Goal: Transaction & Acquisition: Purchase product/service

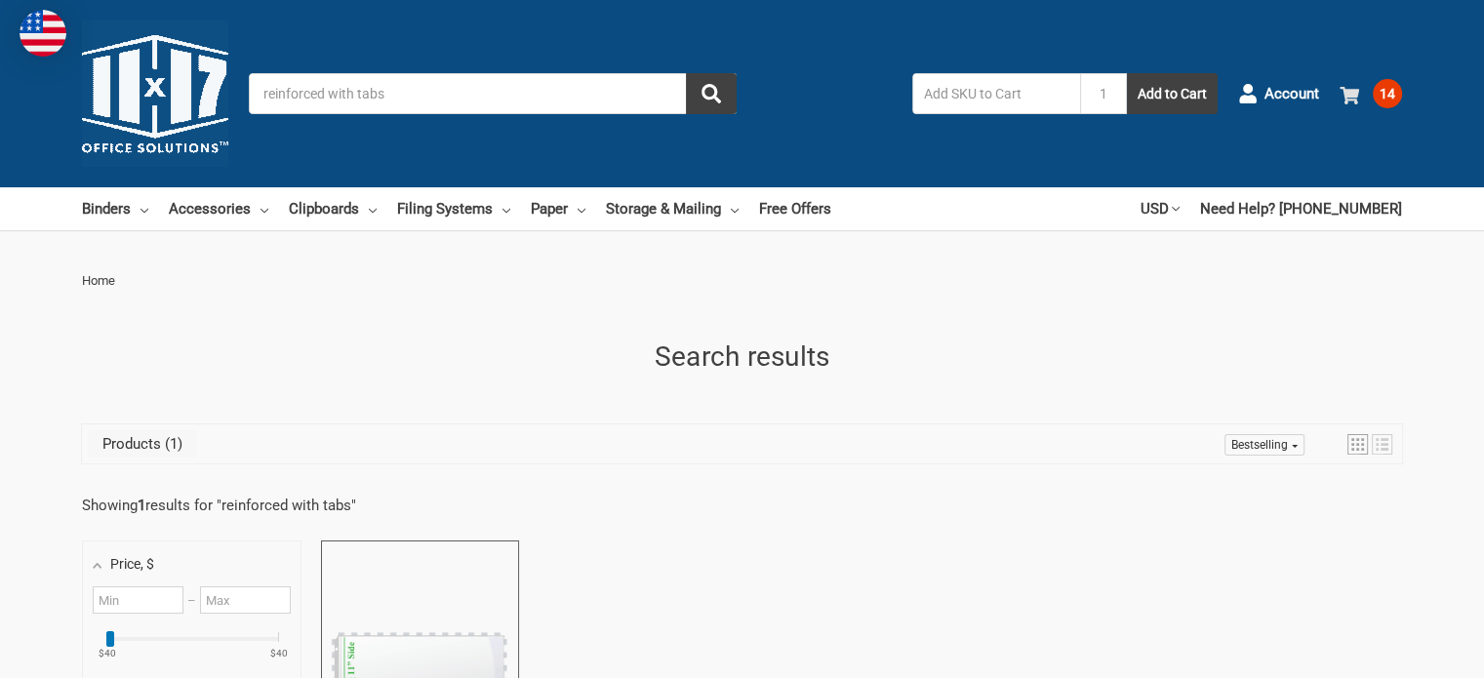
click at [1401, 95] on span "14" at bounding box center [1387, 93] width 29 height 29
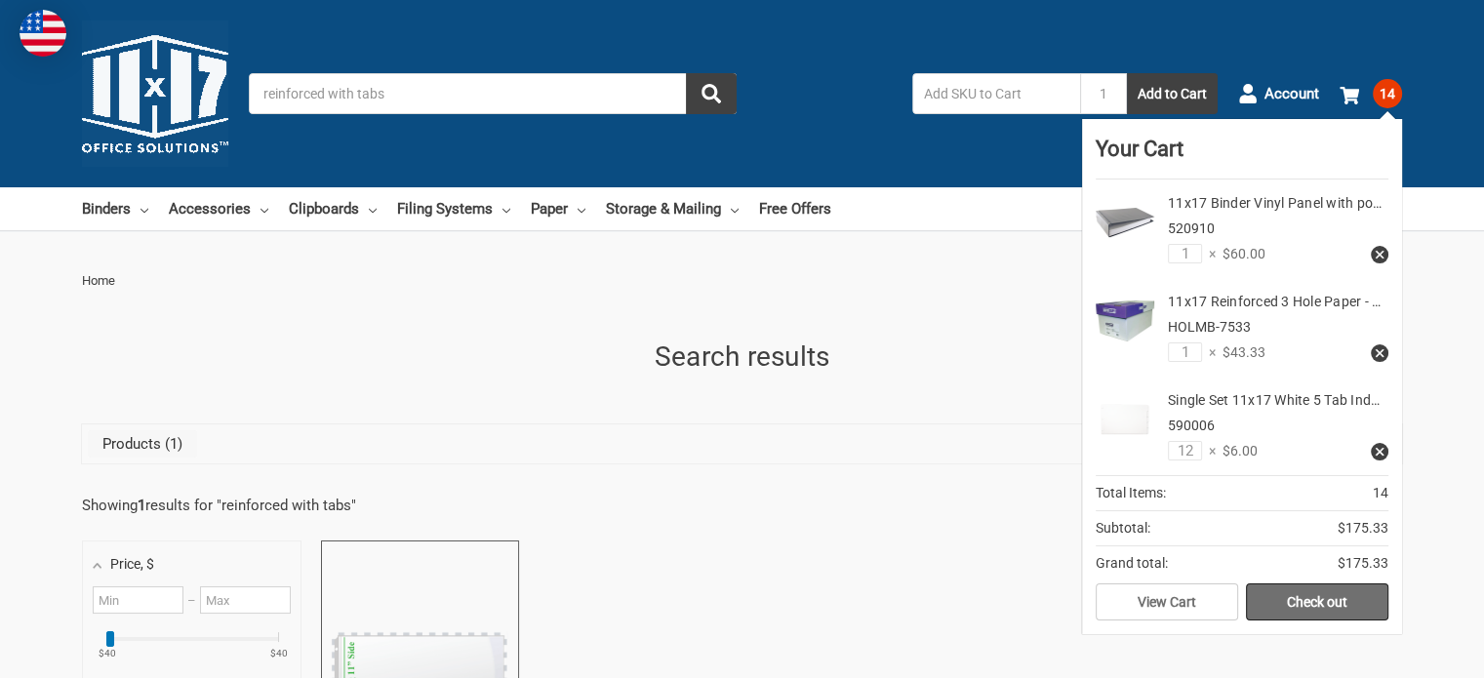
click at [1316, 592] on link "Check out" at bounding box center [1317, 602] width 142 height 37
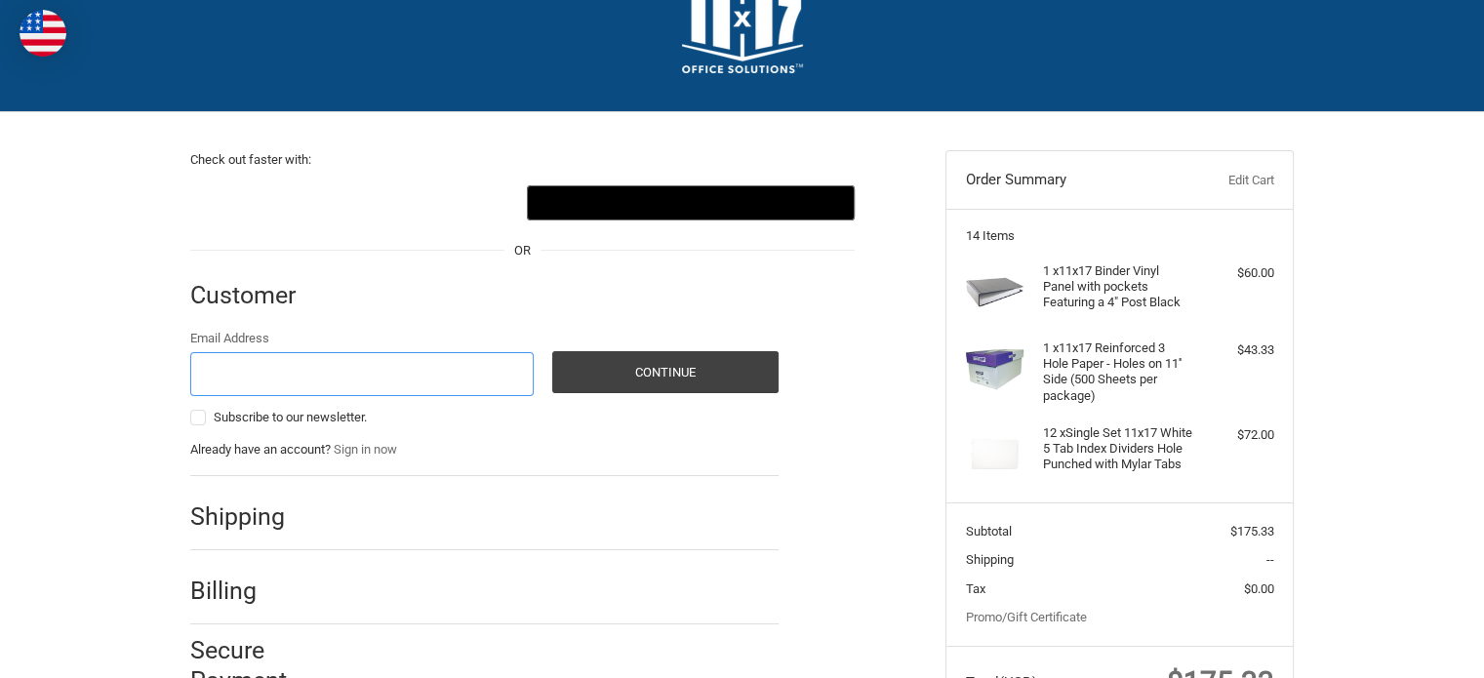
scroll to position [98, 0]
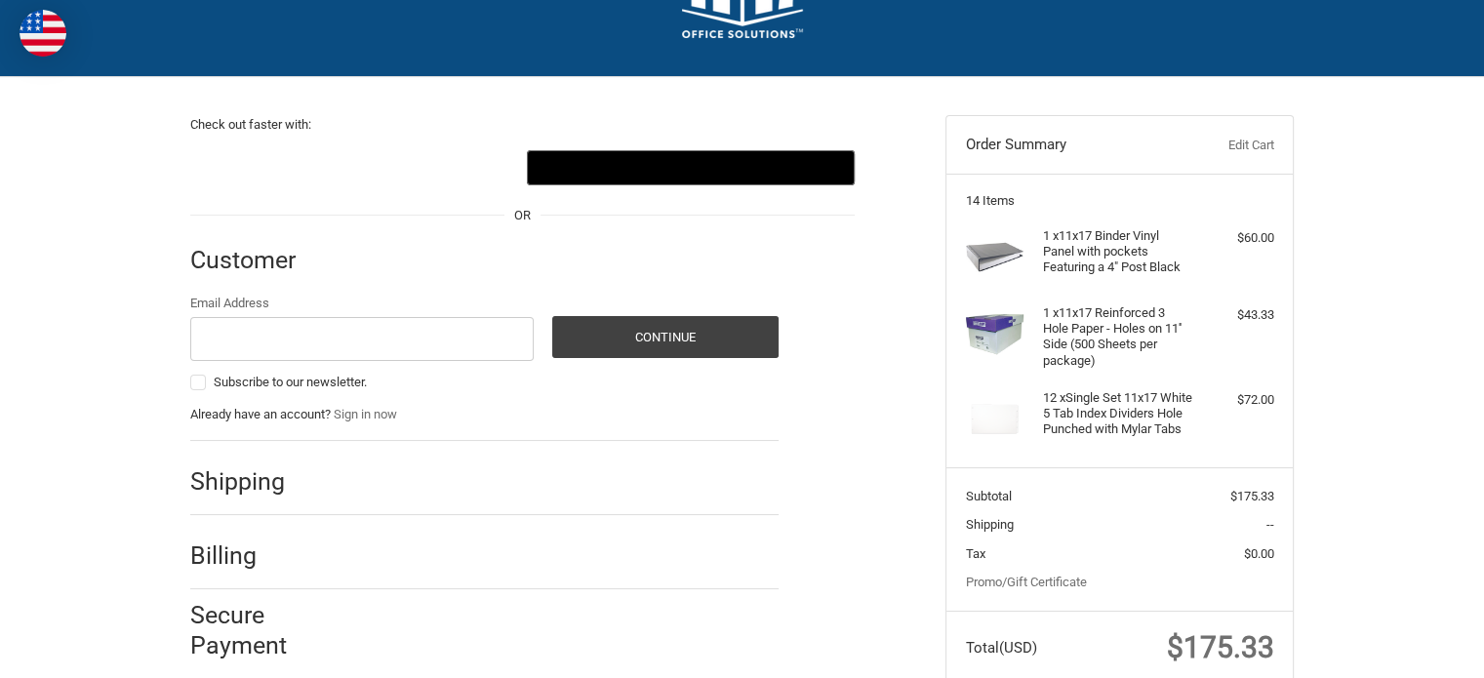
click at [1090, 409] on h4 "12 x Single Set 11x17 White 5 Tab Index Dividers Hole Punched with Mylar Tabs" at bounding box center [1117, 414] width 149 height 48
click at [1034, 423] on figure at bounding box center [1004, 419] width 77 height 59
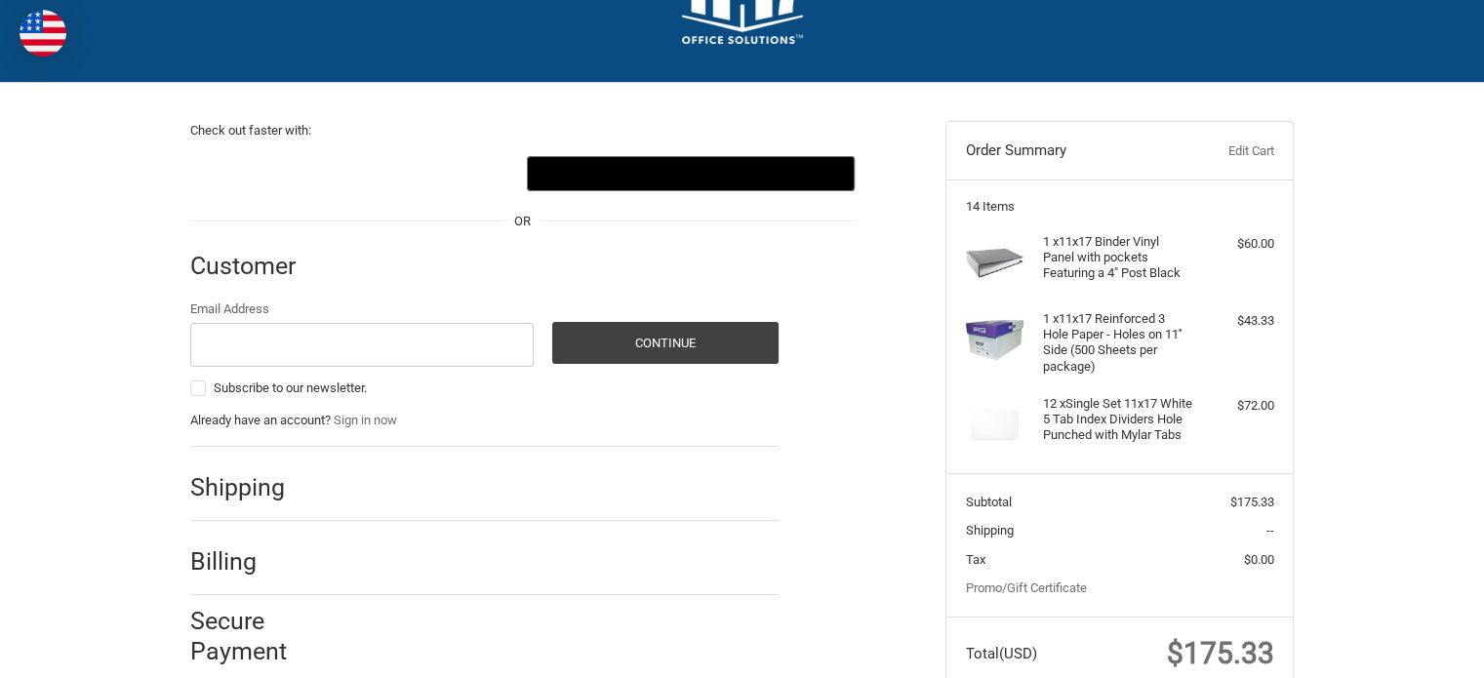
scroll to position [0, 0]
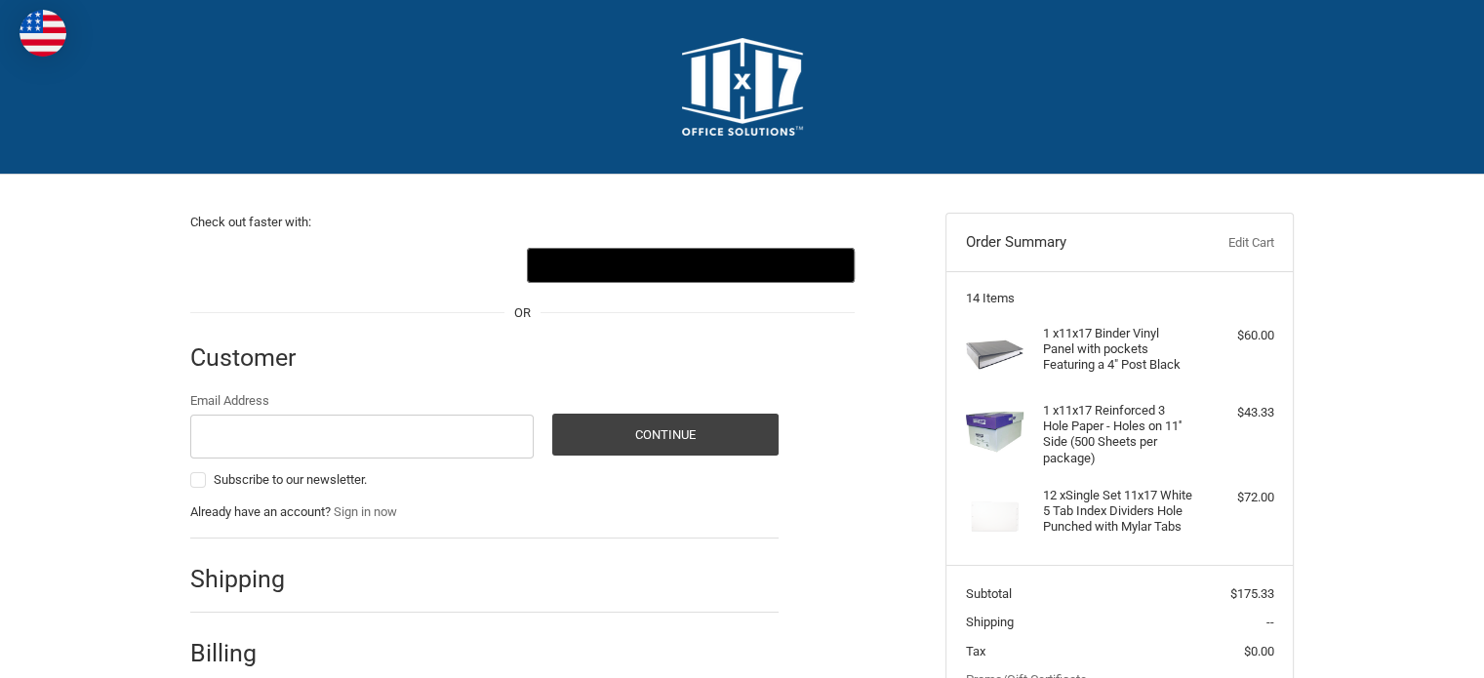
click at [1252, 233] on link "Edit Cart" at bounding box center [1225, 243] width 97 height 20
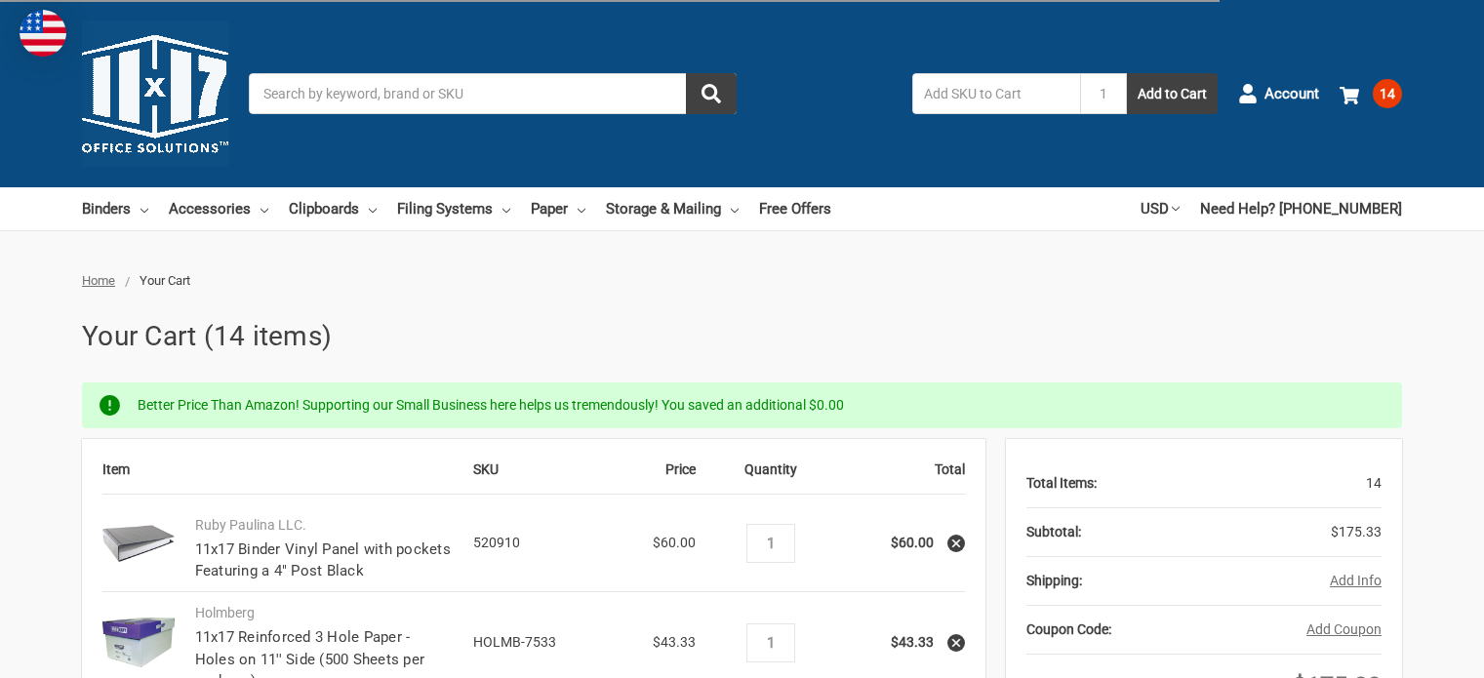
scroll to position [293, 0]
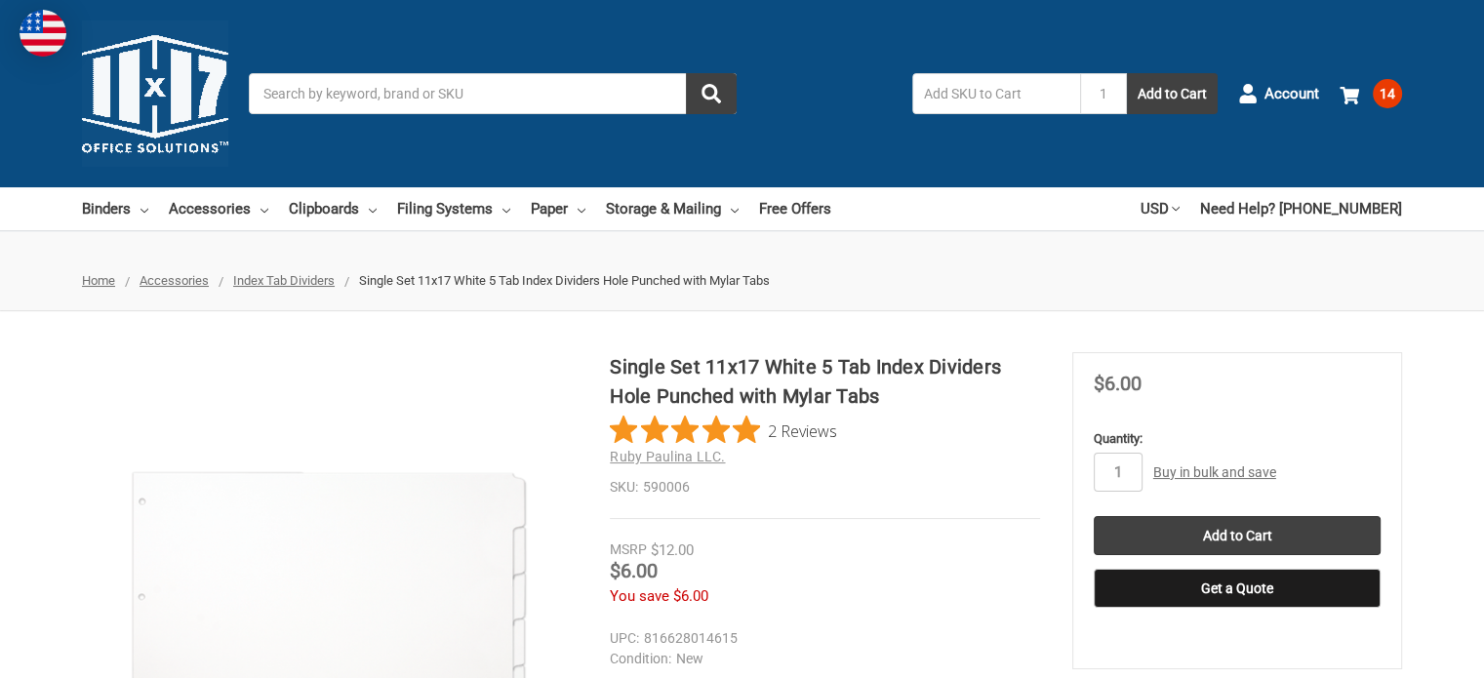
click at [775, 380] on h1 "Single Set 11x17 White 5 Tab Index Dividers Hole Punched with Mylar Tabs" at bounding box center [825, 381] width 430 height 59
click at [468, 86] on input "Search" at bounding box center [493, 93] width 488 height 41
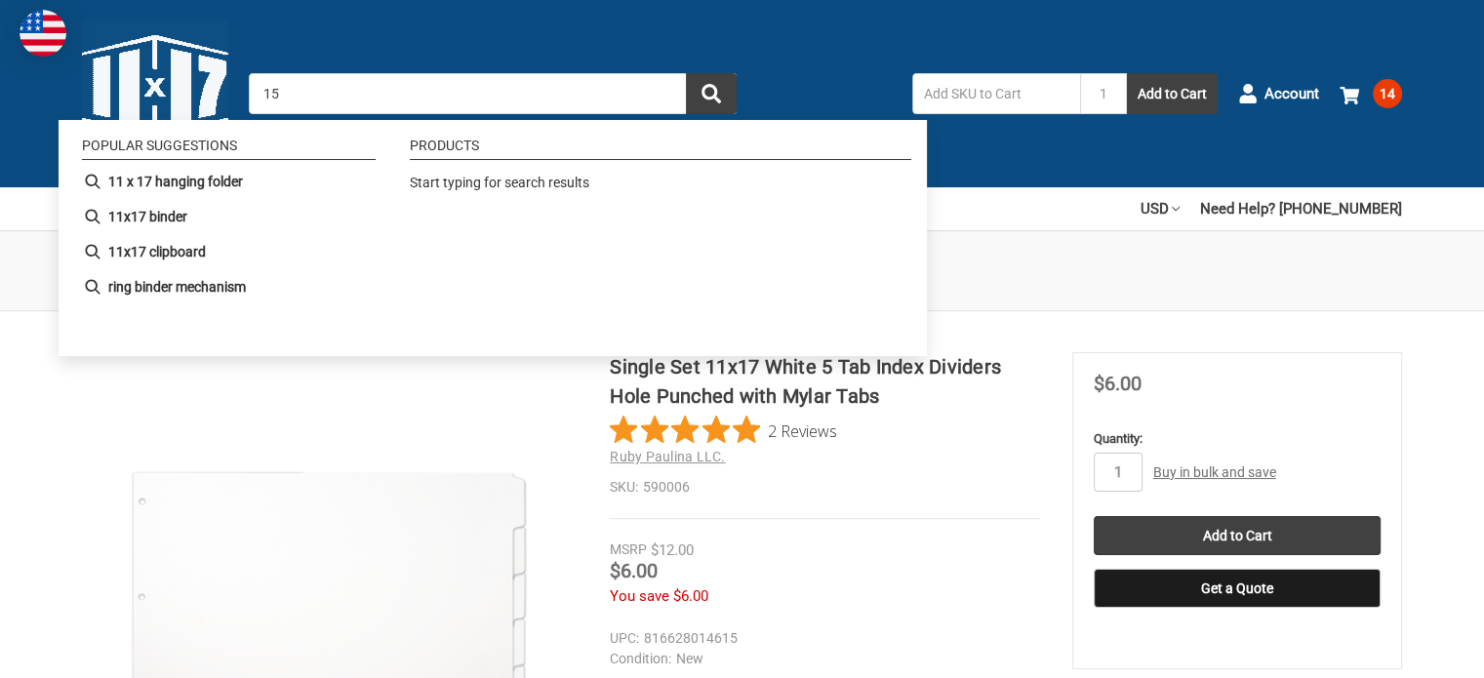
type input "152"
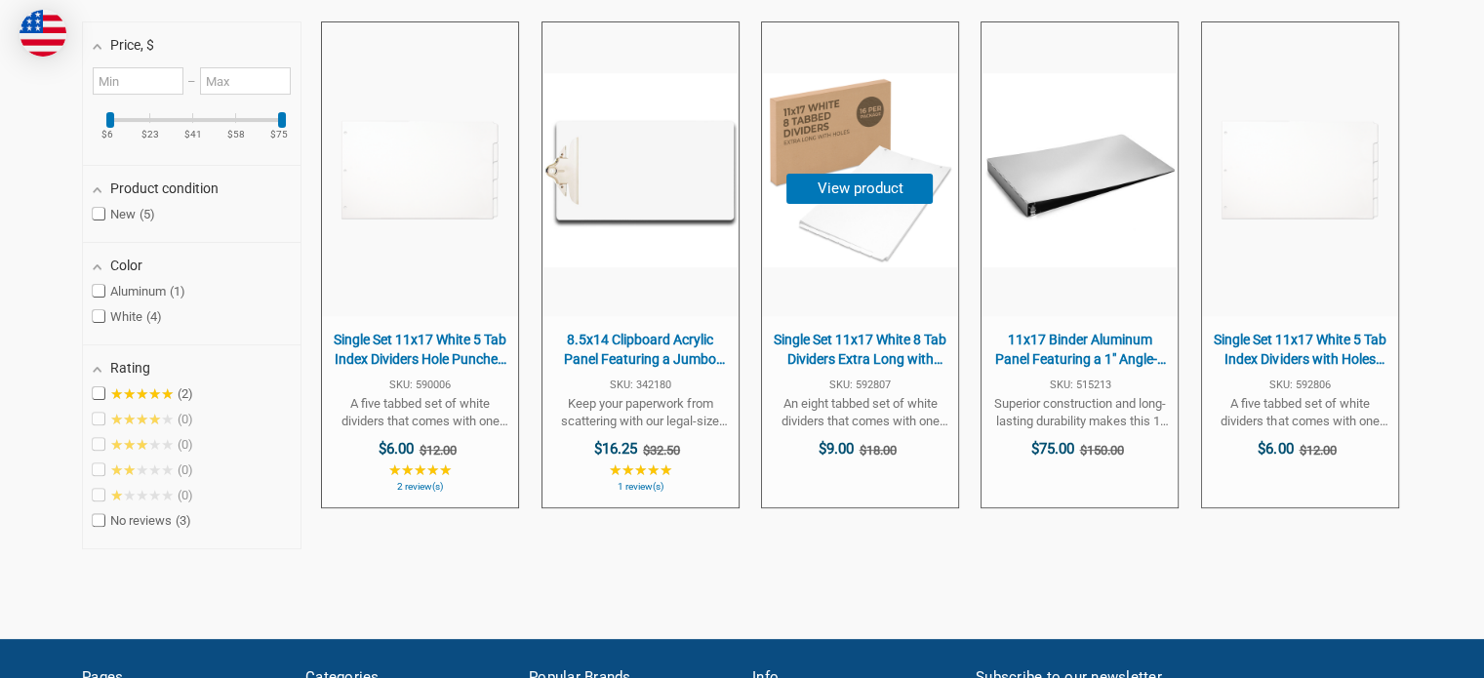
scroll to position [488, 0]
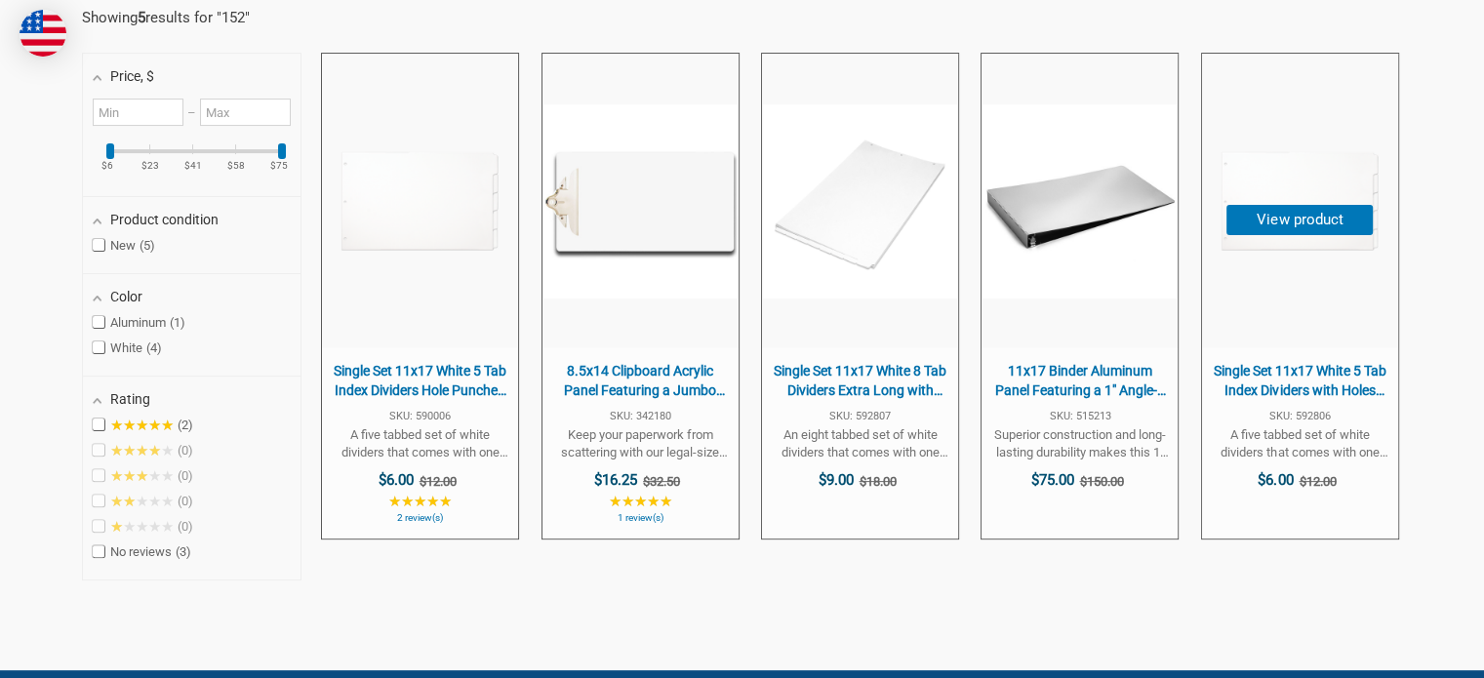
click at [1278, 386] on span "Single Set 11x17 White 5 Tab Index Dividers with Holes Extra Long" at bounding box center [1300, 381] width 177 height 38
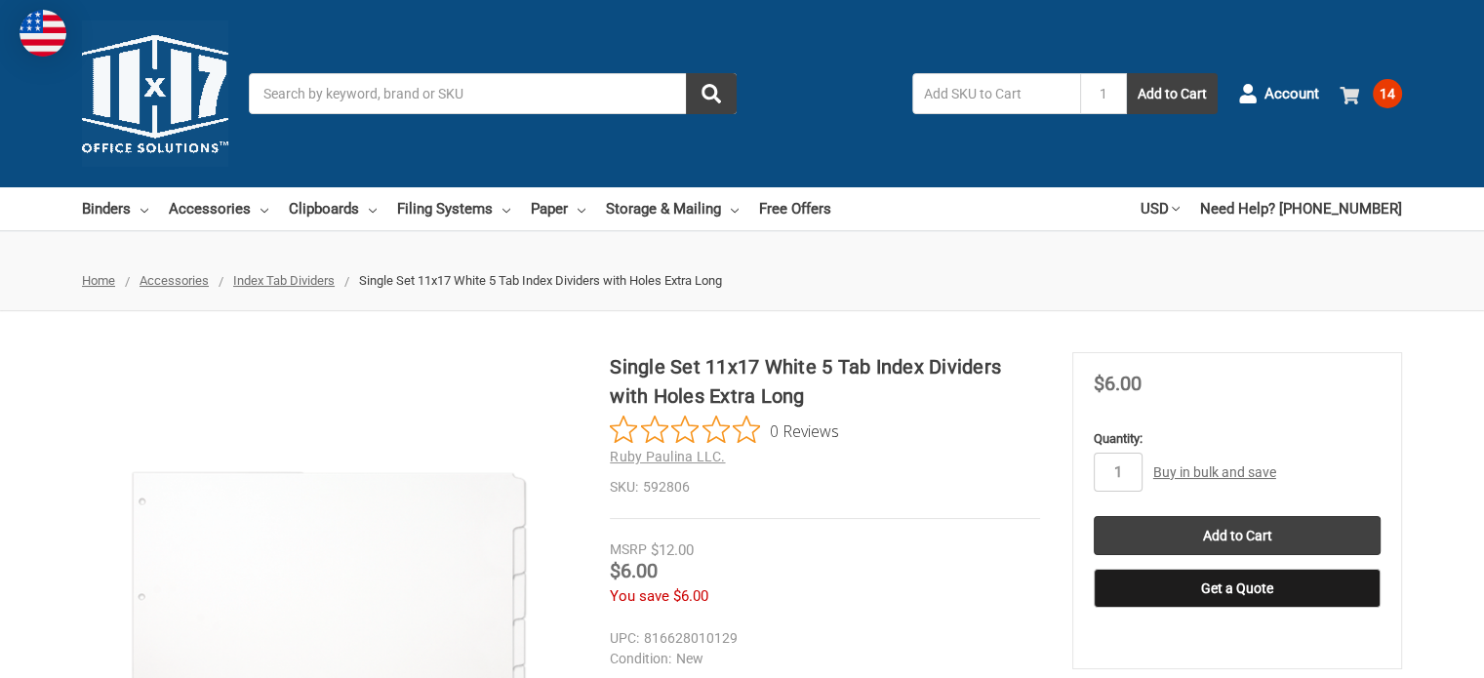
click at [1381, 100] on span "14" at bounding box center [1387, 93] width 29 height 29
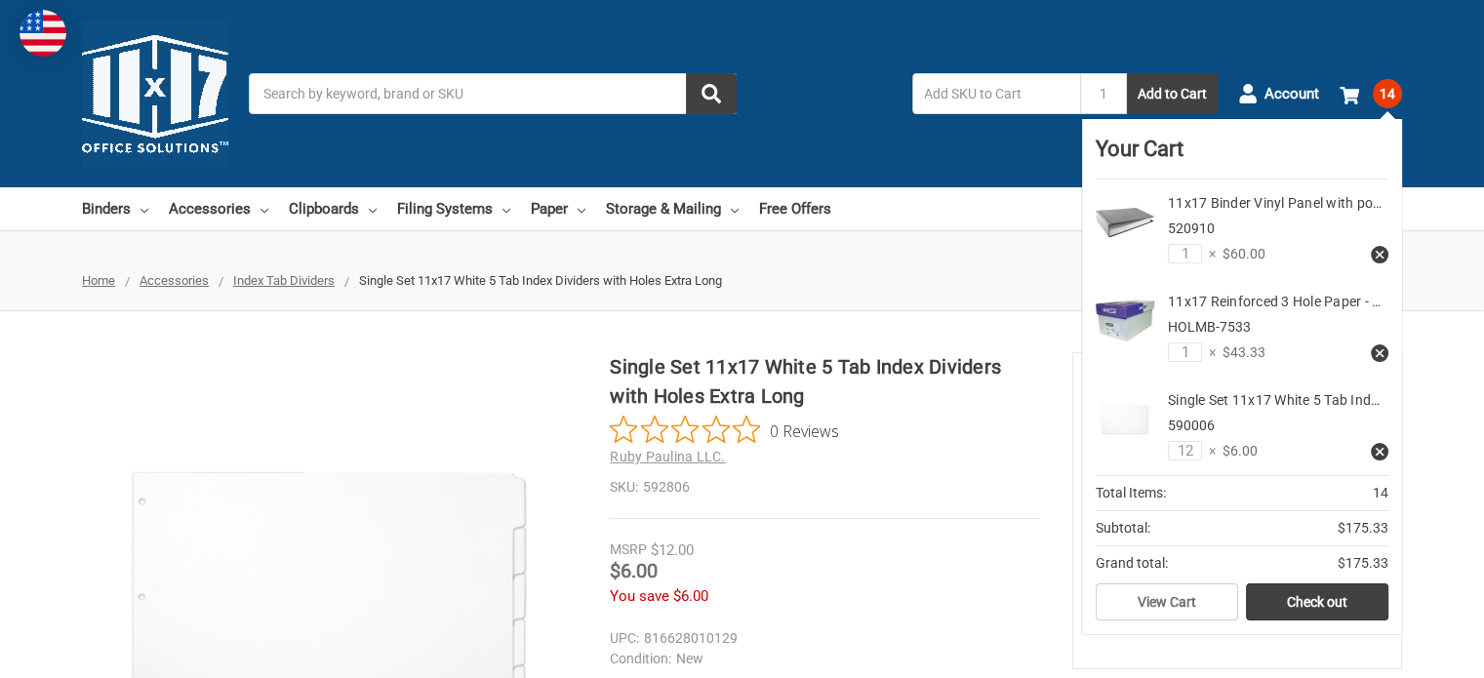
click at [1373, 449] on icon at bounding box center [1380, 452] width 14 height 14
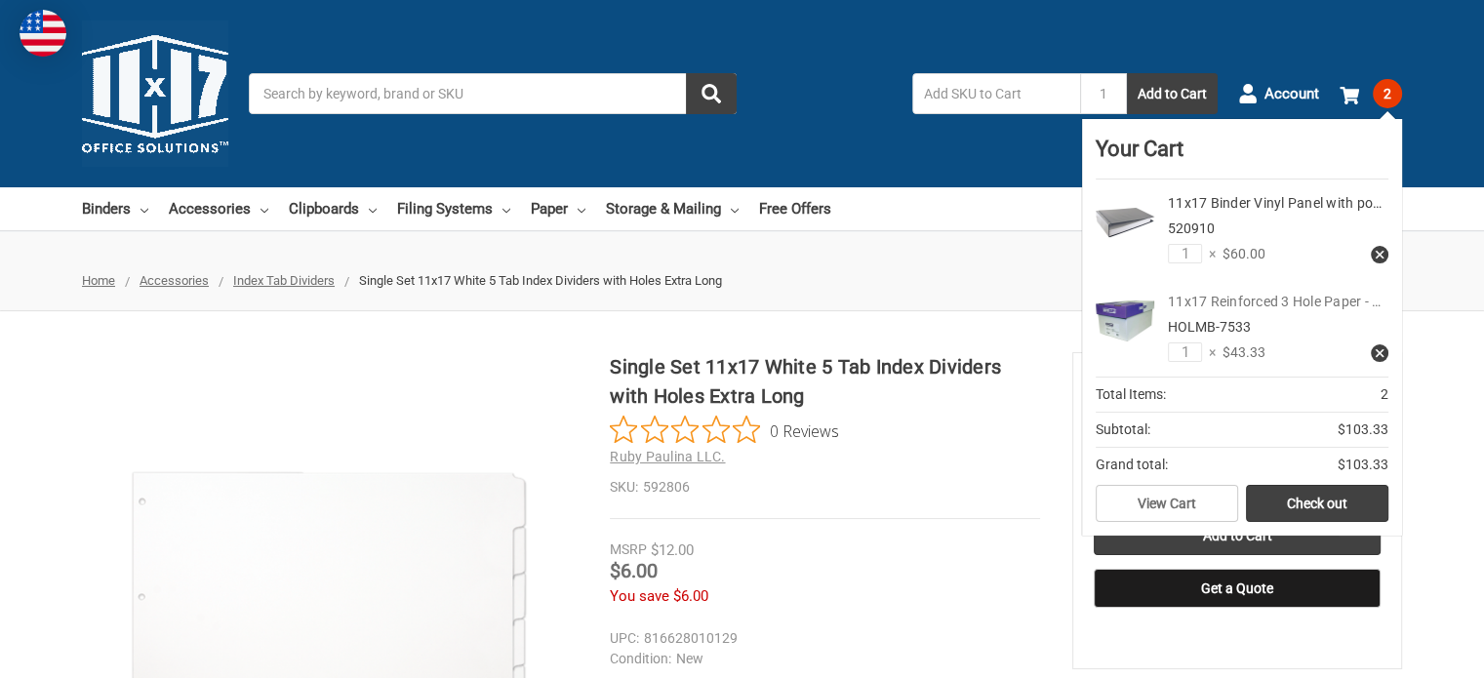
click at [1258, 303] on link "11x17 Reinforced 3 Hole Paper - …" at bounding box center [1274, 302] width 213 height 16
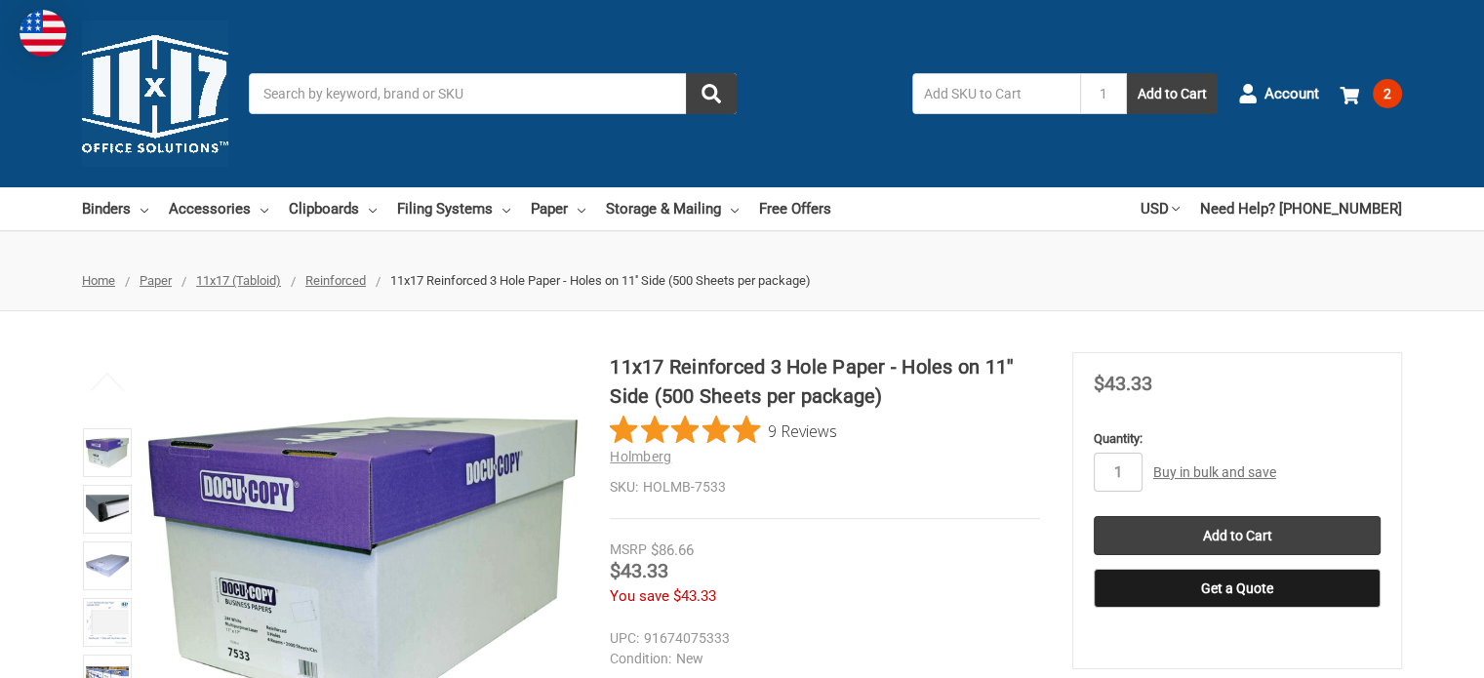
scroll to position [195, 0]
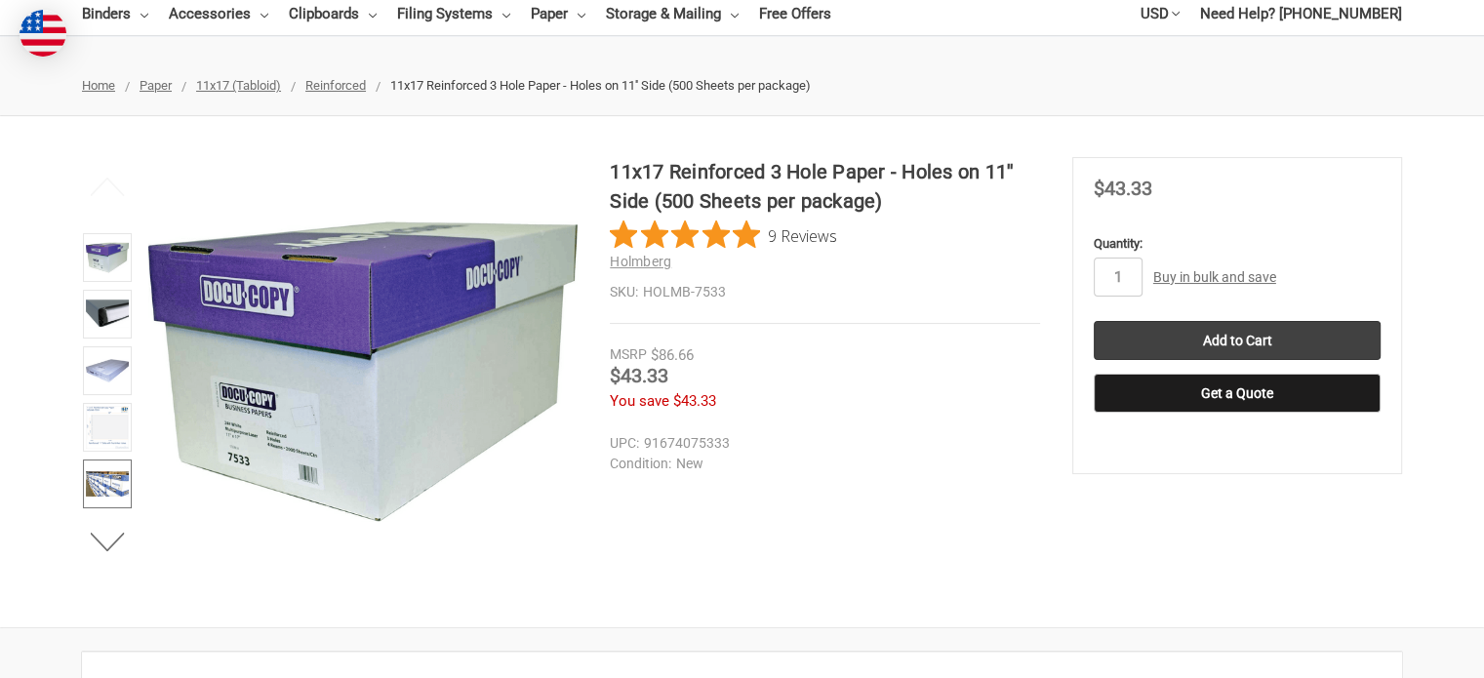
click at [92, 480] on img at bounding box center [107, 484] width 43 height 43
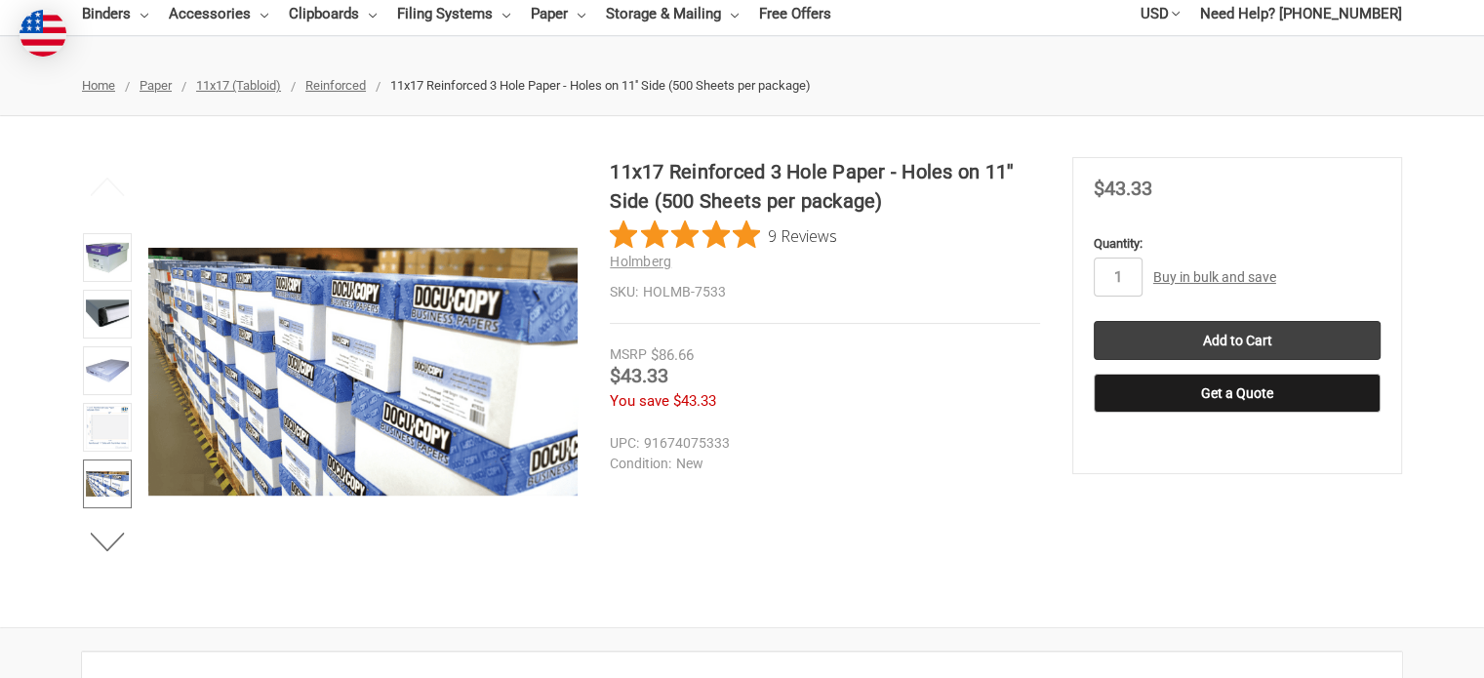
scroll to position [390, 0]
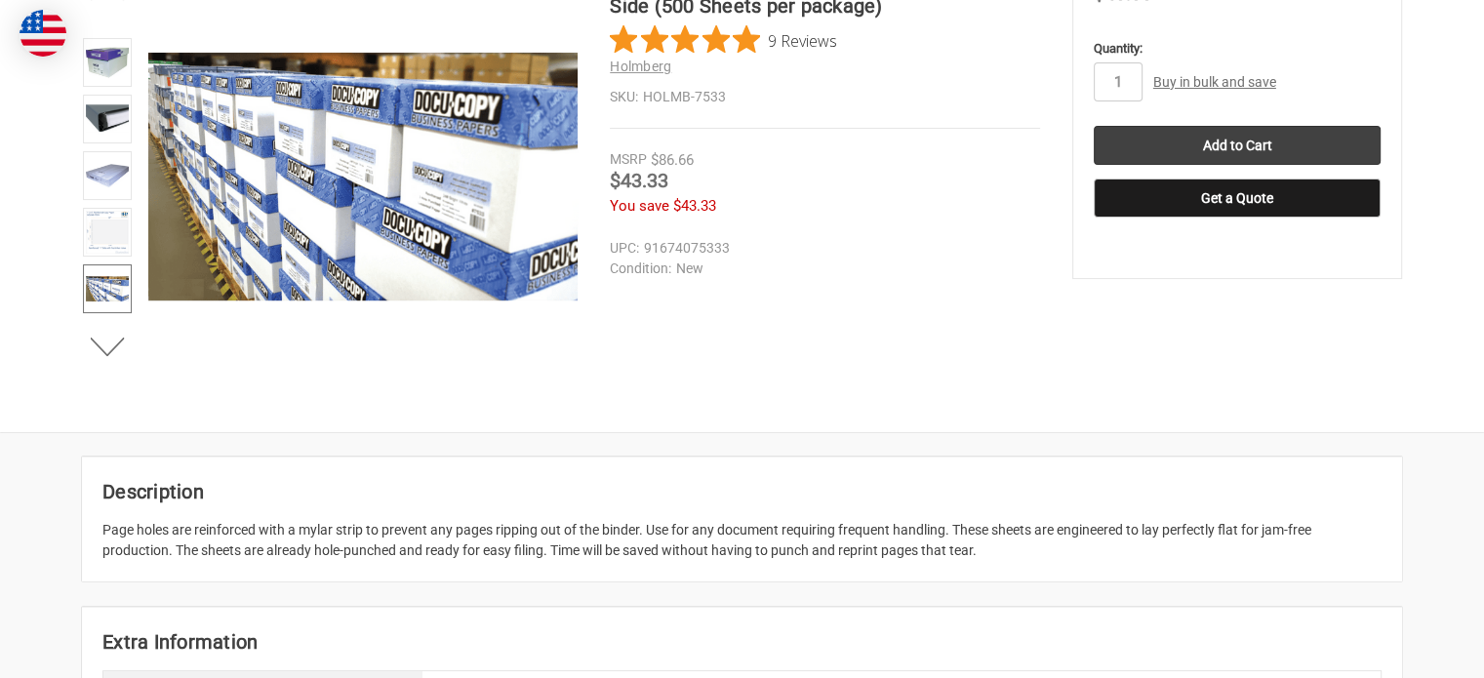
click at [112, 370] on ul "Previous Next" at bounding box center [107, 176] width 61 height 429
click at [108, 352] on button "Next" at bounding box center [108, 347] width 60 height 39
click at [109, 296] on img at bounding box center [107, 289] width 43 height 43
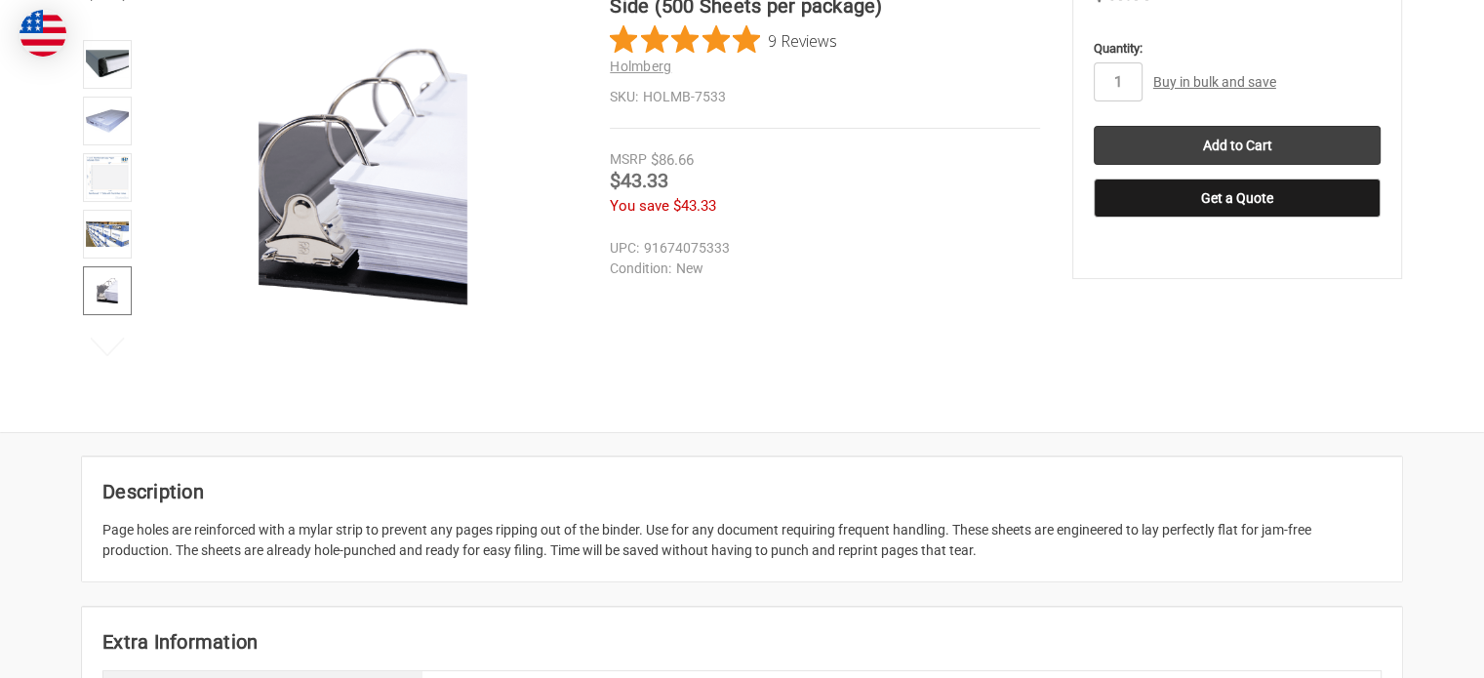
scroll to position [293, 0]
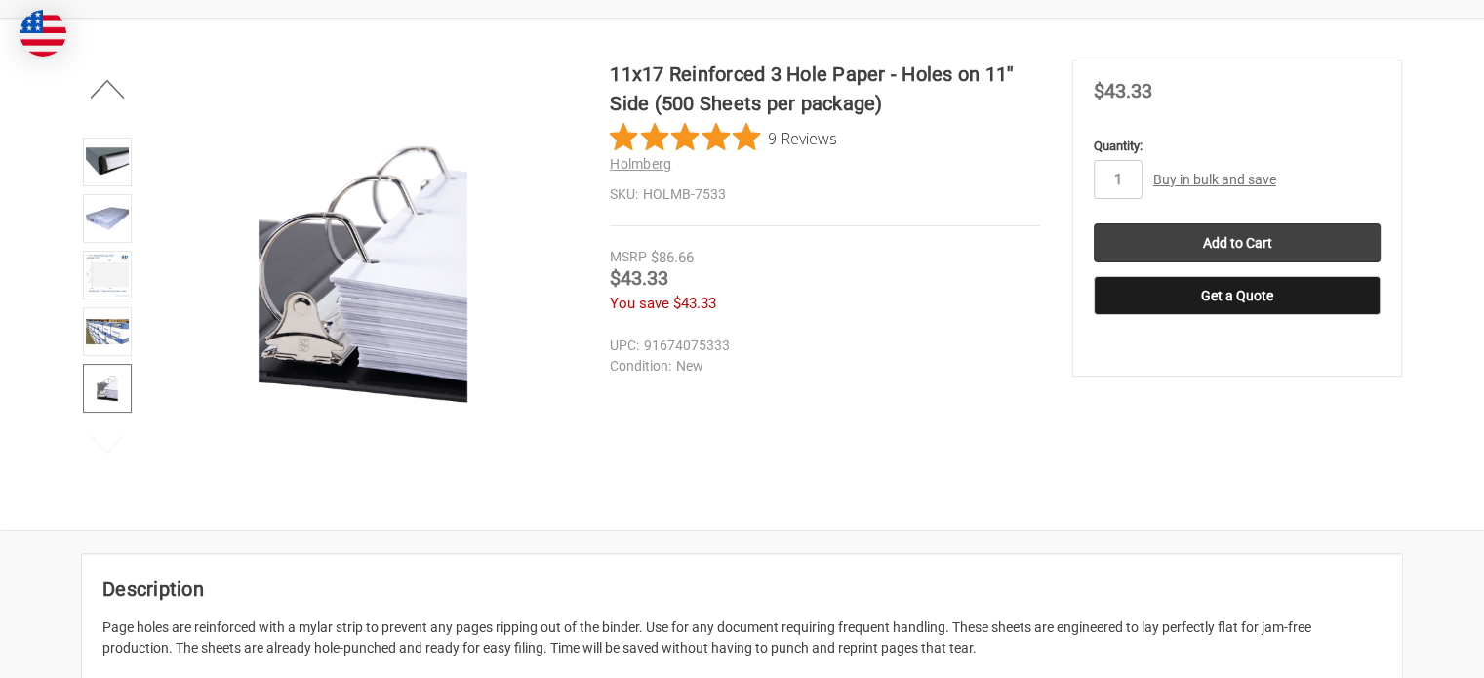
click at [106, 442] on button "Next" at bounding box center [108, 444] width 60 height 39
click at [106, 262] on img at bounding box center [107, 274] width 43 height 43
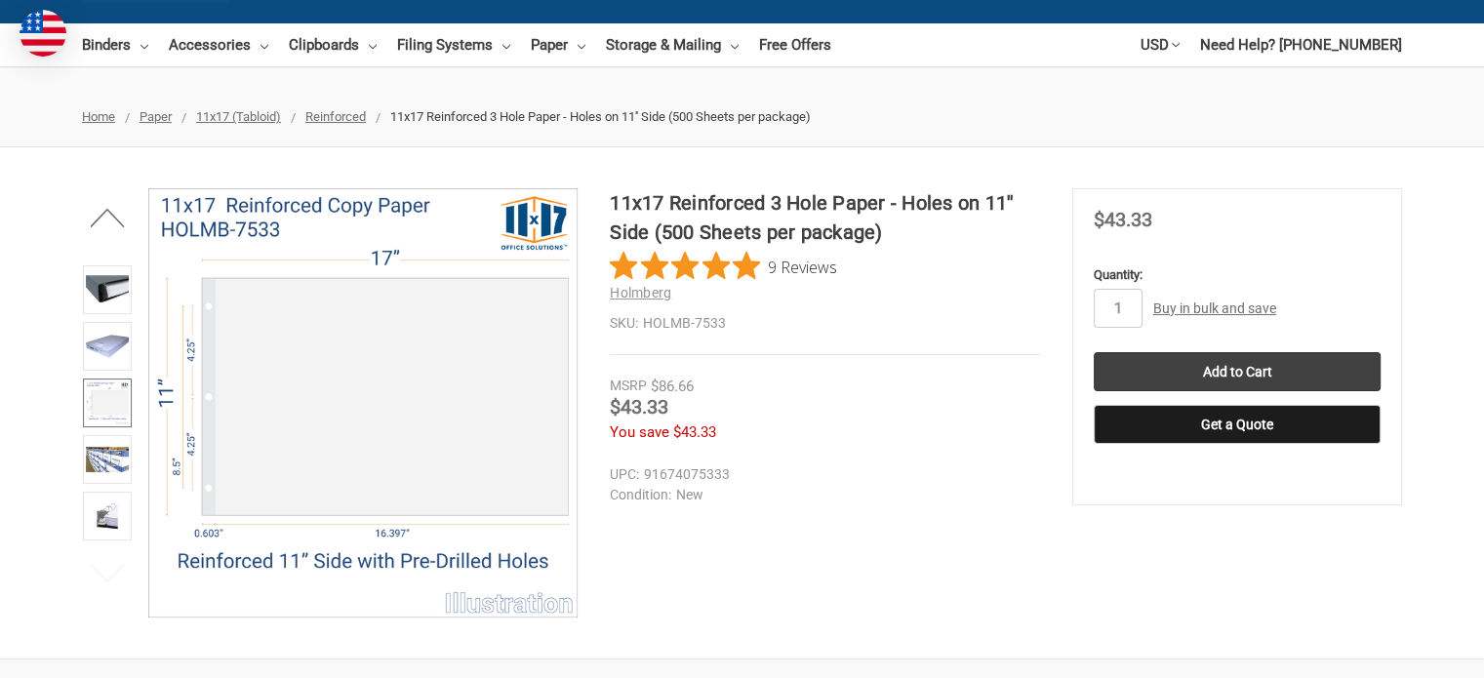
scroll to position [195, 0]
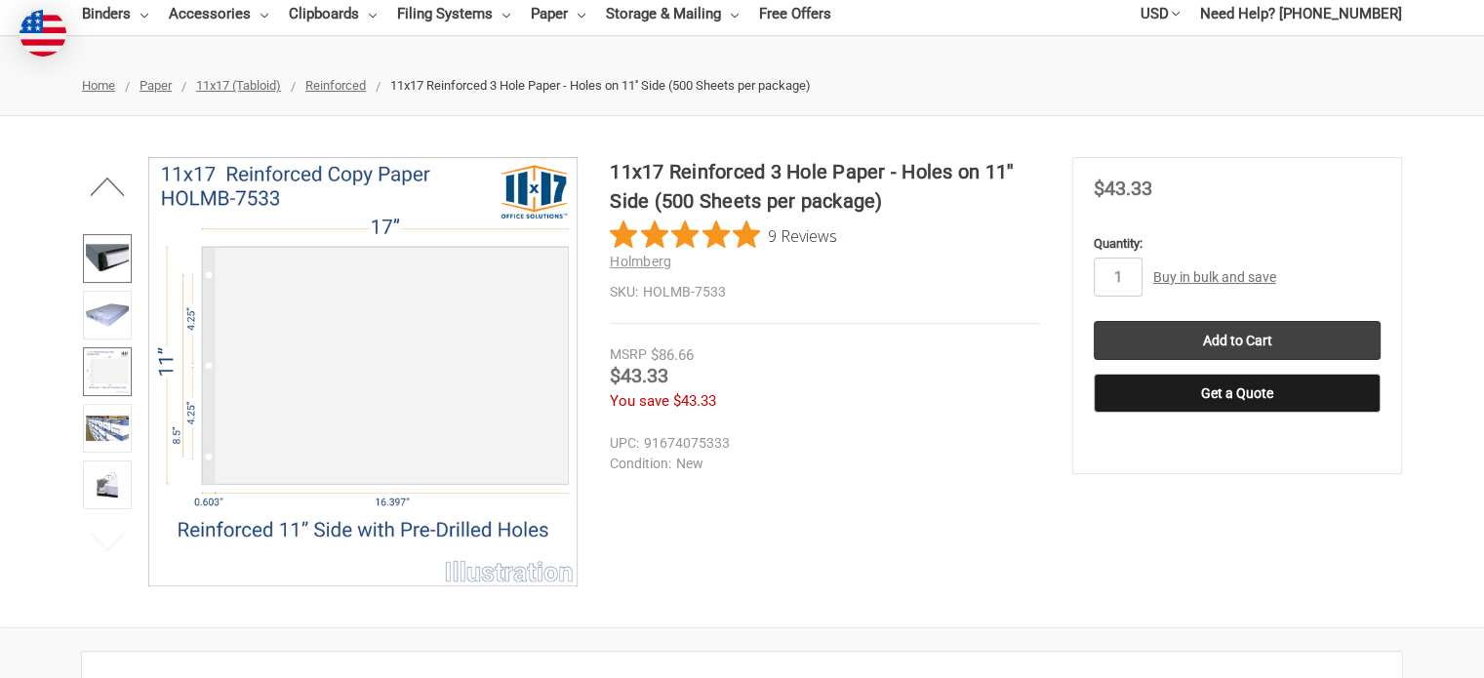
click at [128, 263] on img at bounding box center [107, 258] width 43 height 43
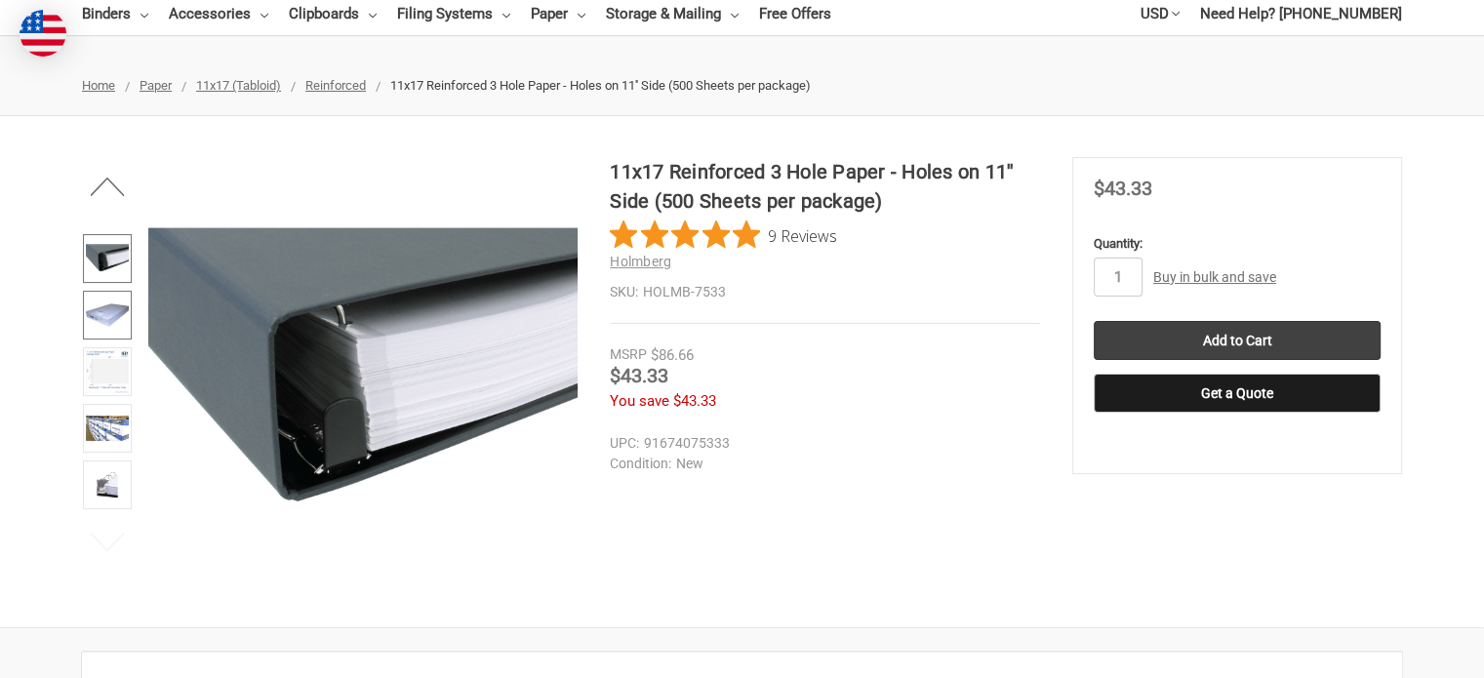
click at [100, 300] on img at bounding box center [107, 315] width 43 height 43
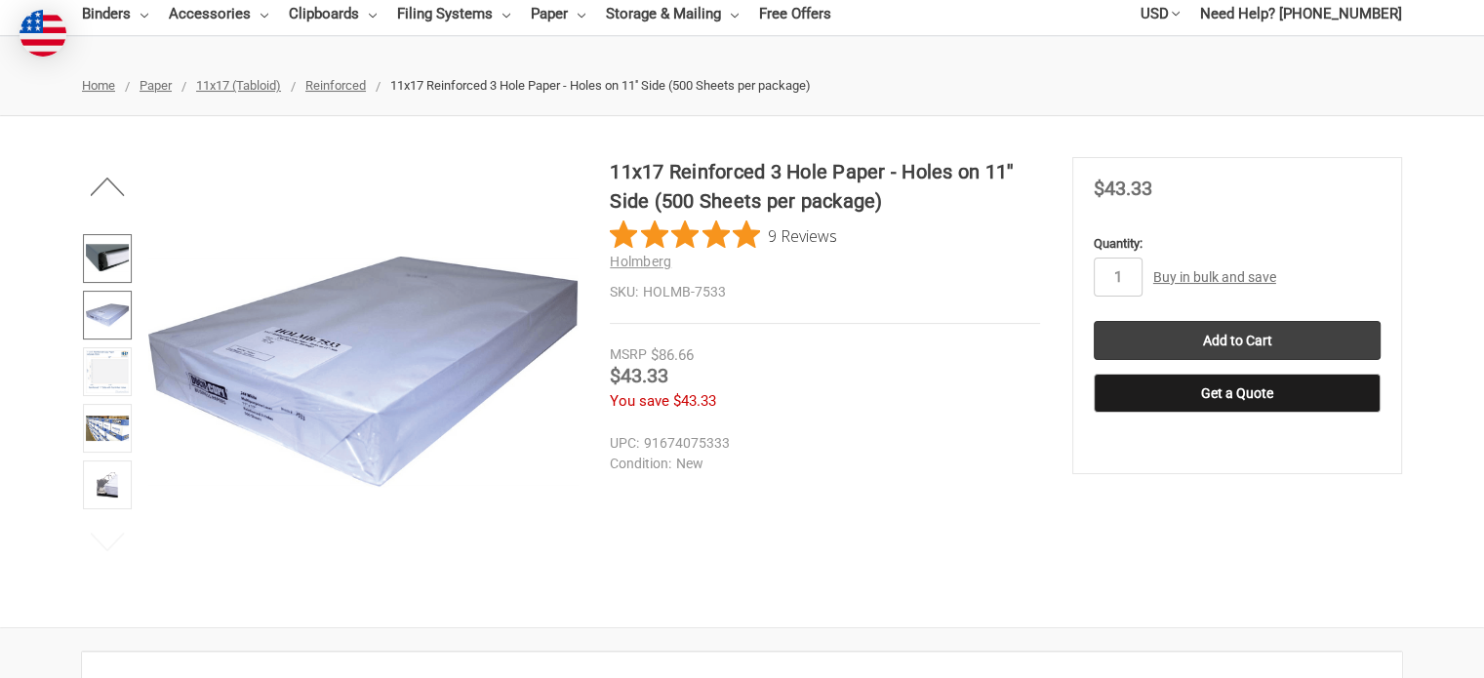
click at [115, 261] on img at bounding box center [107, 258] width 43 height 43
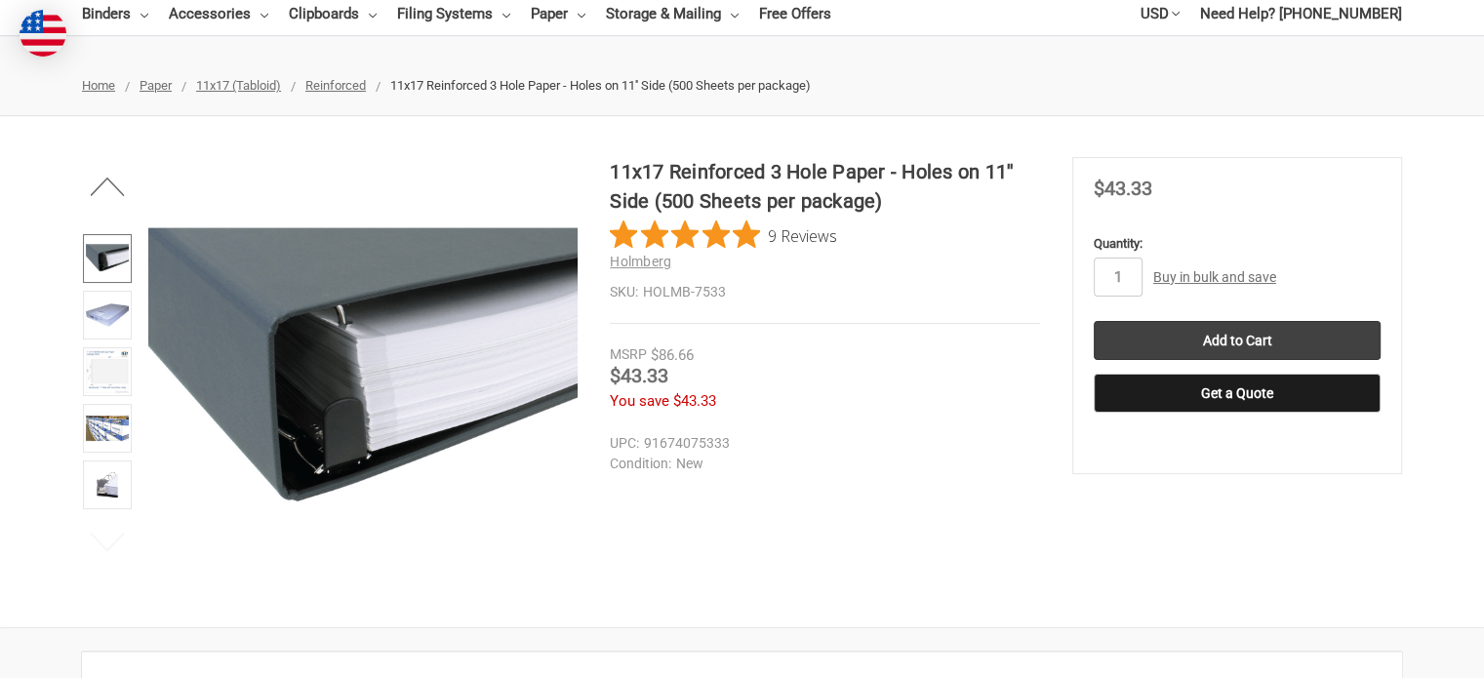
drag, startPoint x: 104, startPoint y: 315, endPoint x: 102, endPoint y: 340, distance: 24.5
click at [104, 316] on img at bounding box center [107, 315] width 43 height 43
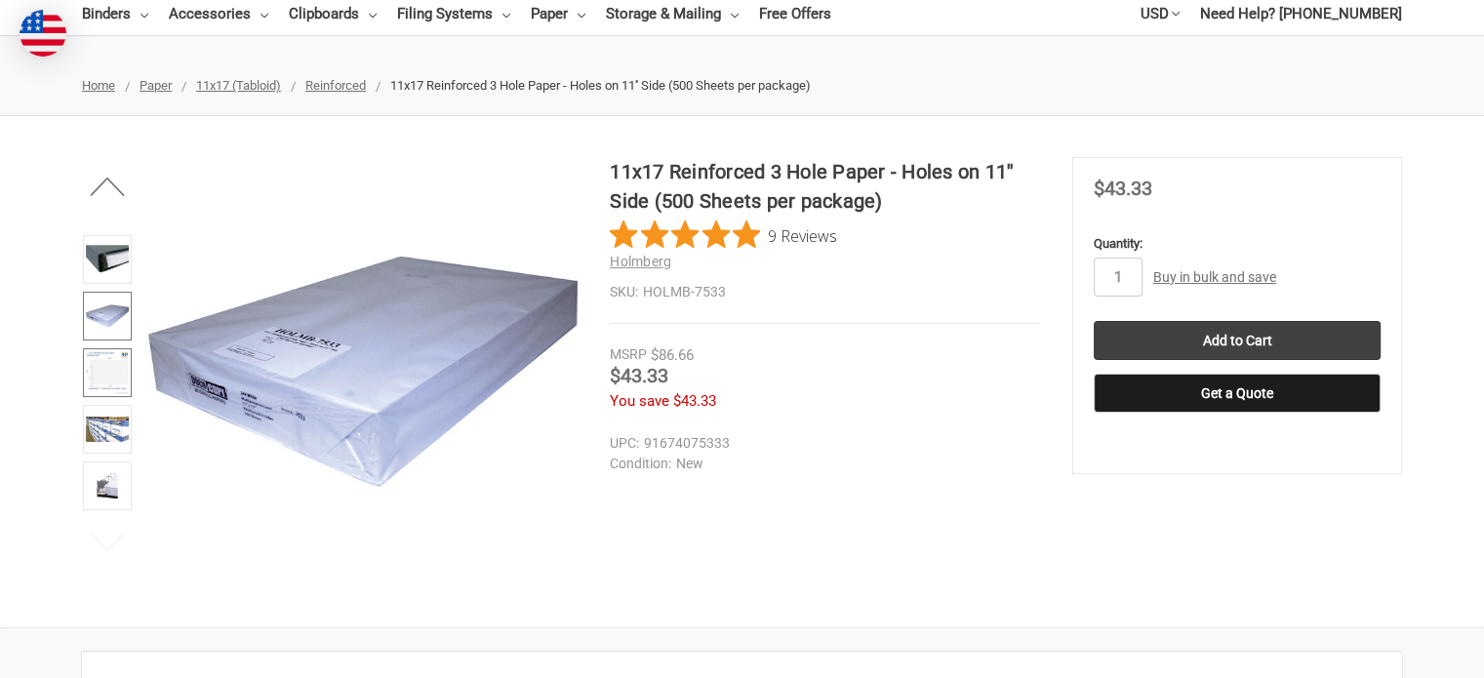
click at [105, 352] on img at bounding box center [107, 372] width 43 height 43
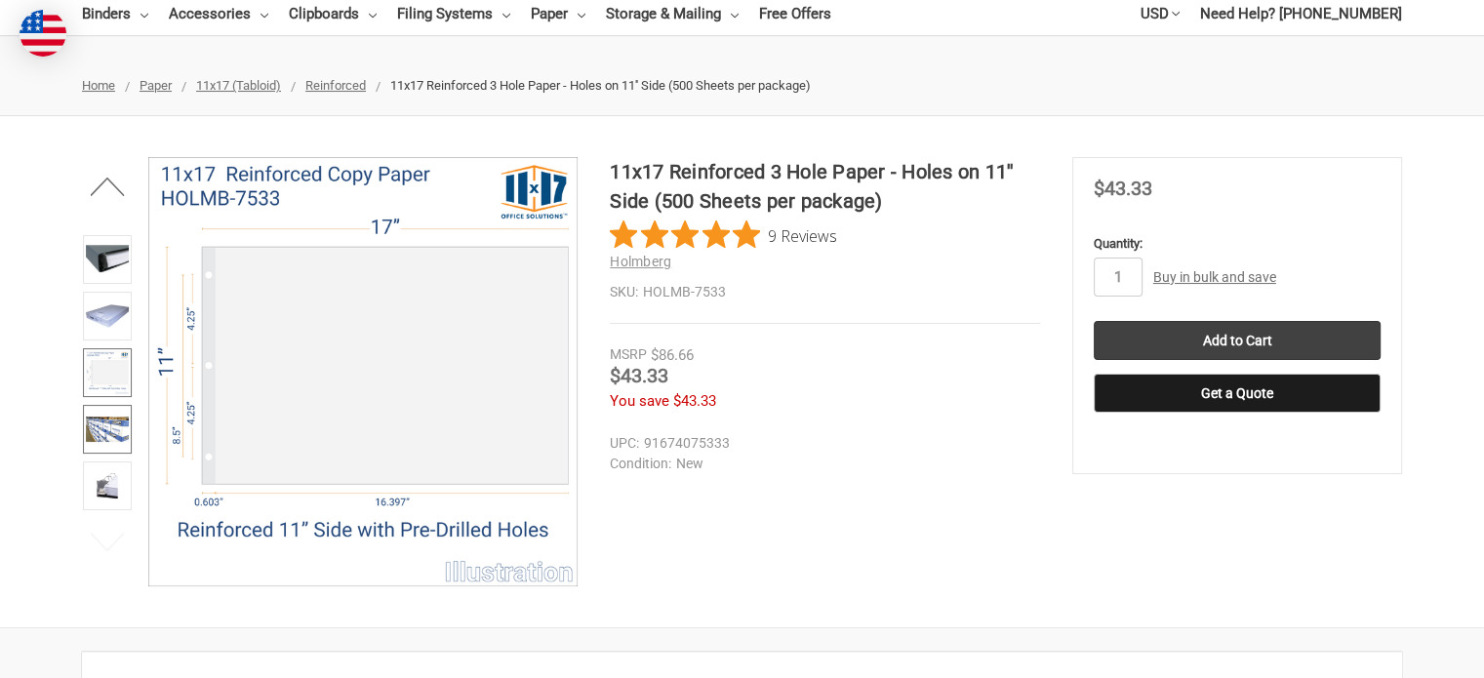
click at [111, 411] on img at bounding box center [107, 429] width 43 height 43
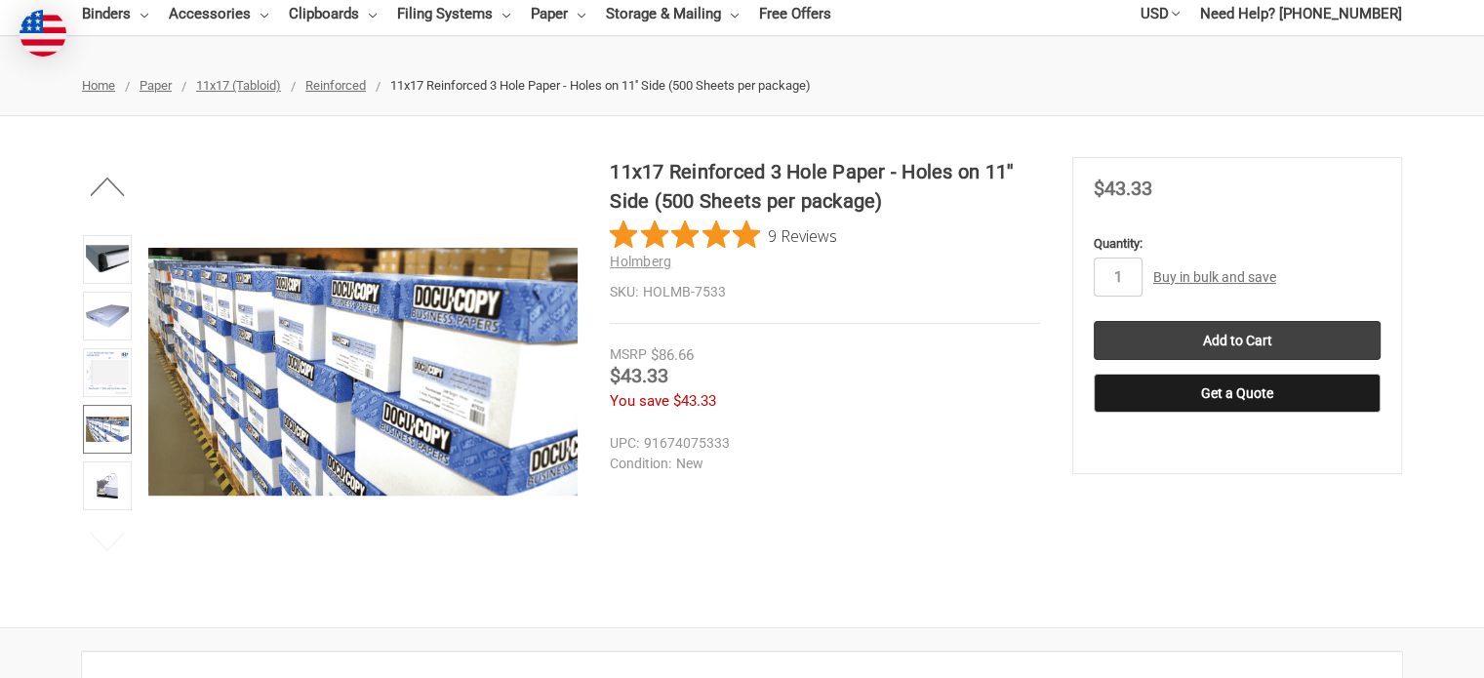
click at [135, 466] on li at bounding box center [107, 489] width 61 height 57
click at [112, 465] on img at bounding box center [107, 486] width 43 height 43
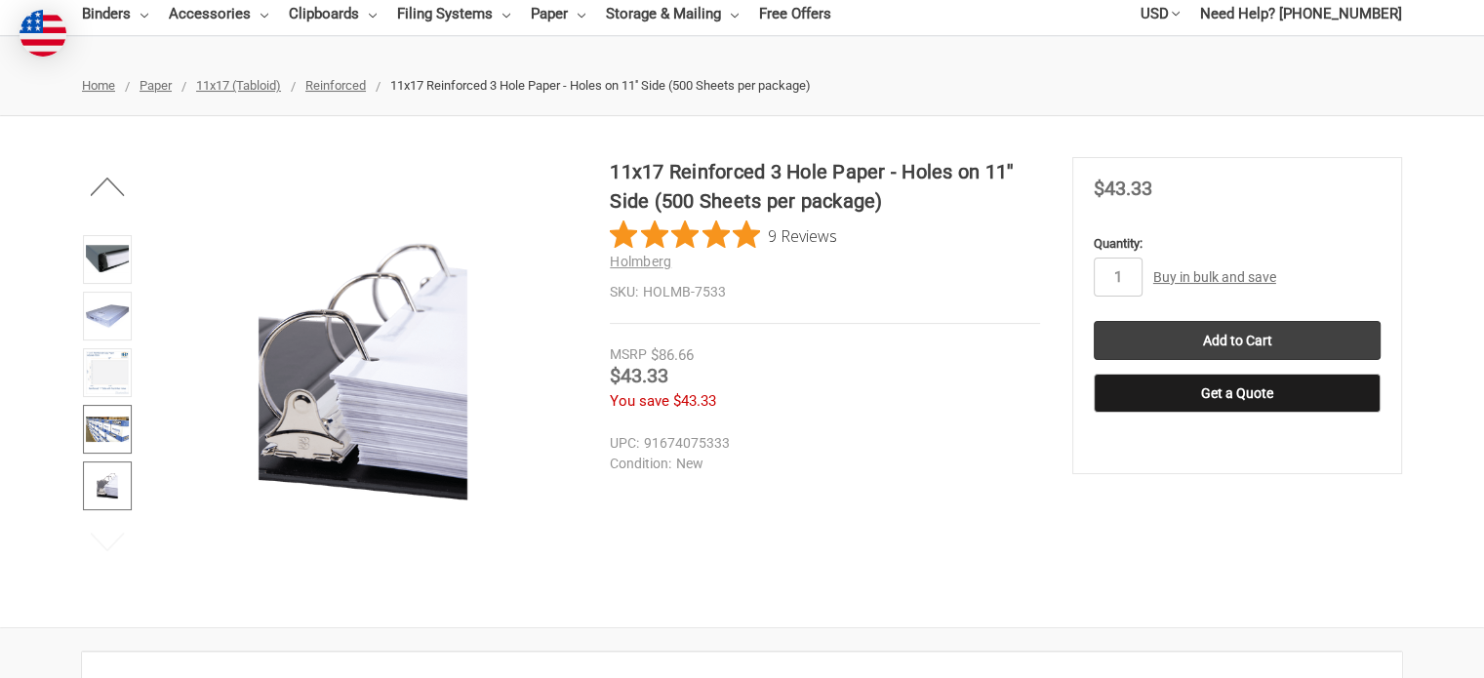
click at [105, 418] on img at bounding box center [107, 429] width 43 height 43
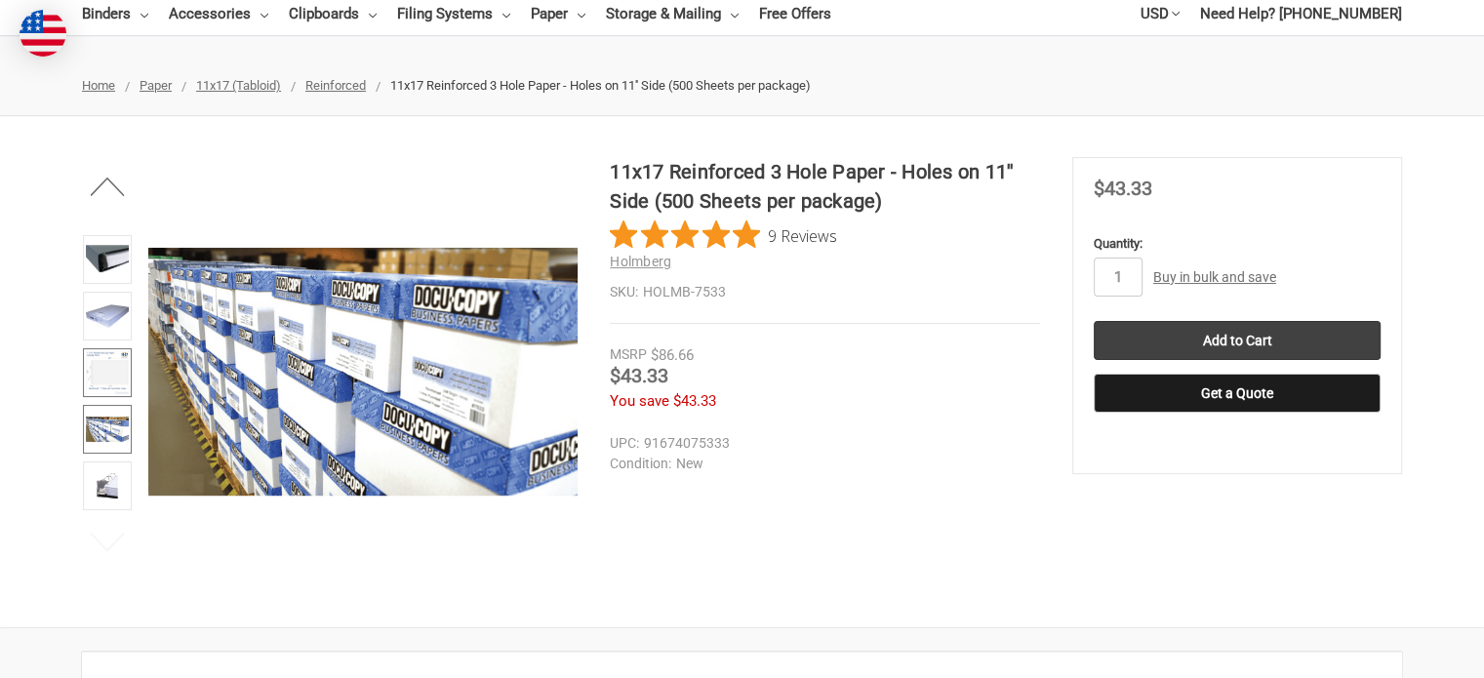
click at [108, 376] on img at bounding box center [107, 372] width 43 height 43
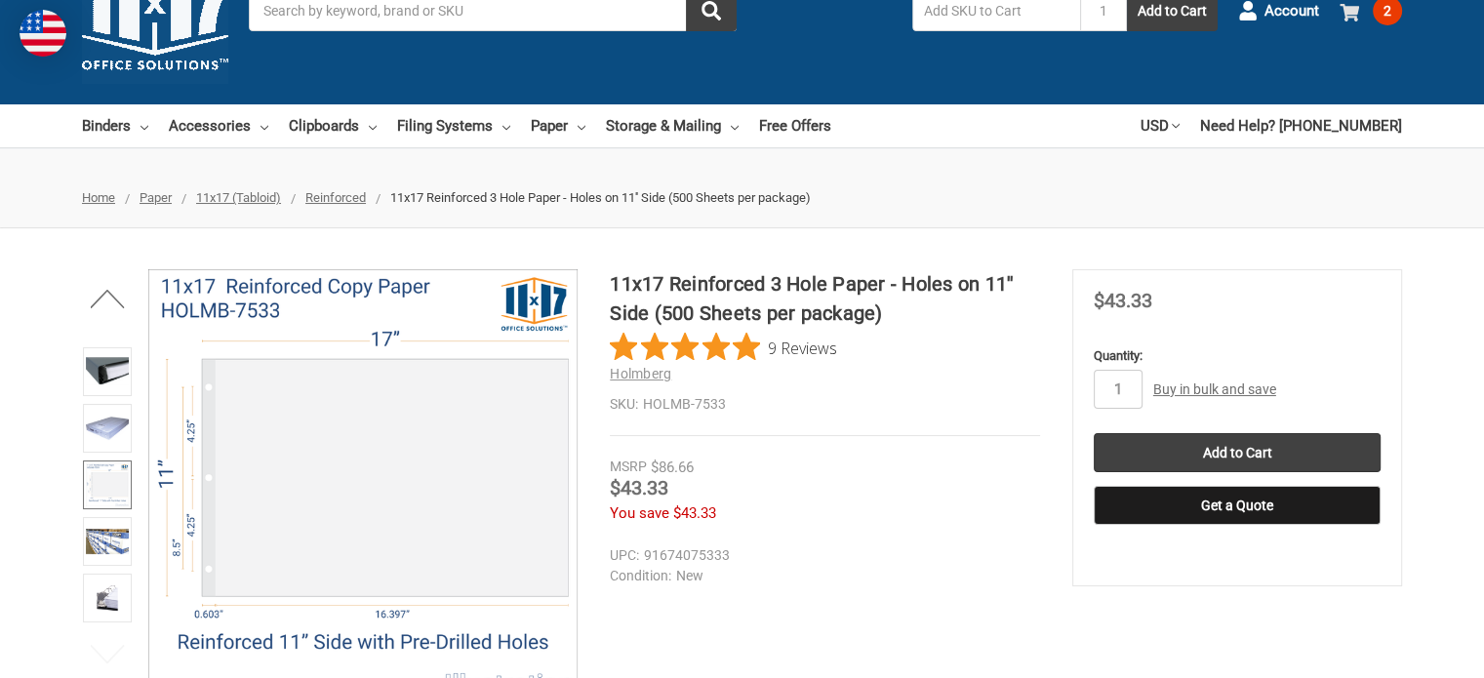
scroll to position [0, 0]
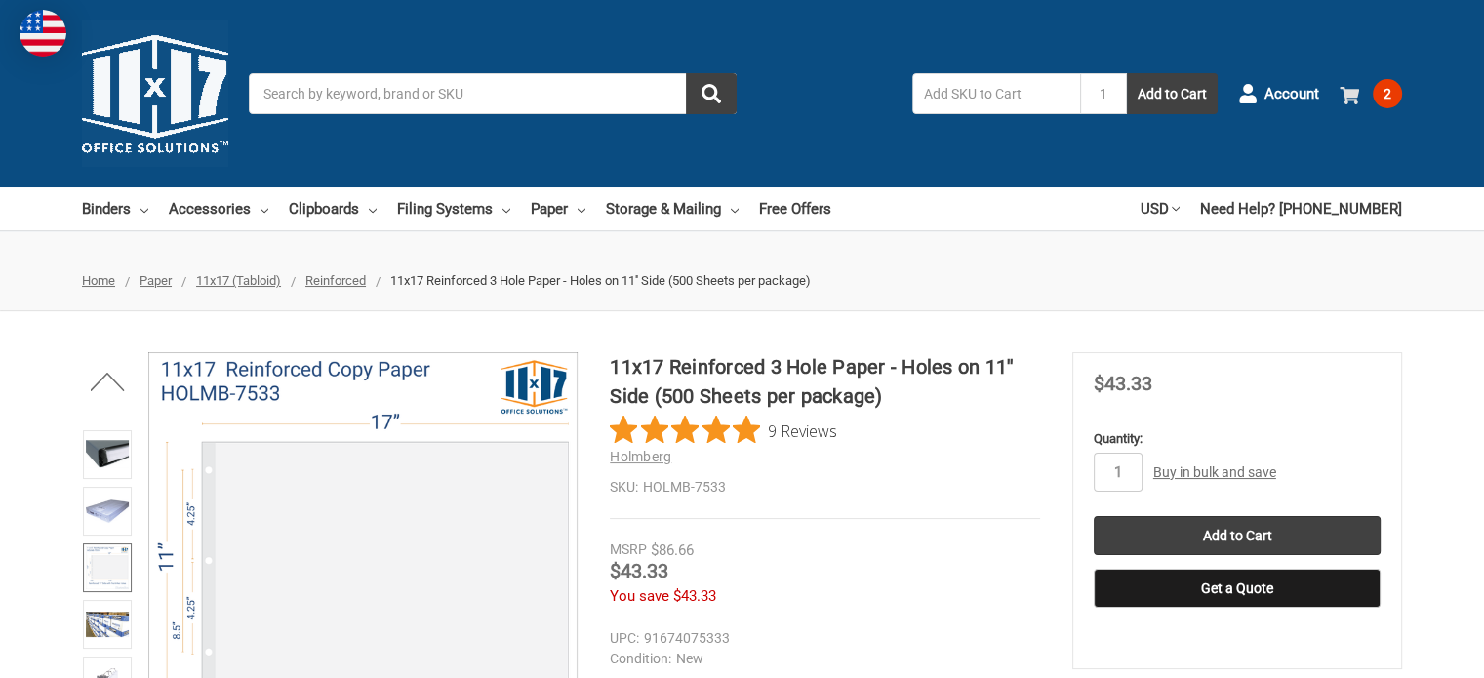
click at [1368, 92] on link "2" at bounding box center [1371, 93] width 62 height 51
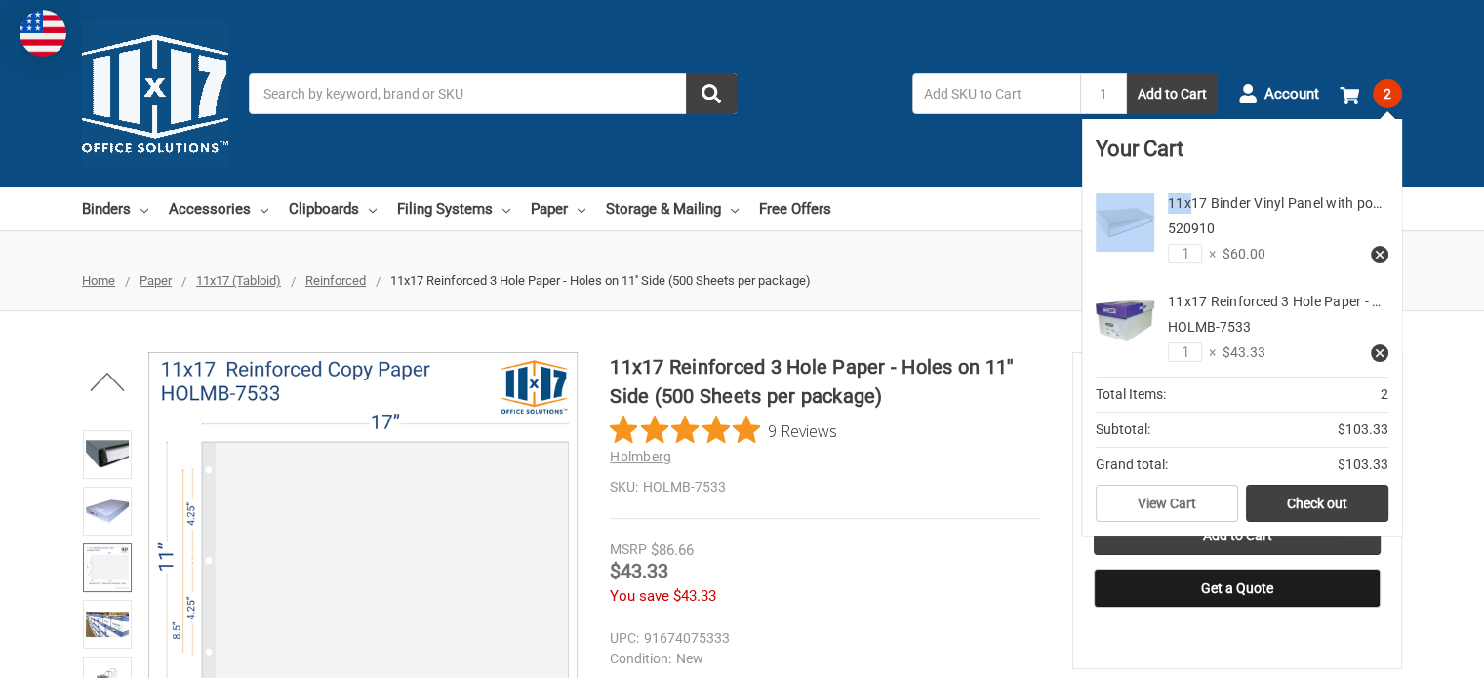
click at [1188, 191] on div "11x17 Binder Vinyl Panel with po… 520910 1 × $60.00" at bounding box center [1242, 229] width 293 height 99
click at [1193, 190] on div "11x17 Binder Vinyl Panel with po… 520910 1 × $60.00" at bounding box center [1242, 229] width 293 height 99
click at [1228, 202] on link "11x17 Binder Vinyl Panel with po…" at bounding box center [1275, 203] width 214 height 16
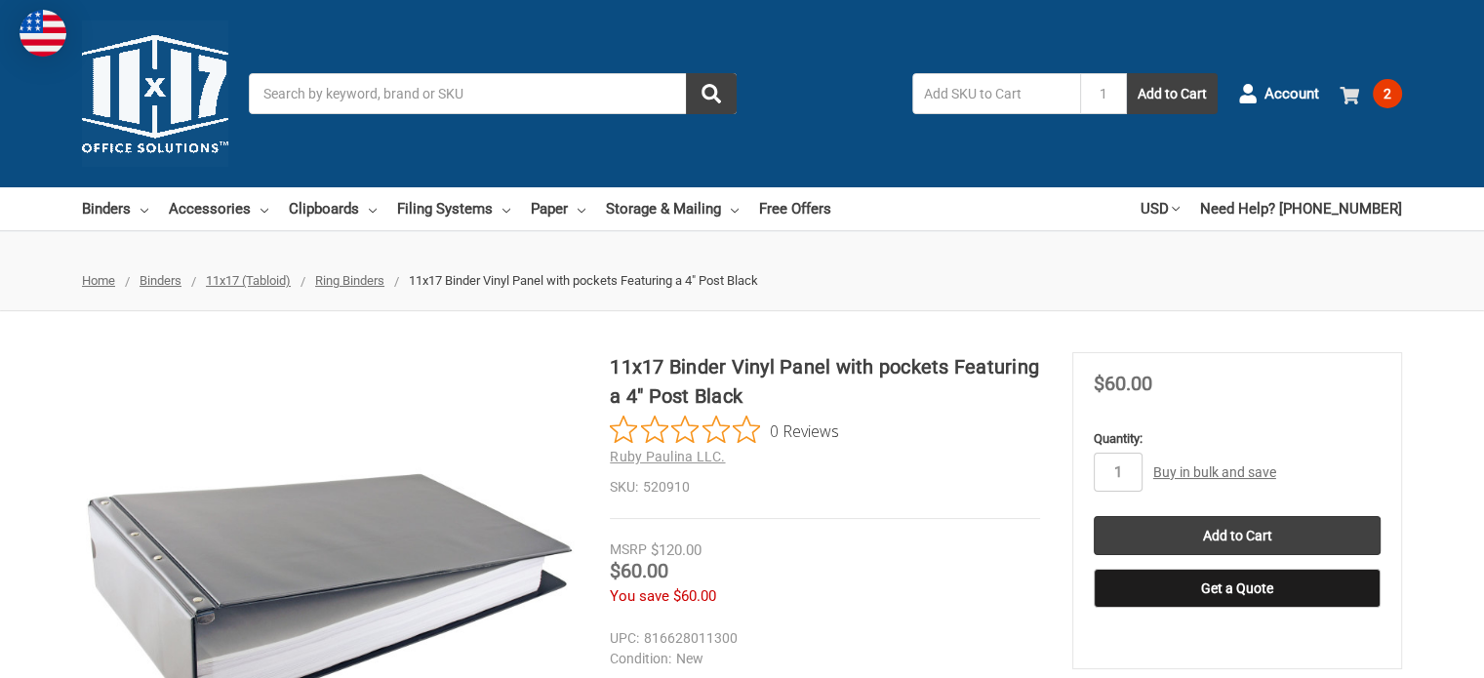
click at [1359, 86] on span at bounding box center [1353, 94] width 26 height 20
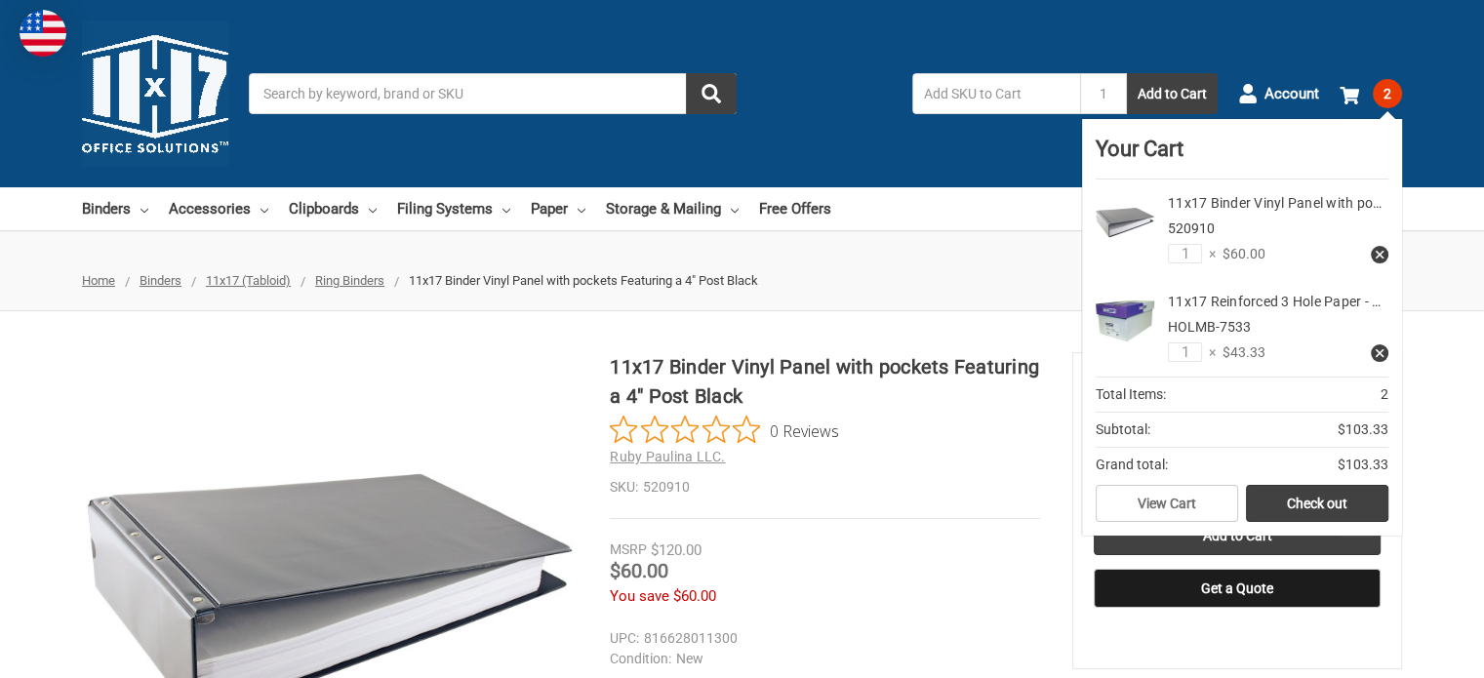
click at [1142, 306] on img at bounding box center [1125, 321] width 59 height 59
click at [1234, 307] on link "11x17 Reinforced 3 Hole Paper - …" at bounding box center [1274, 302] width 213 height 16
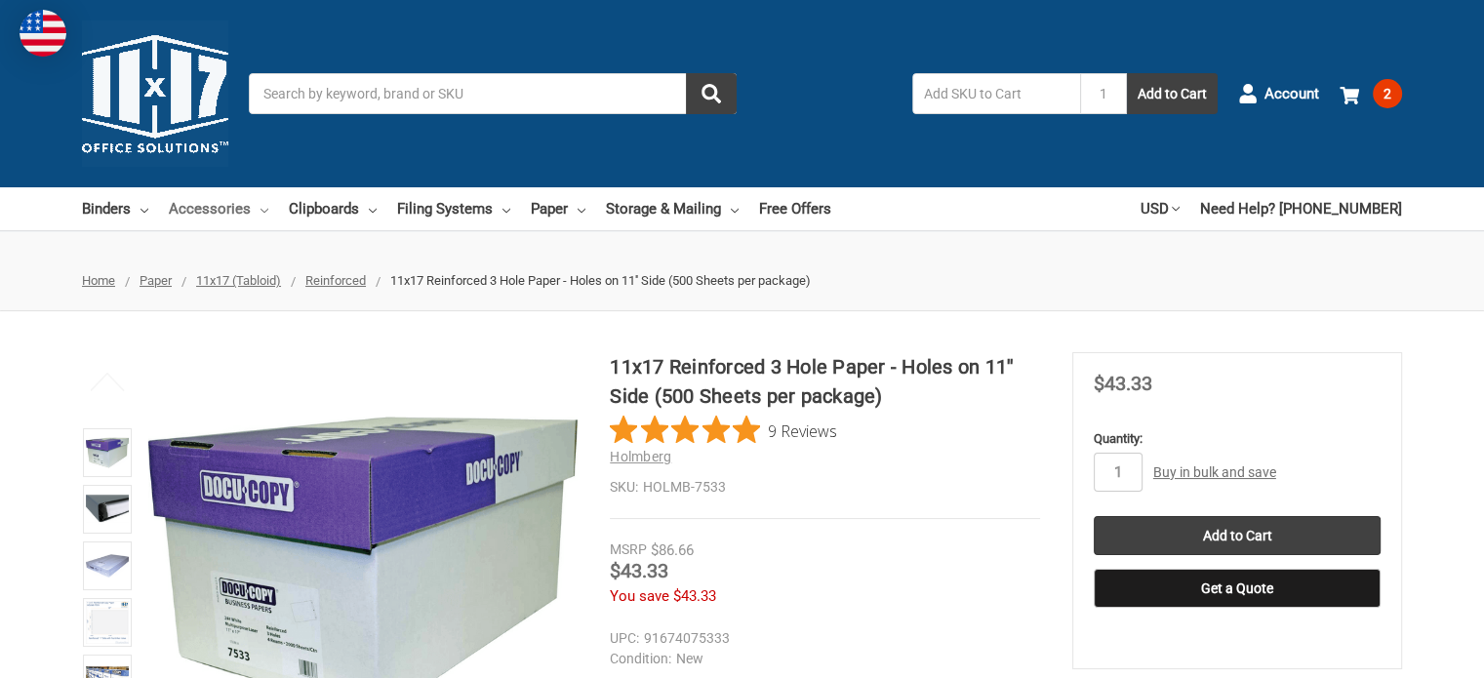
click at [255, 214] on link "Accessories" at bounding box center [219, 208] width 100 height 43
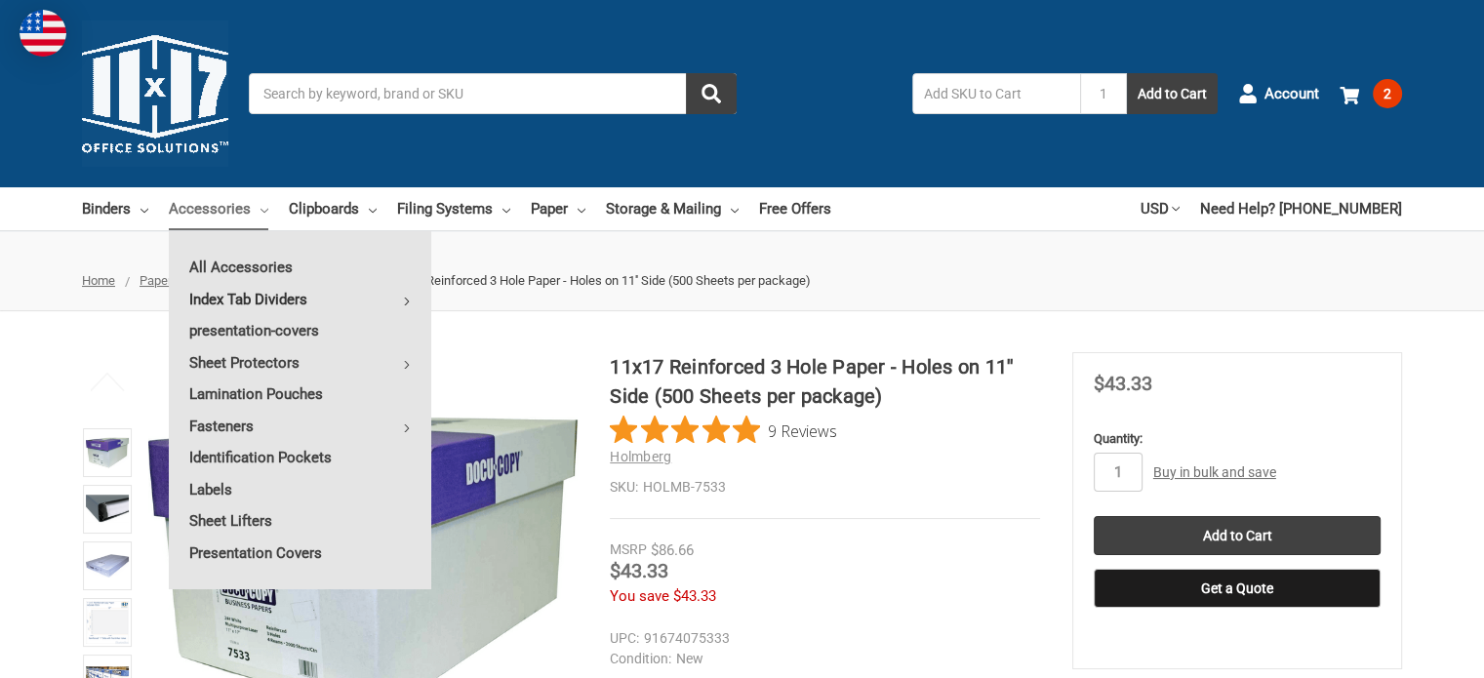
click at [254, 295] on link "Index Tab Dividers" at bounding box center [300, 299] width 263 height 31
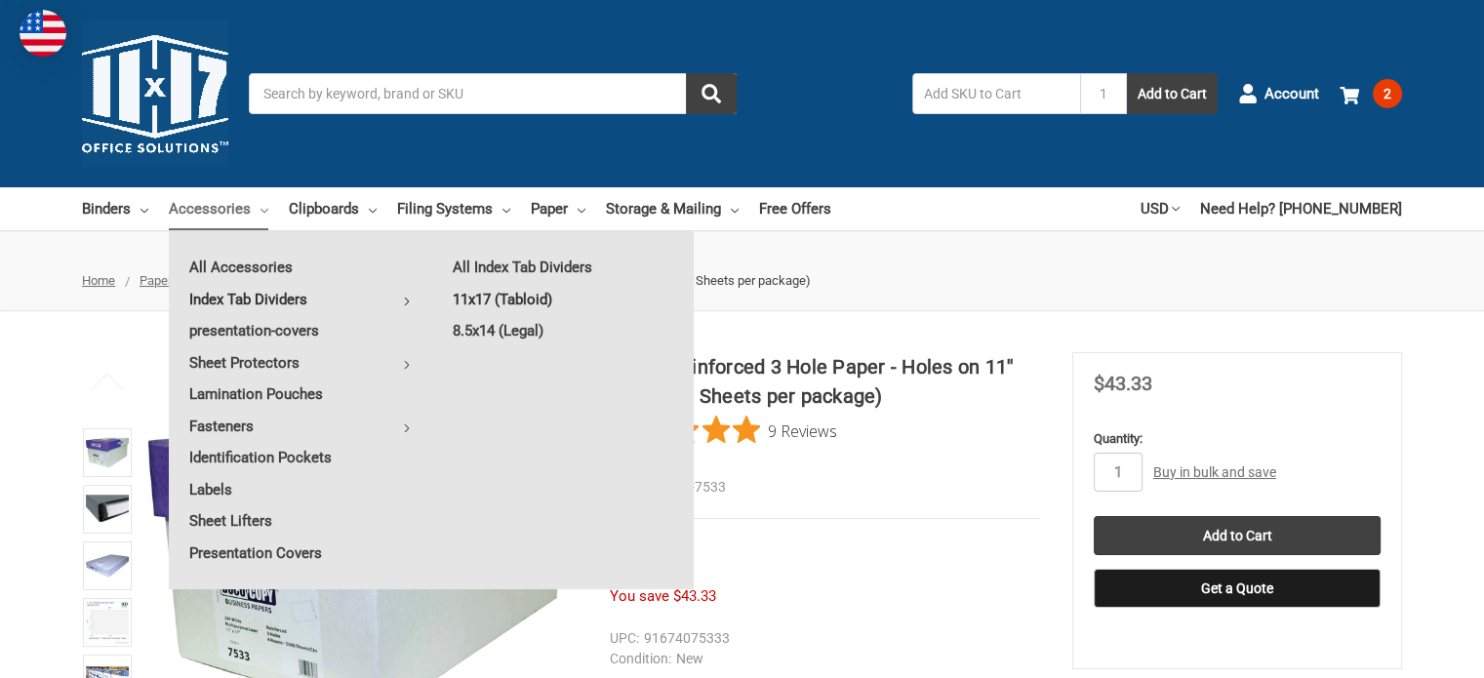
click at [526, 296] on link "11x17 (Tabloid)" at bounding box center [563, 299] width 262 height 31
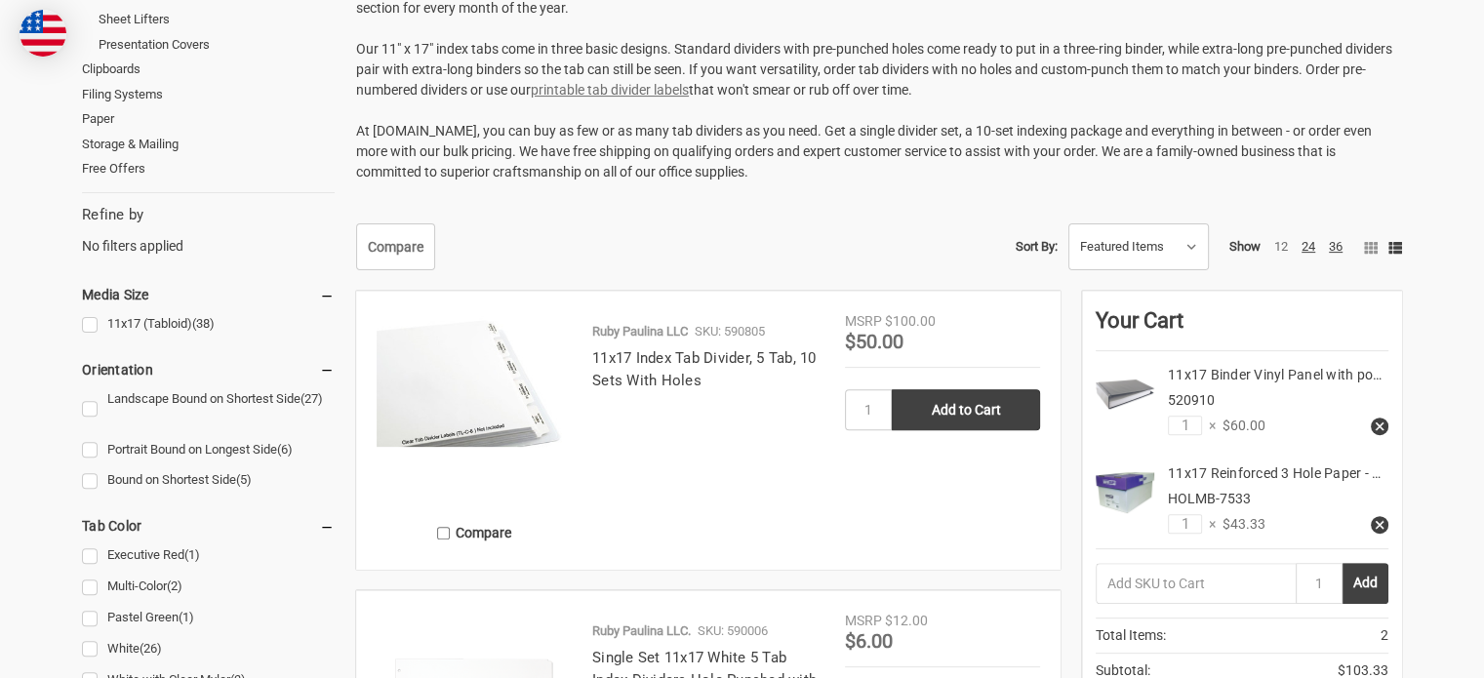
scroll to position [586, 0]
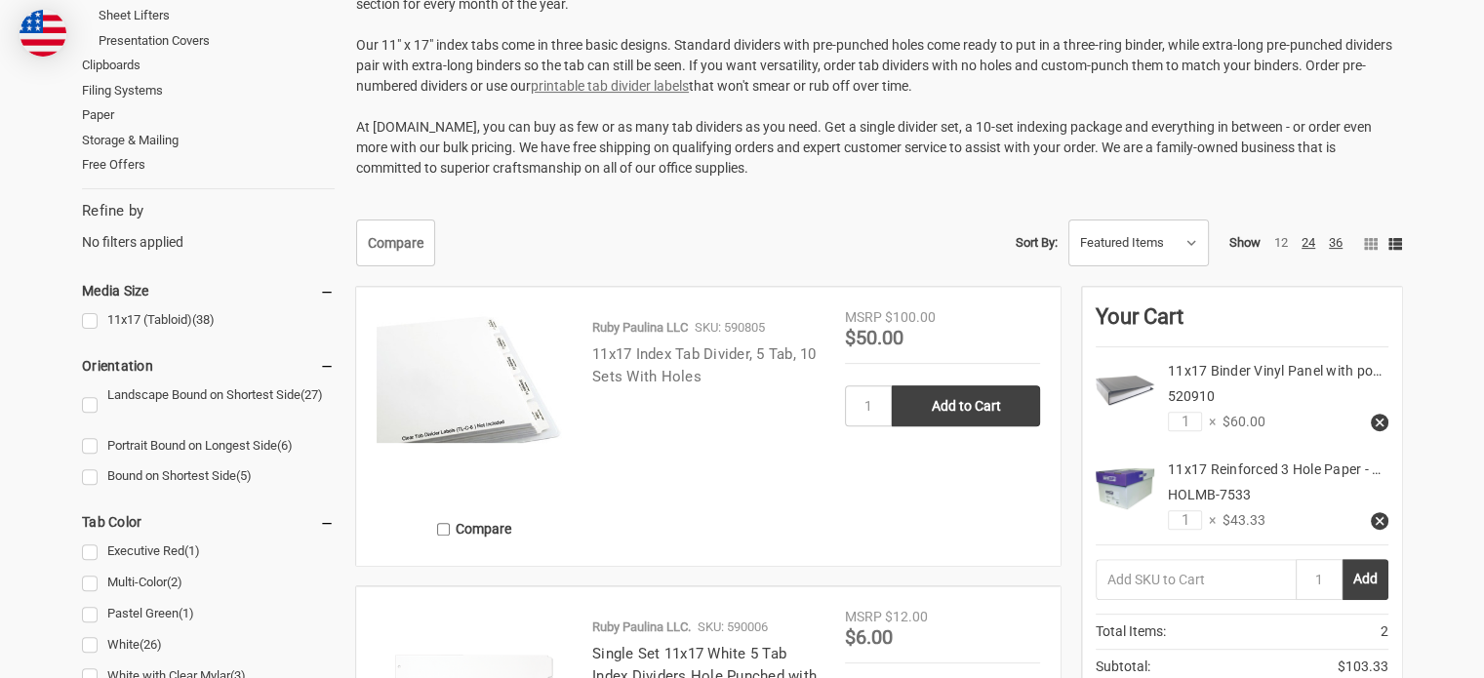
click at [679, 358] on link "11x17 Index Tab Divider, 5 Tab, 10 Sets With Holes" at bounding box center [704, 365] width 224 height 40
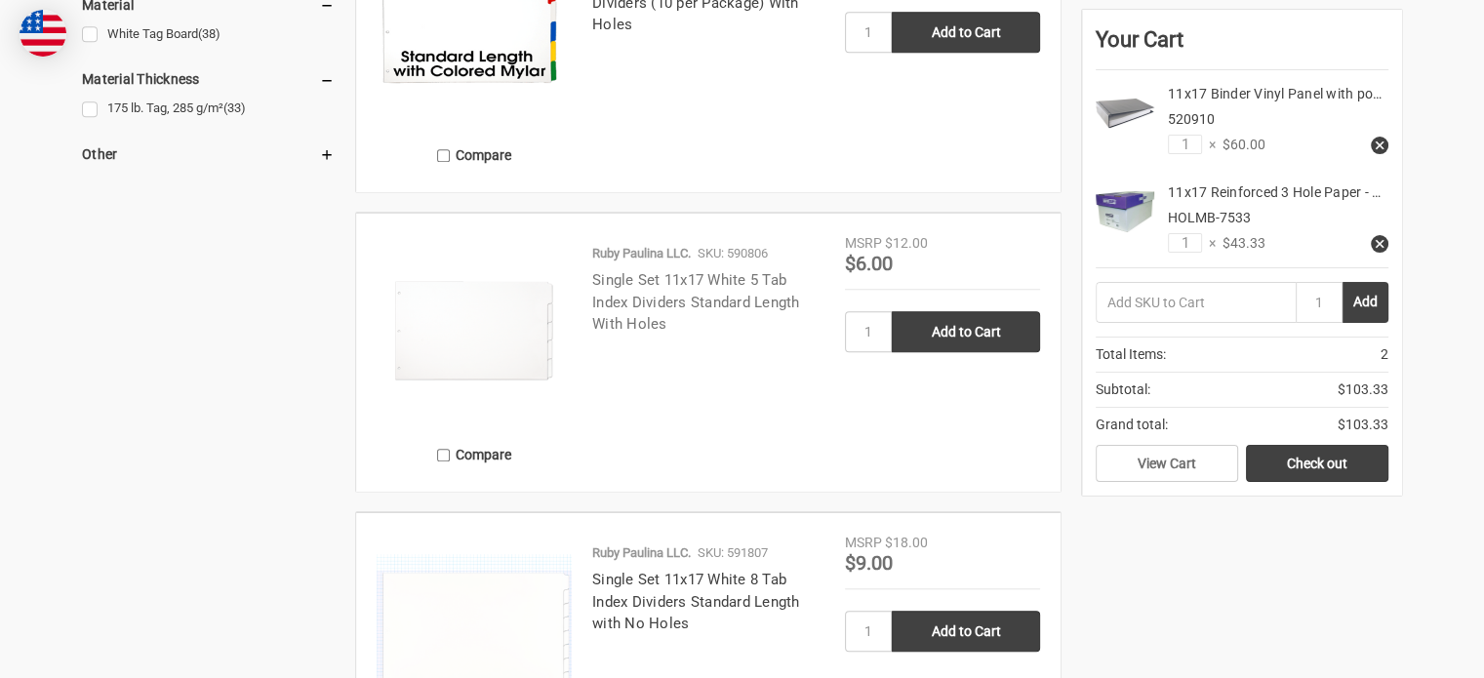
scroll to position [1854, 0]
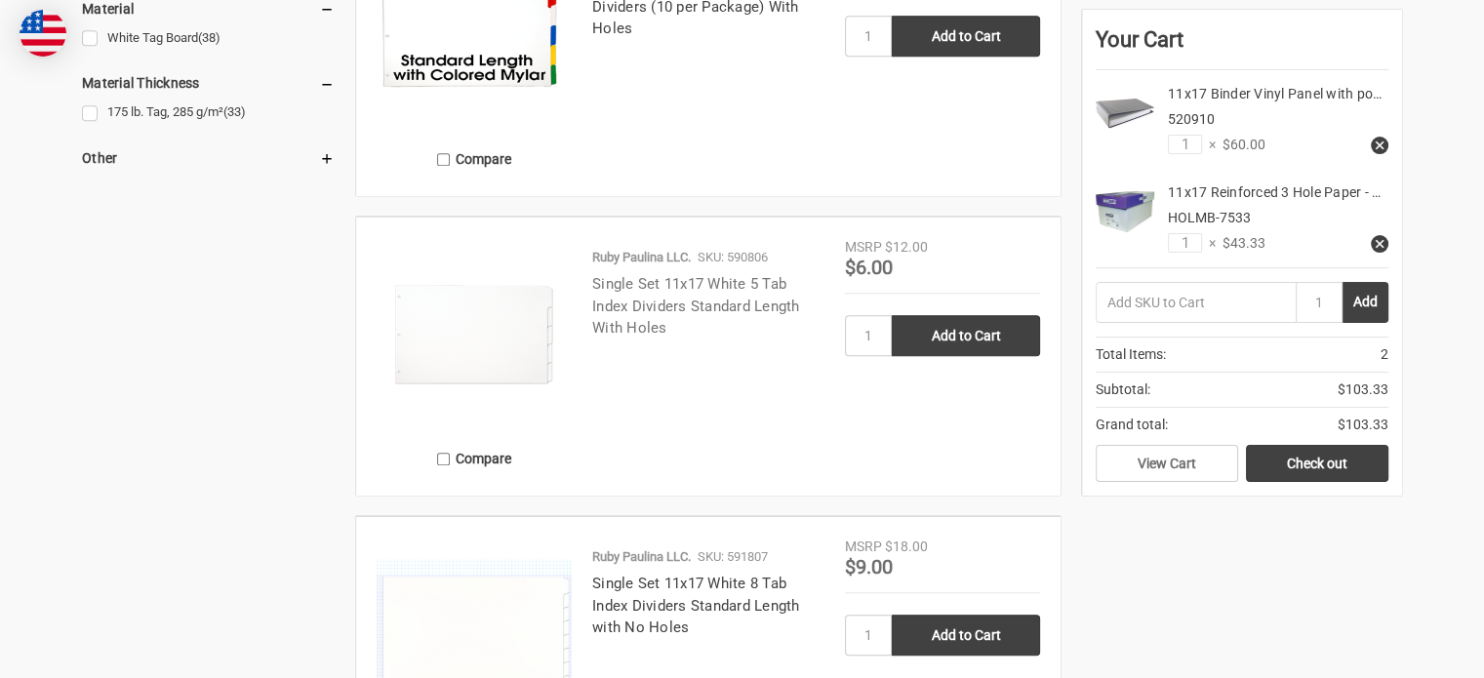
click at [653, 299] on link "Single Set 11x17 White 5 Tab Index Dividers Standard Length With Holes" at bounding box center [696, 305] width 208 height 61
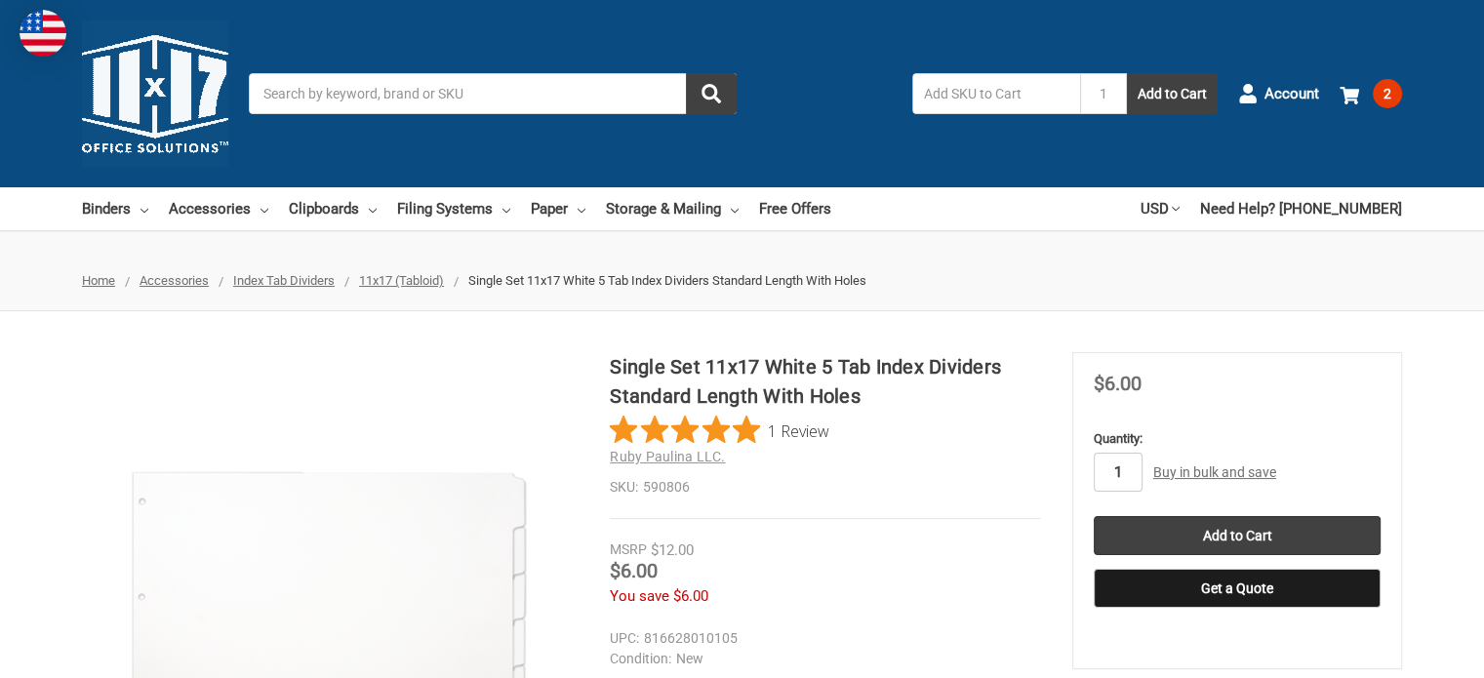
click at [1120, 467] on input "1" at bounding box center [1118, 472] width 49 height 39
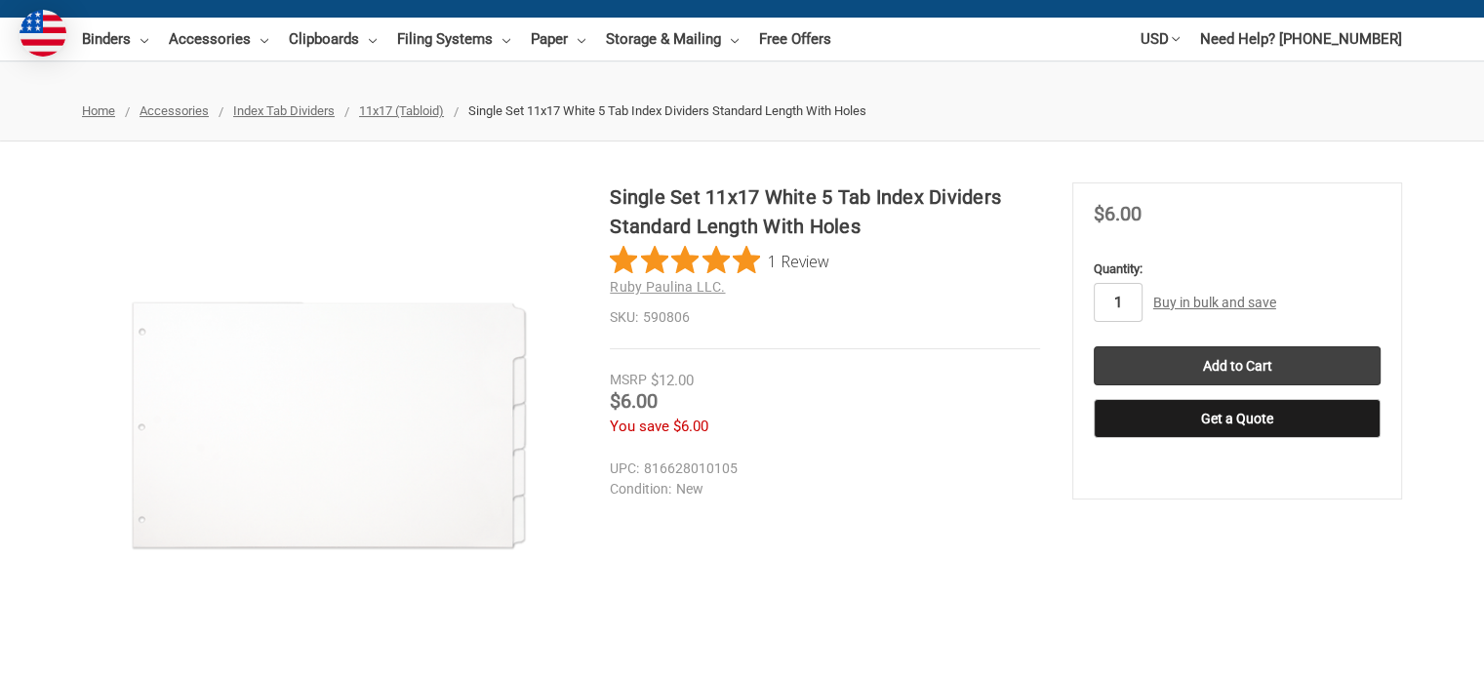
scroll to position [98, 0]
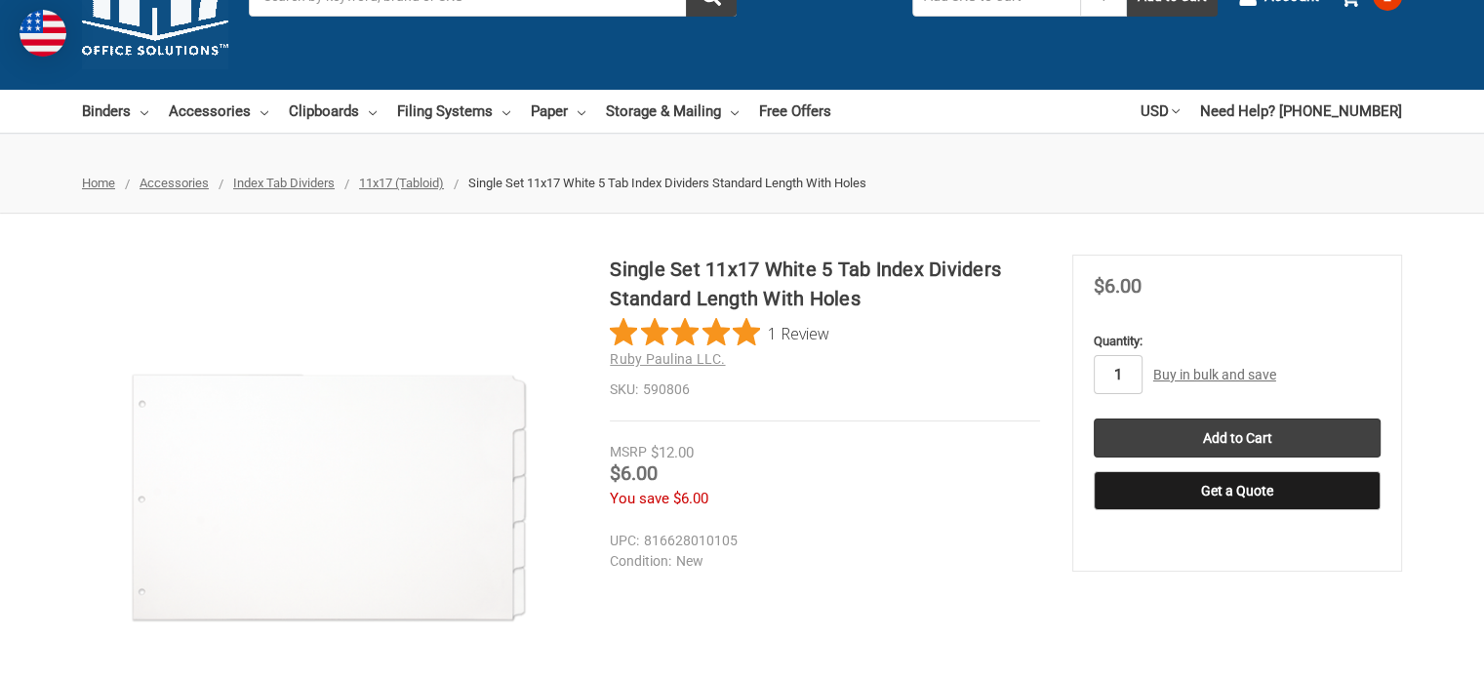
click at [1129, 381] on input "1" at bounding box center [1118, 374] width 49 height 39
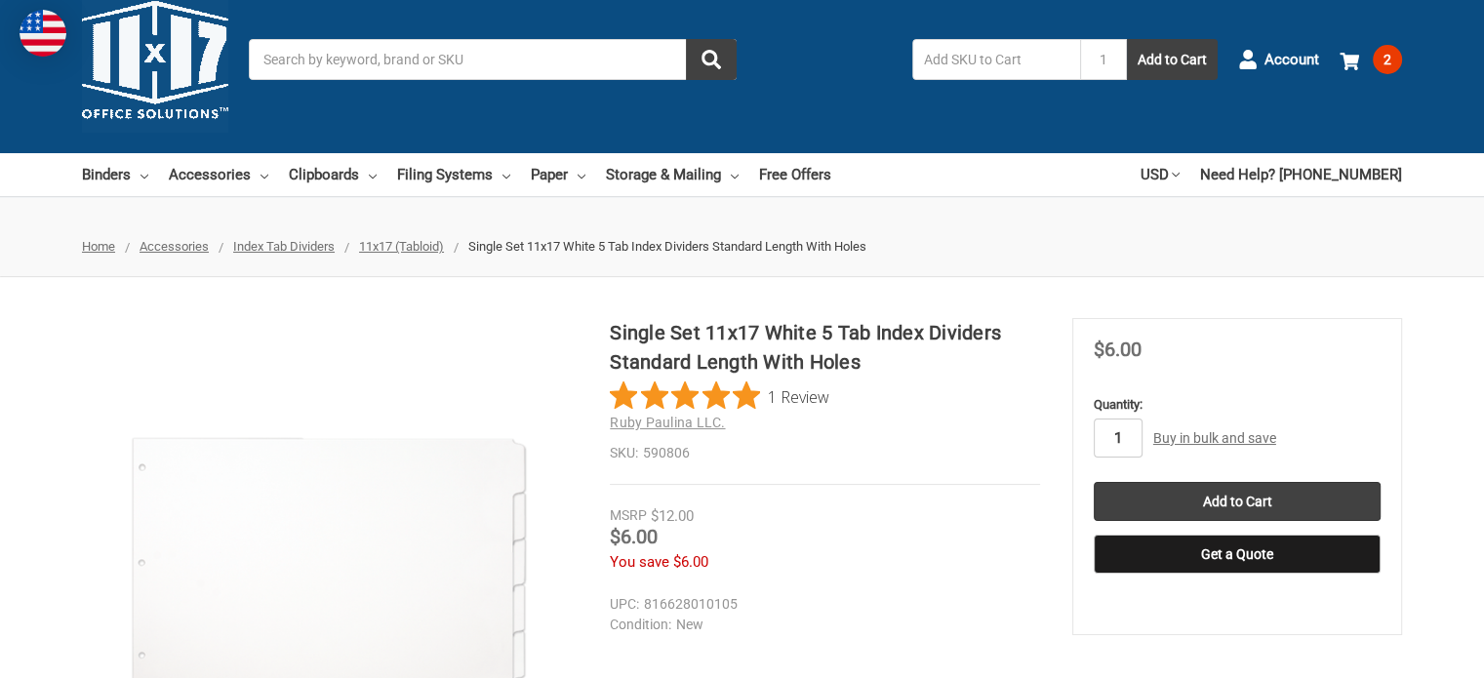
scroll to position [0, 0]
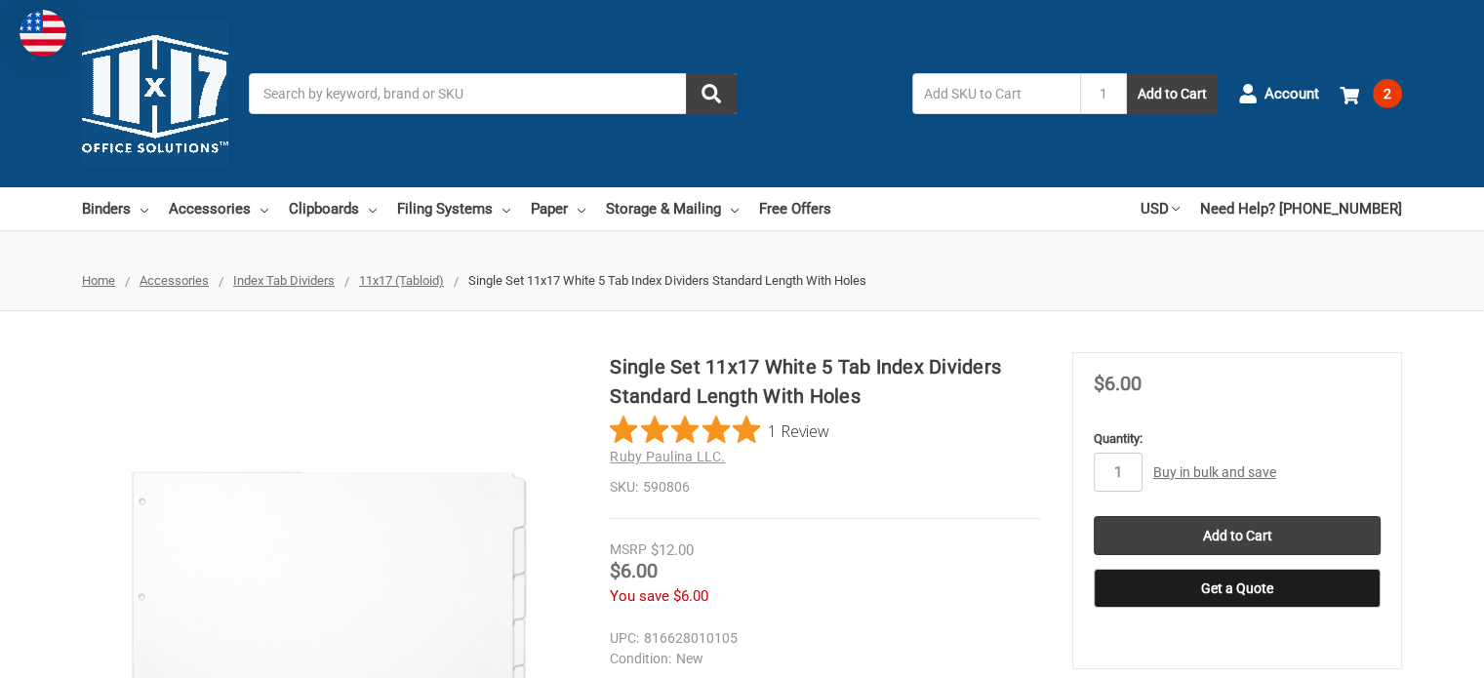
click at [411, 77] on input "Search" at bounding box center [493, 93] width 488 height 41
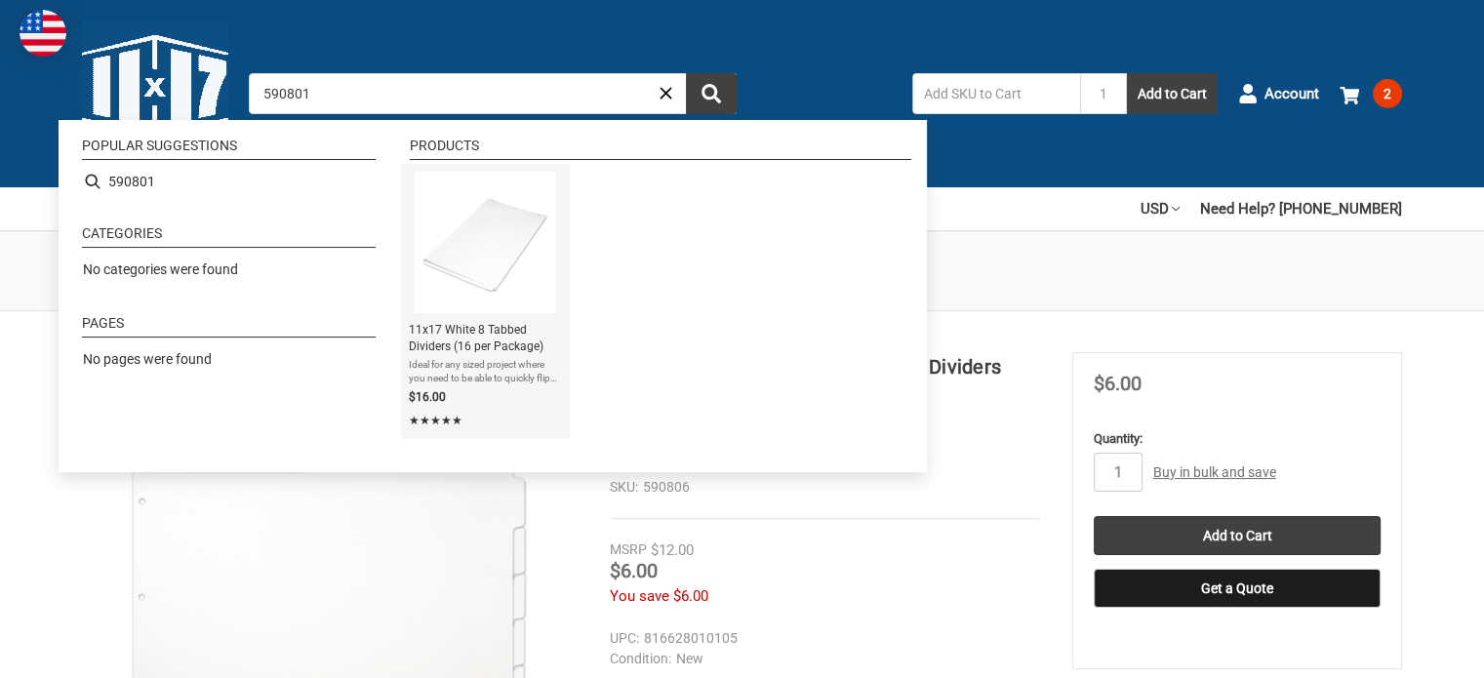
type input "590801"
click at [493, 237] on img "11x17 White 8 Tabbed Dividers (16 per Package)" at bounding box center [486, 243] width 142 height 142
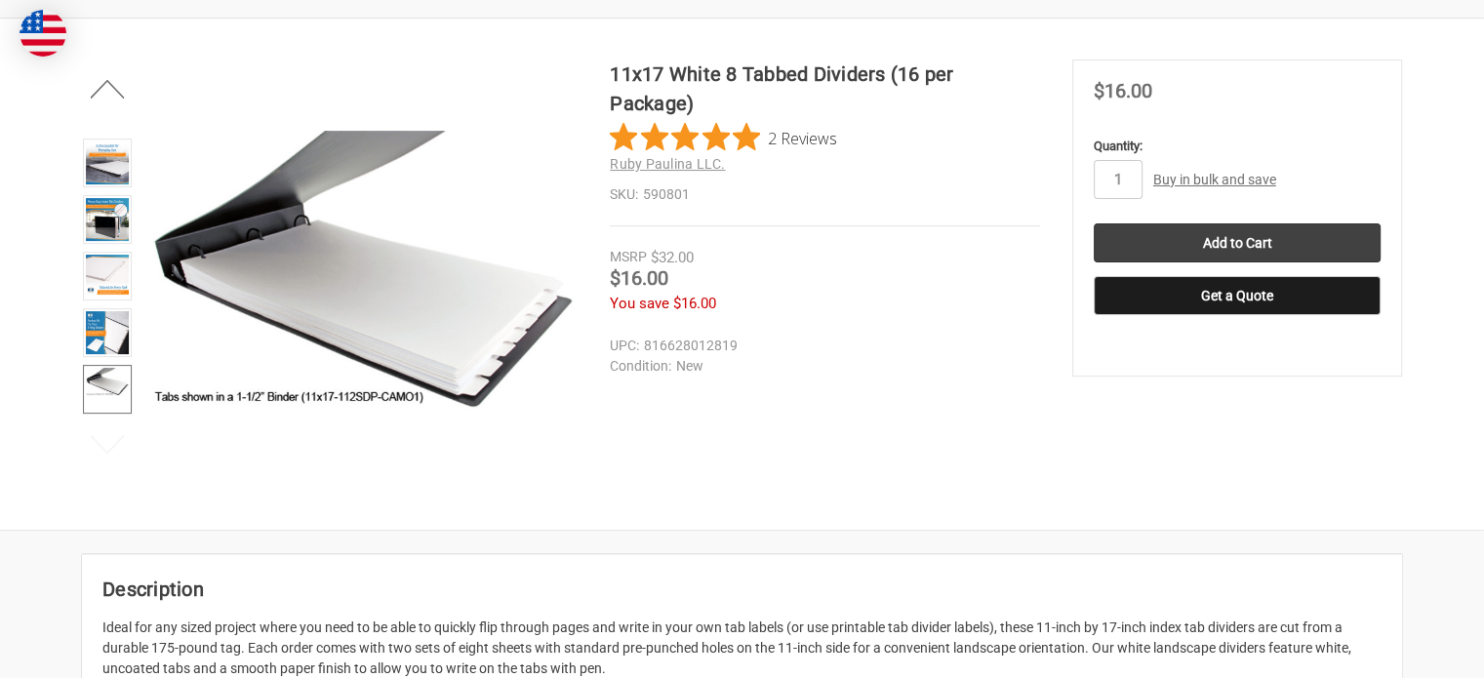
scroll to position [195, 0]
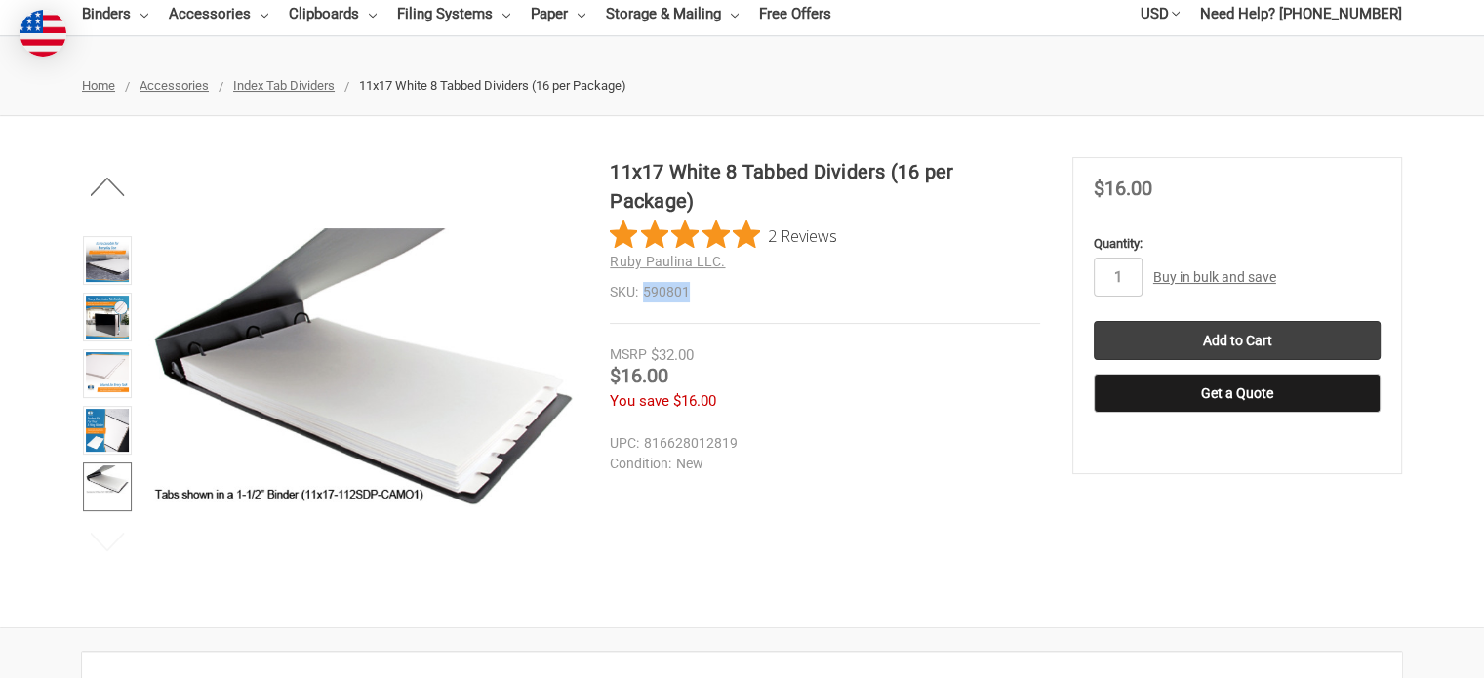
drag, startPoint x: 644, startPoint y: 289, endPoint x: 689, endPoint y: 294, distance: 45.2
click at [689, 294] on dd "590801" at bounding box center [825, 292] width 430 height 20
click at [714, 294] on dd "590801" at bounding box center [825, 292] width 430 height 20
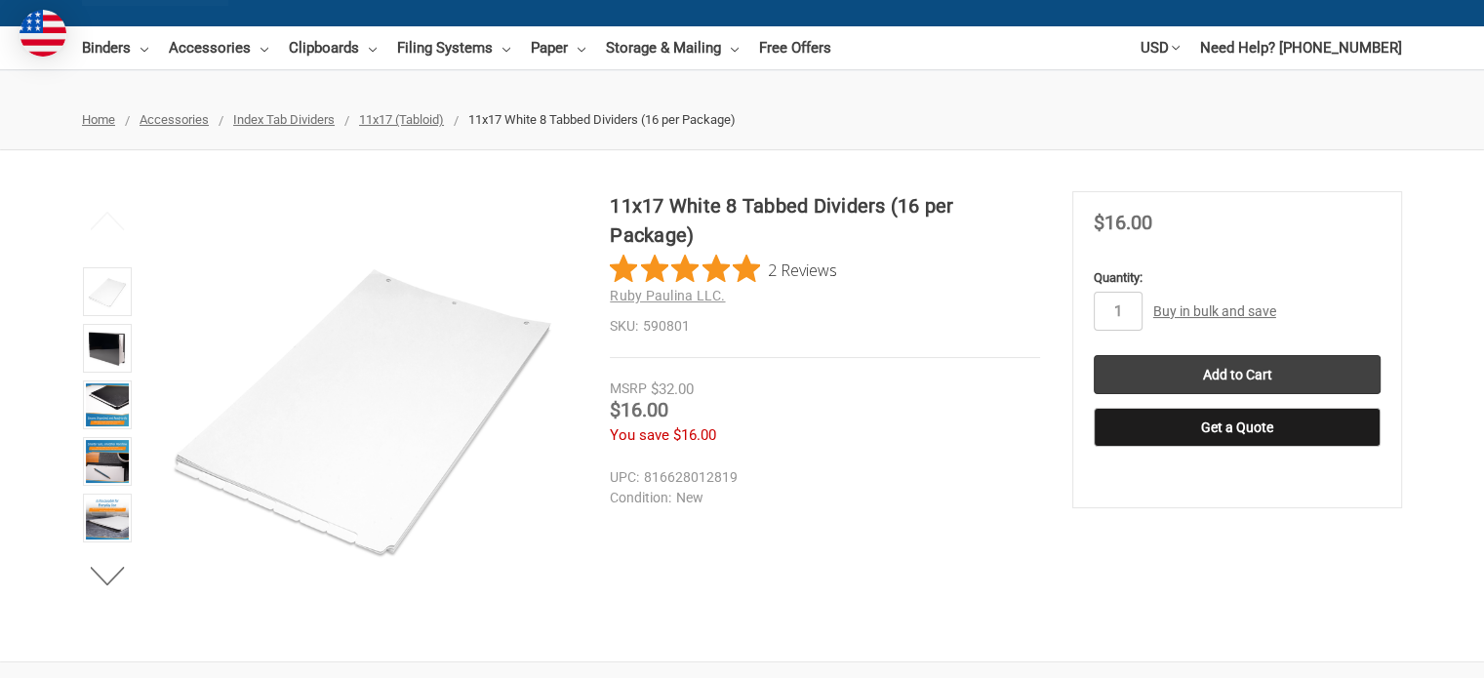
scroll to position [195, 0]
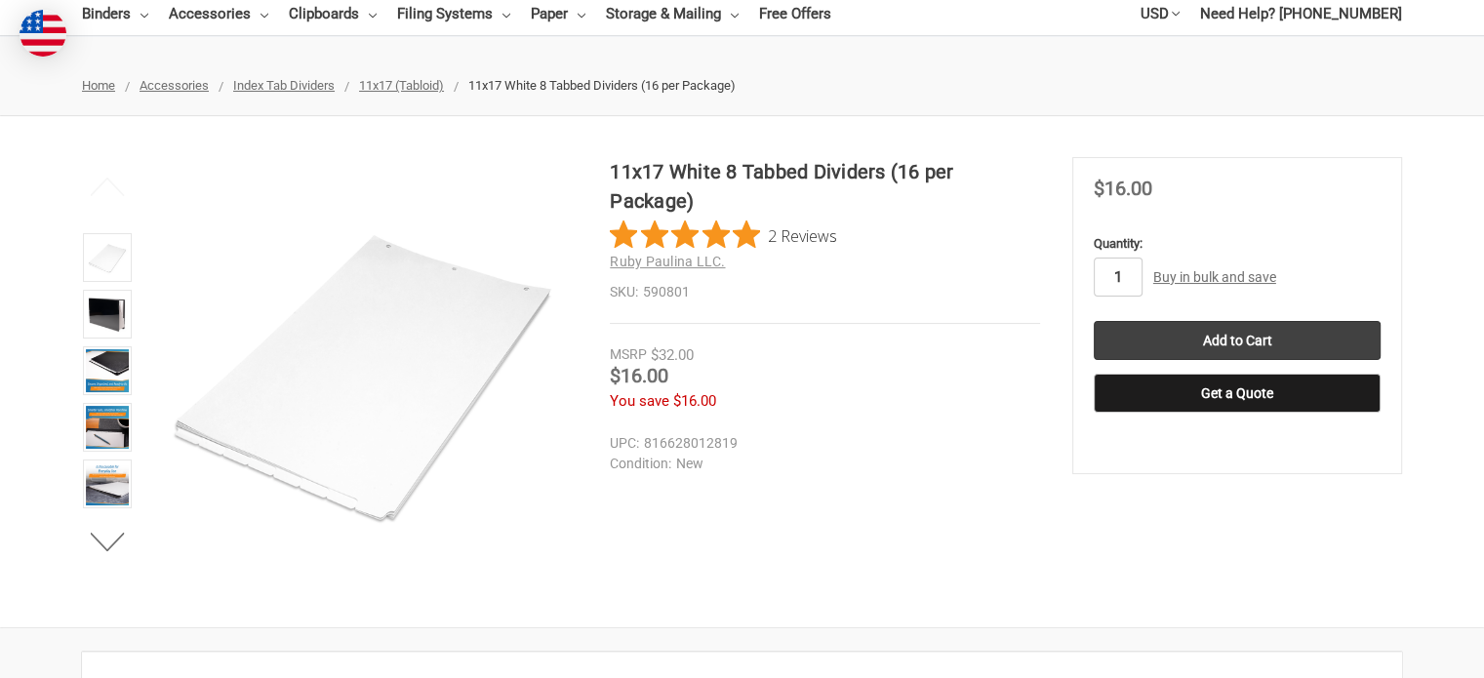
click at [1122, 281] on input "1" at bounding box center [1118, 277] width 49 height 39
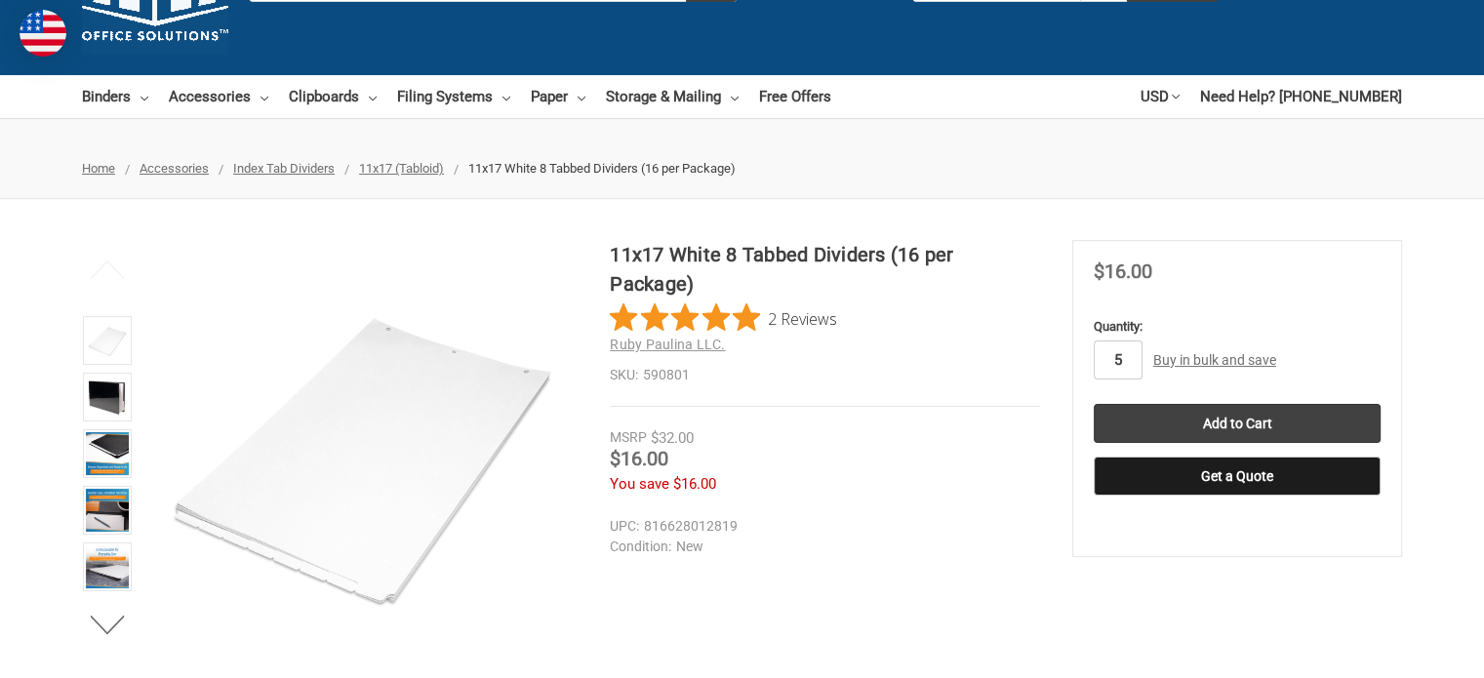
scroll to position [0, 0]
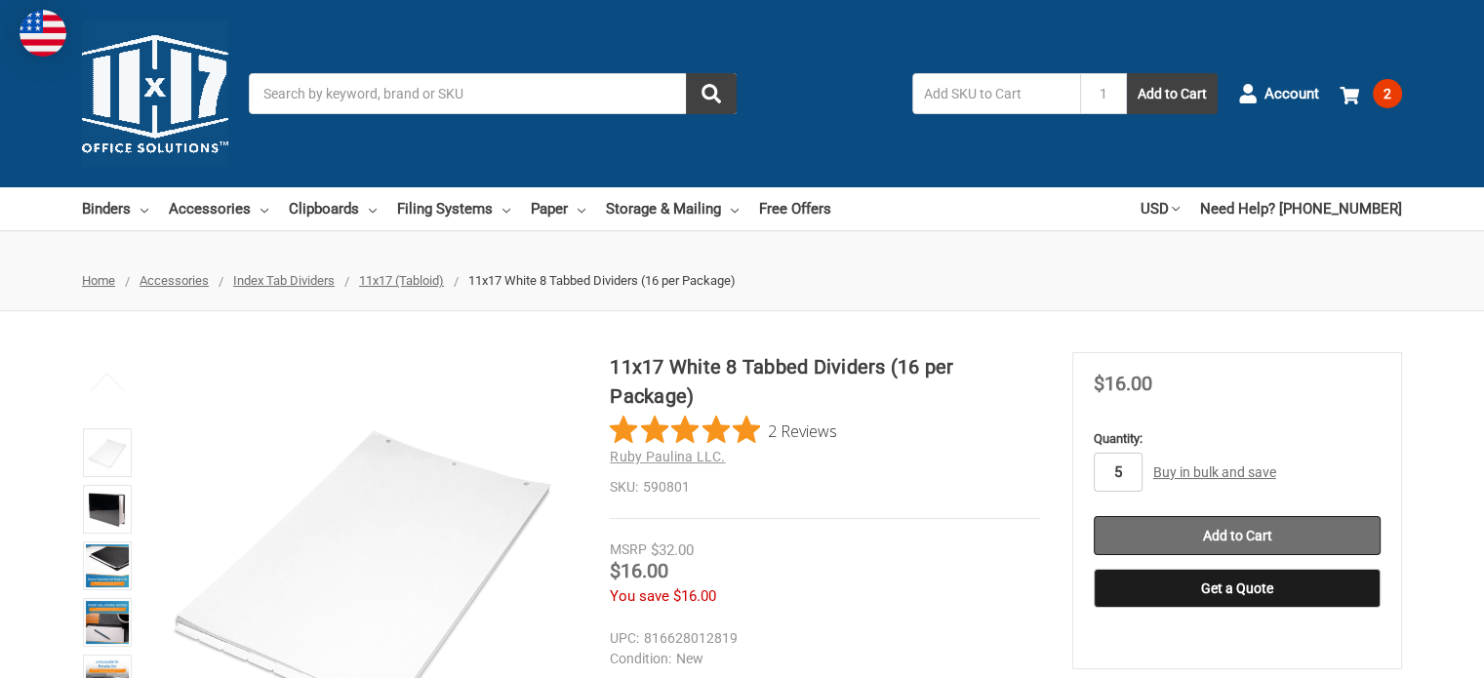
type input "5"
click at [1208, 532] on input "Add to Cart" at bounding box center [1237, 535] width 287 height 39
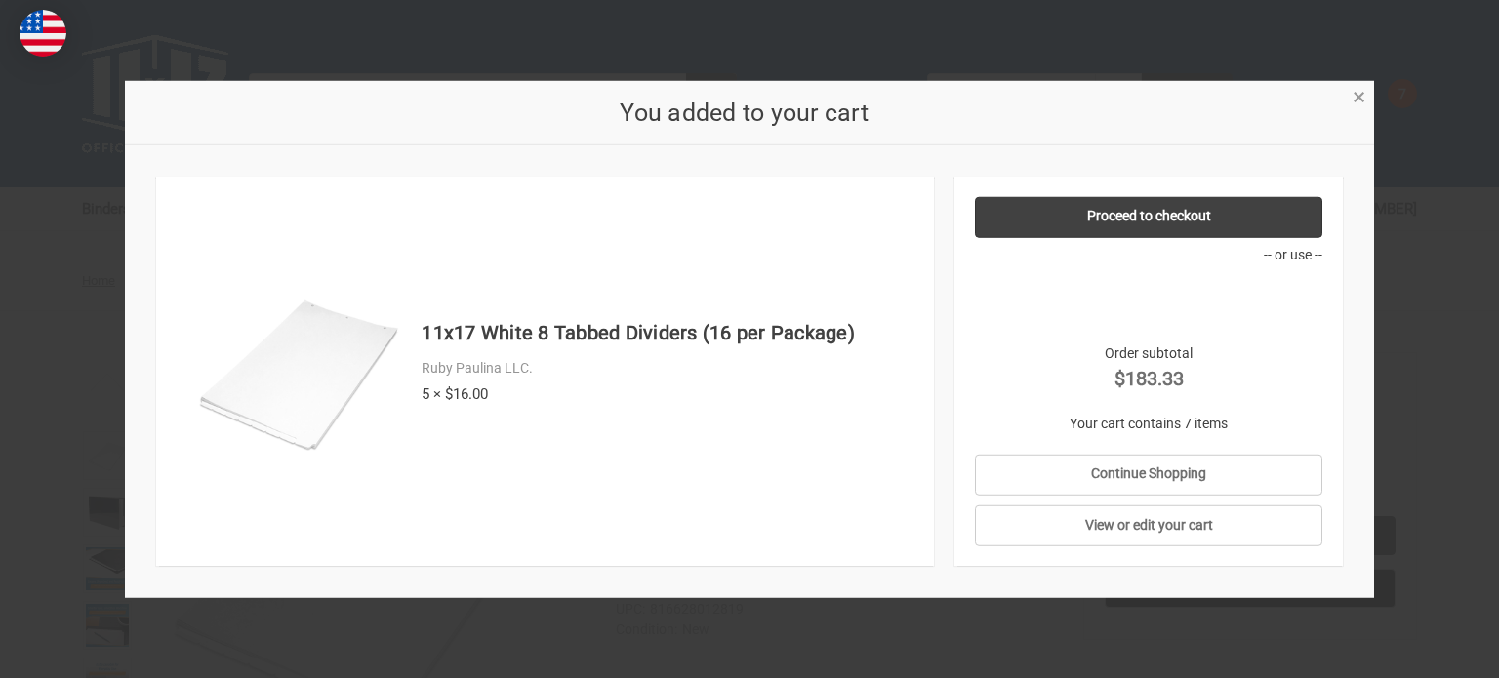
click at [1359, 101] on span "×" at bounding box center [1359, 97] width 13 height 28
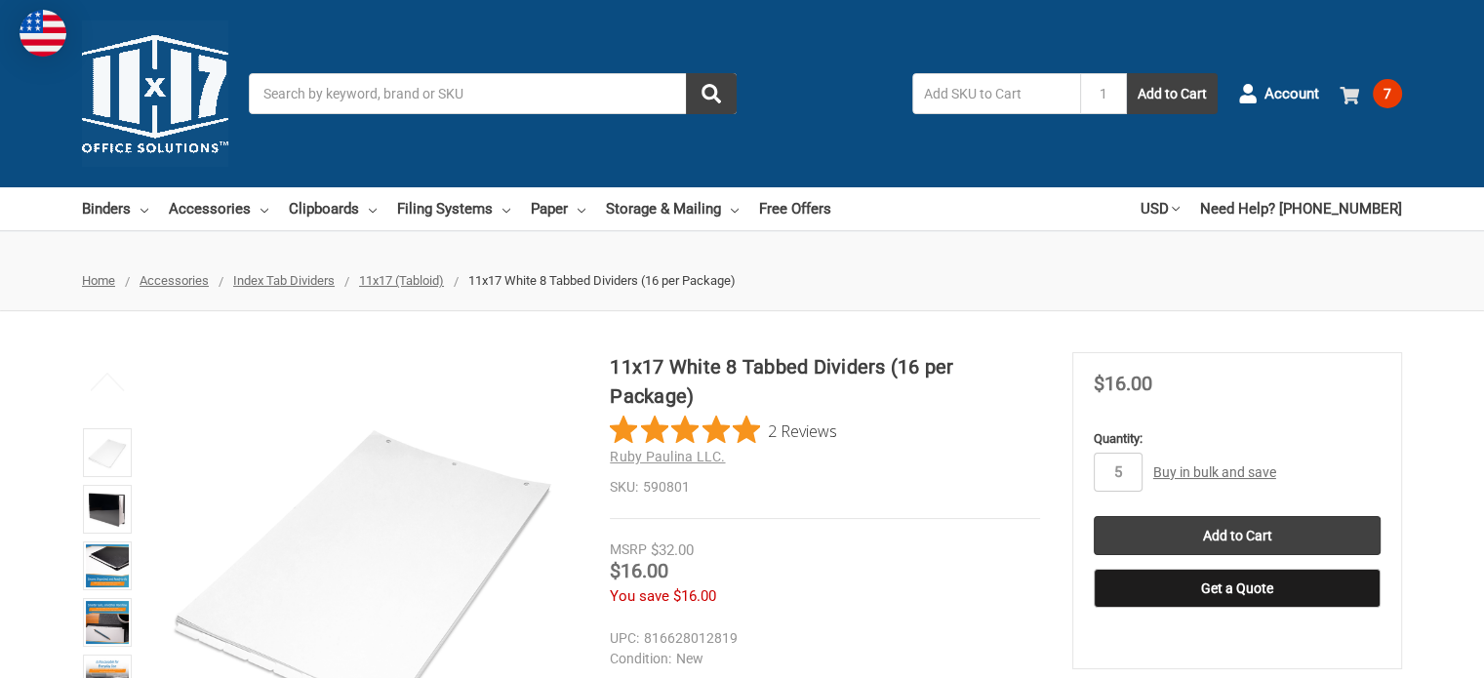
click at [1398, 94] on span "7" at bounding box center [1387, 93] width 29 height 29
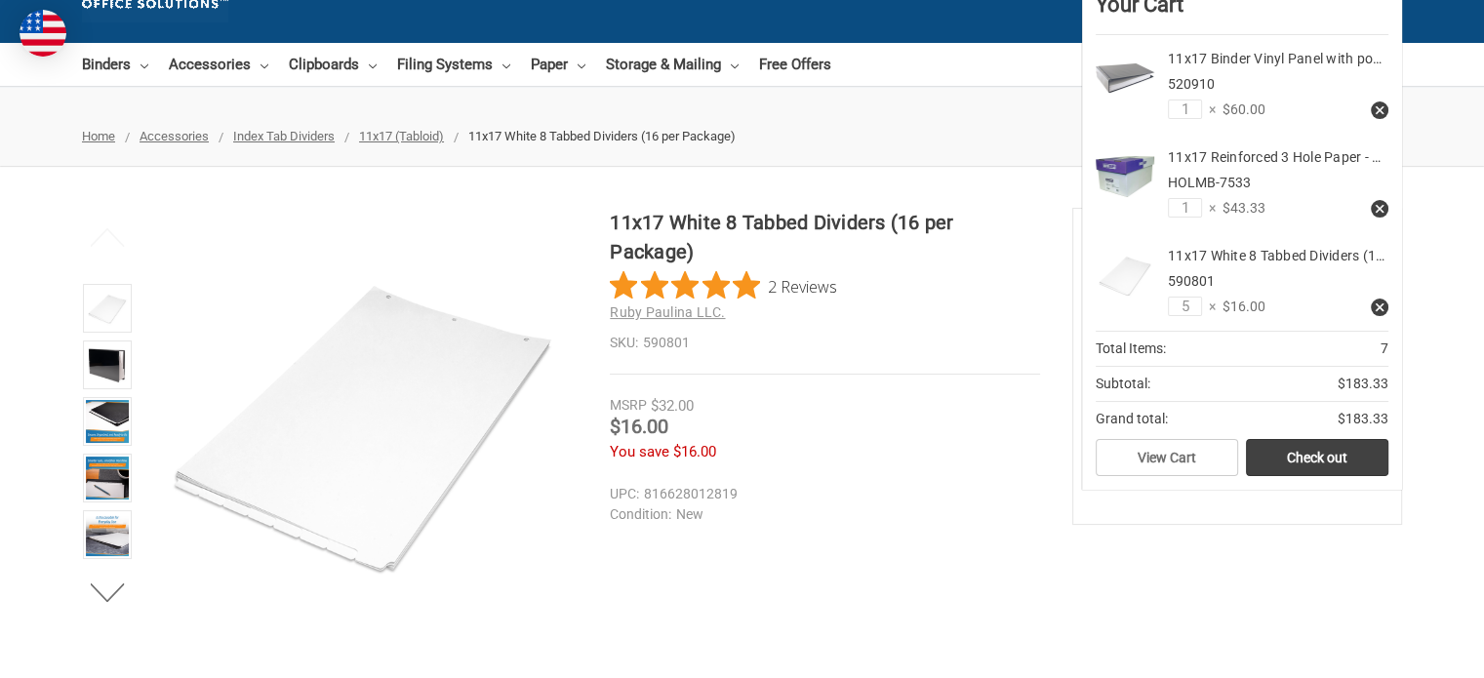
scroll to position [98, 0]
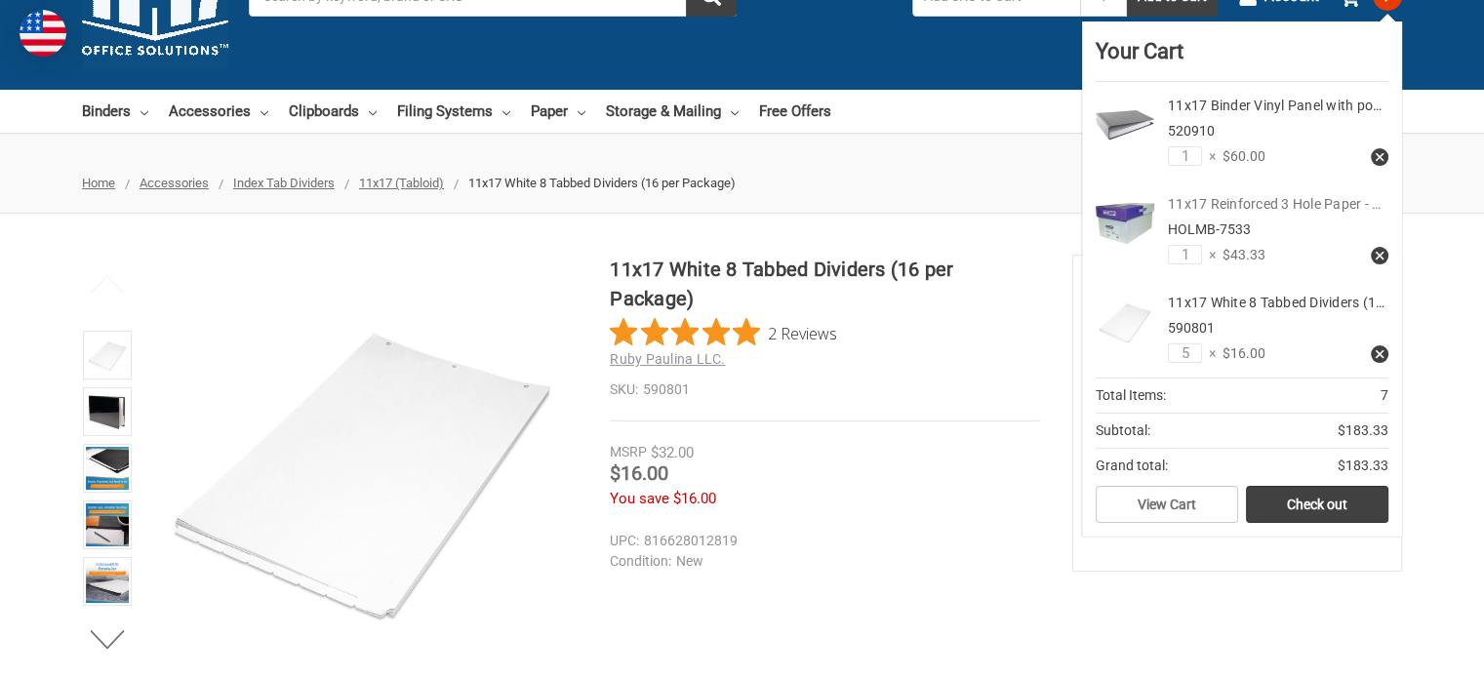
click at [1249, 202] on link "11x17 Reinforced 3 Hole Paper - …" at bounding box center [1274, 204] width 213 height 16
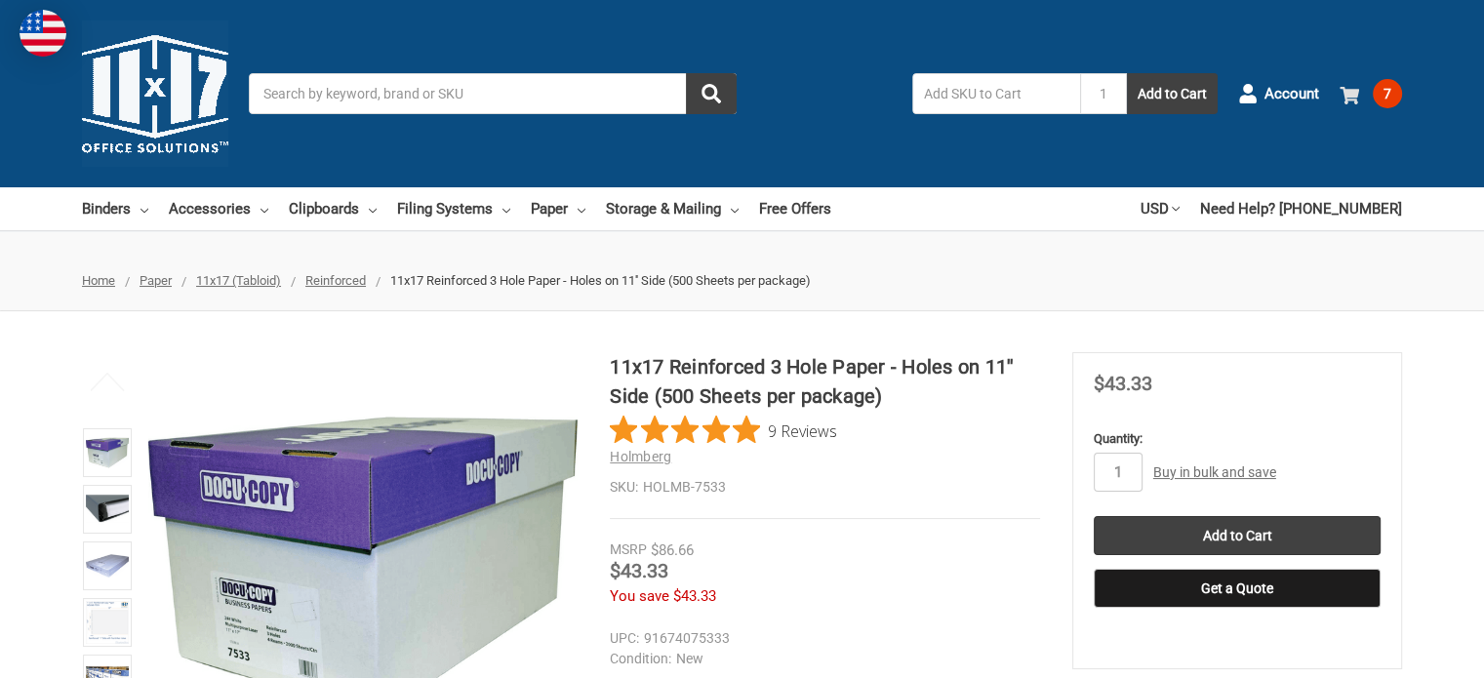
click at [1378, 91] on span "7" at bounding box center [1387, 93] width 29 height 29
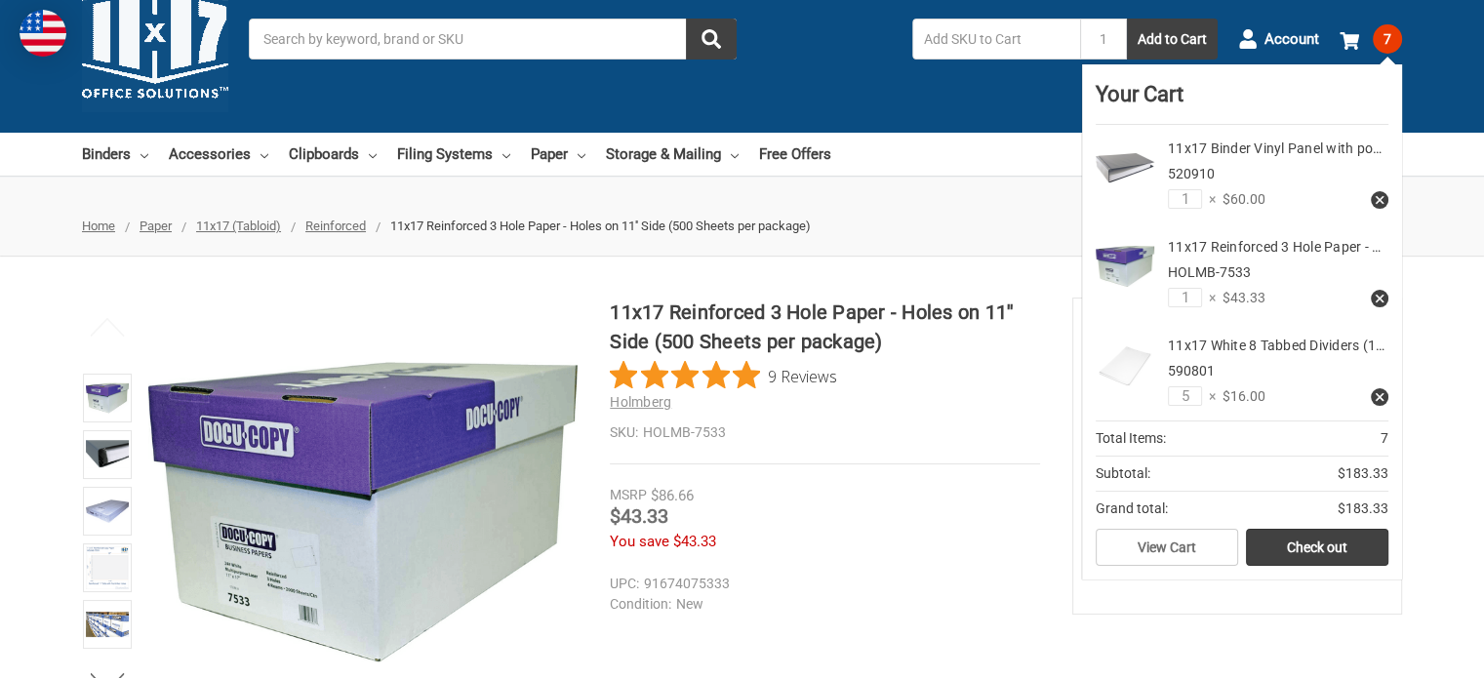
scroll to position [98, 0]
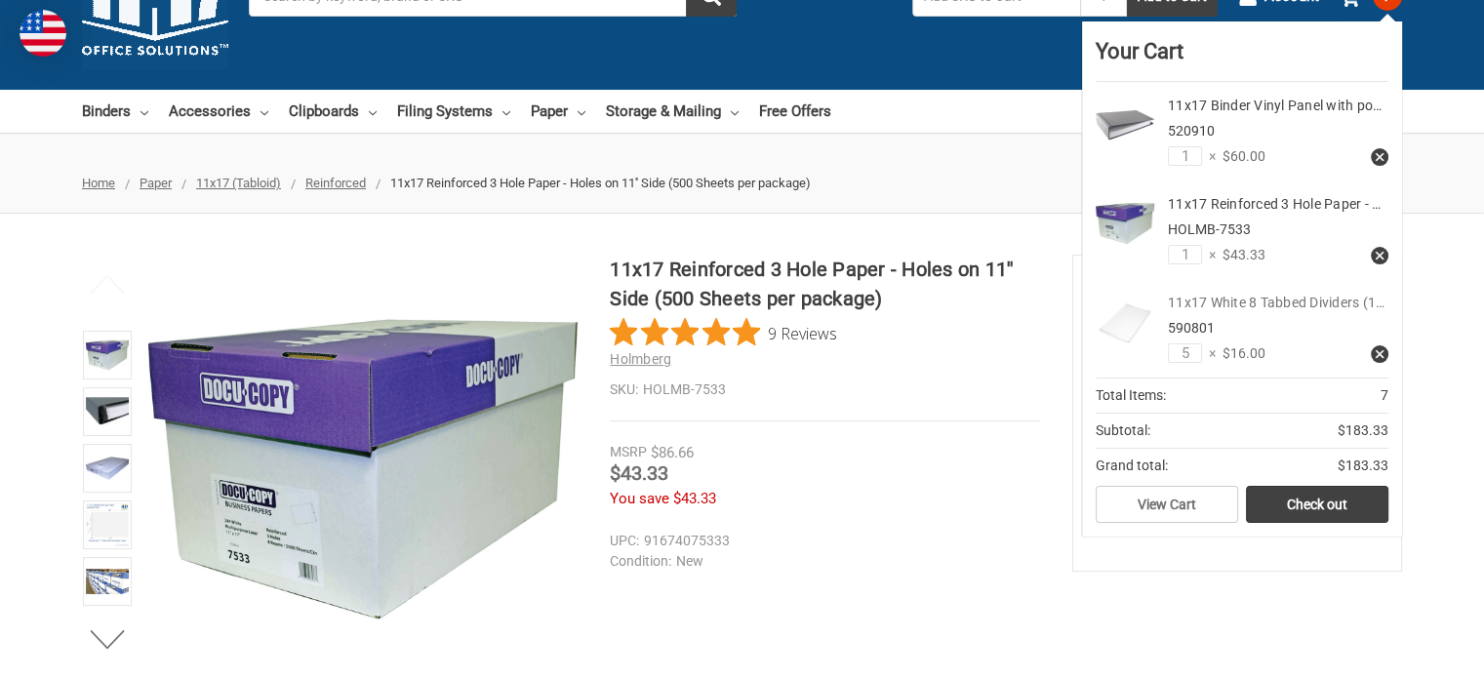
click at [1230, 301] on link "11x17 White 8 Tabbed Dividers (1…" at bounding box center [1276, 303] width 217 height 16
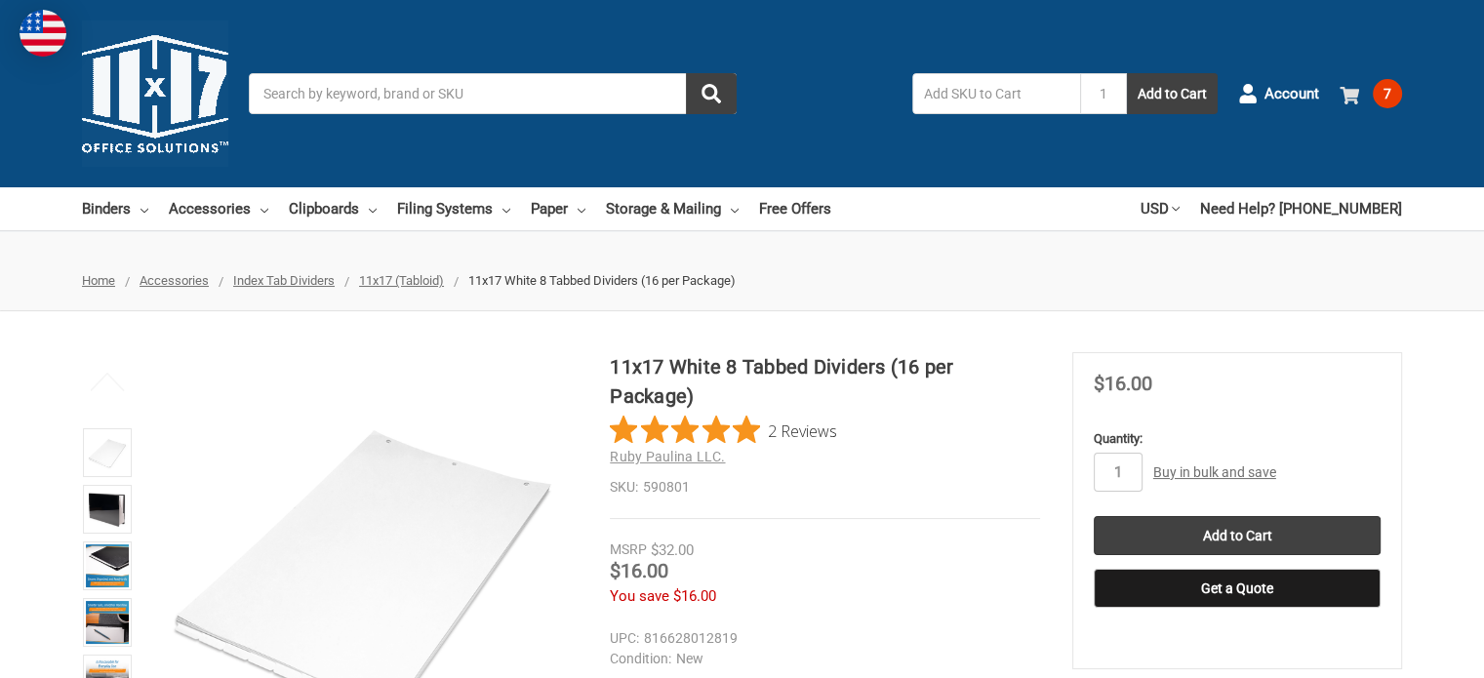
click at [1366, 86] on link "7" at bounding box center [1371, 93] width 62 height 51
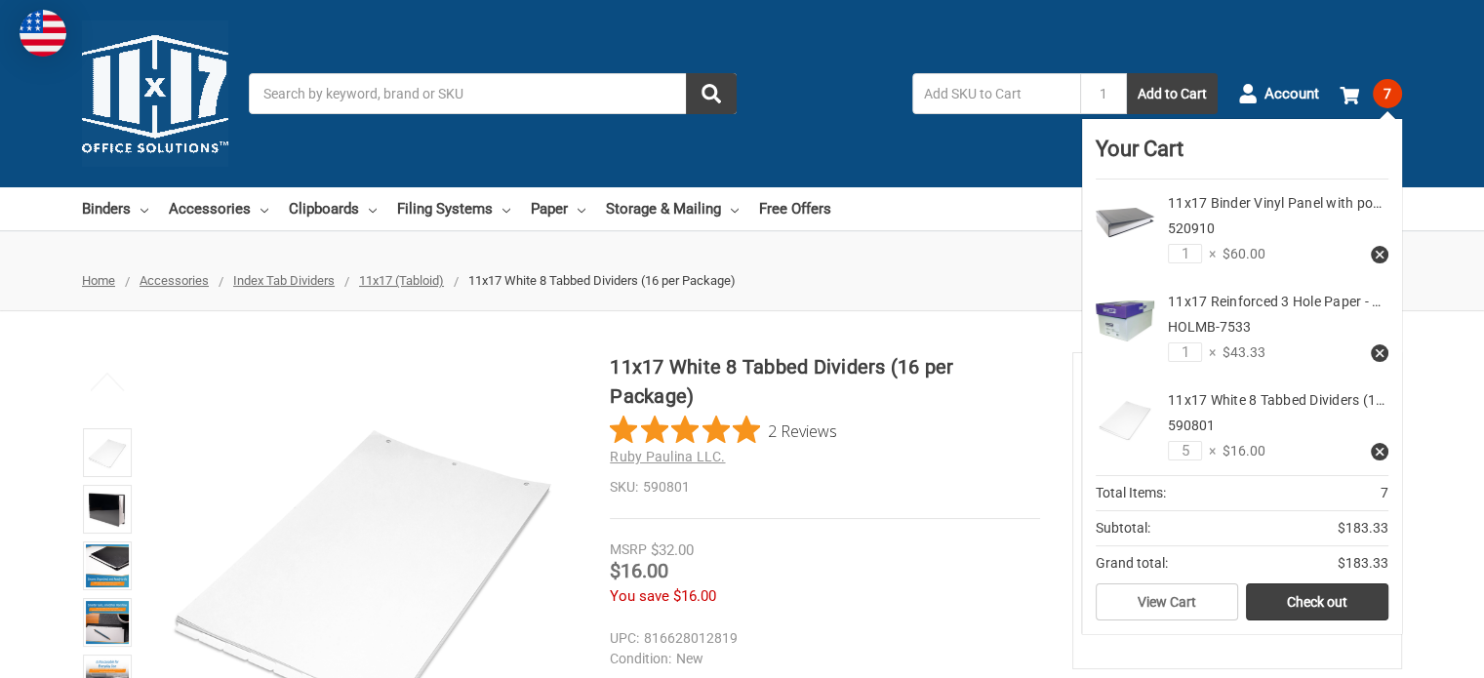
click at [862, 142] on div "Toggle menu Search 1 Add to Cart Account 7 Your Cart Your Cart Is Empty. 11x17 …" at bounding box center [742, 93] width 1484 height 187
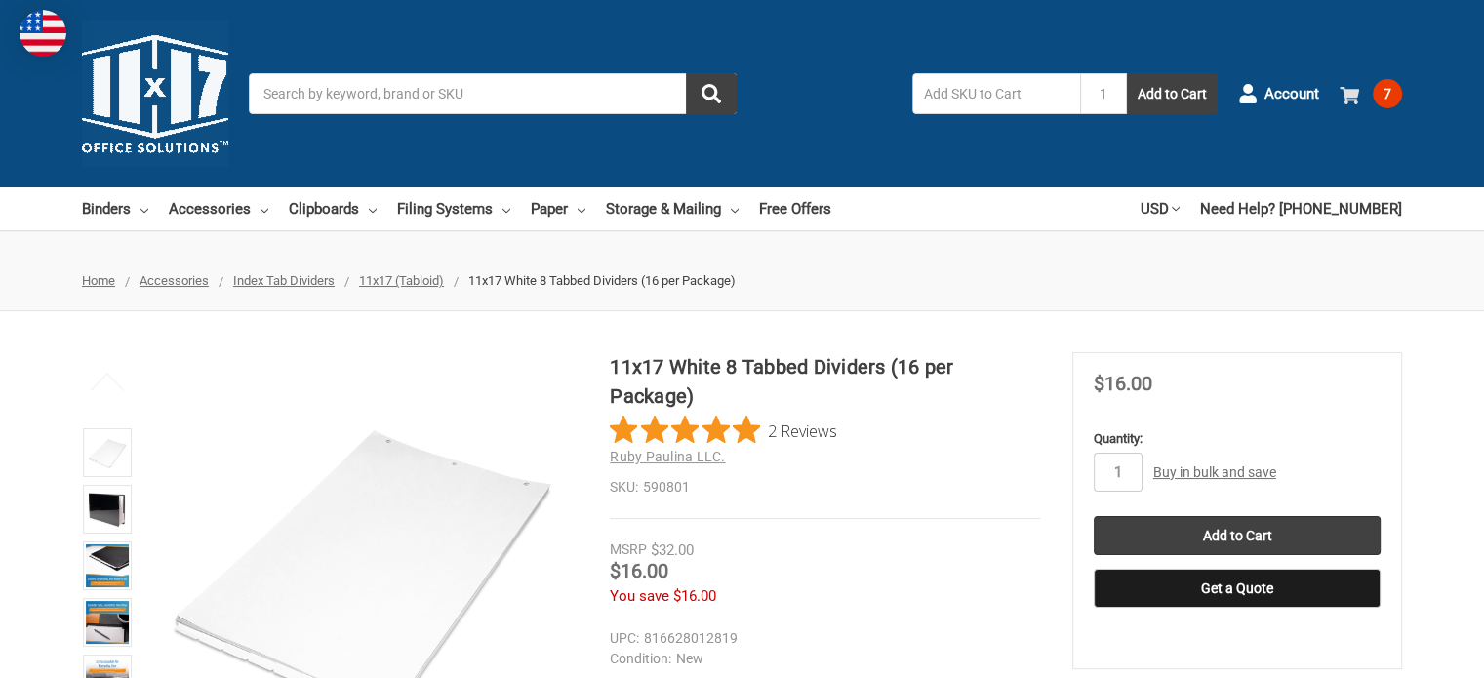
click at [1365, 99] on span at bounding box center [1353, 94] width 26 height 20
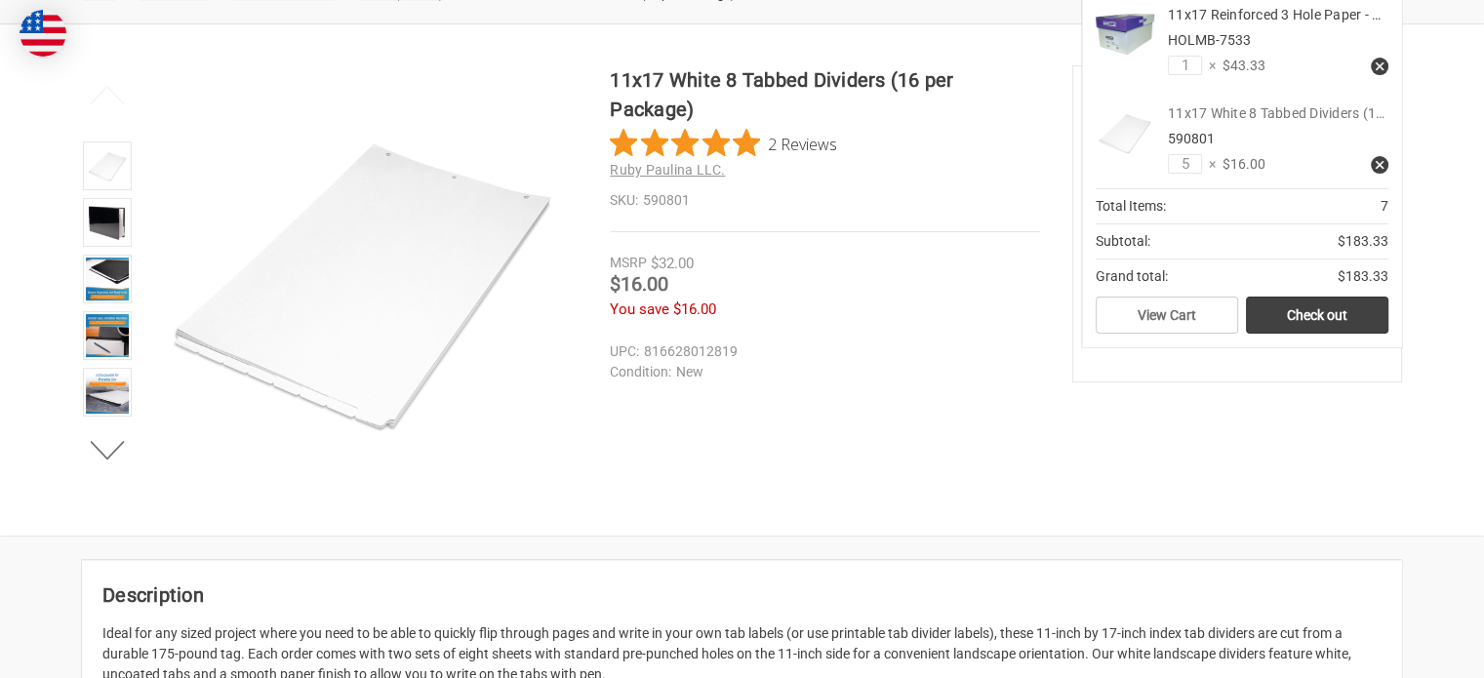
scroll to position [98, 0]
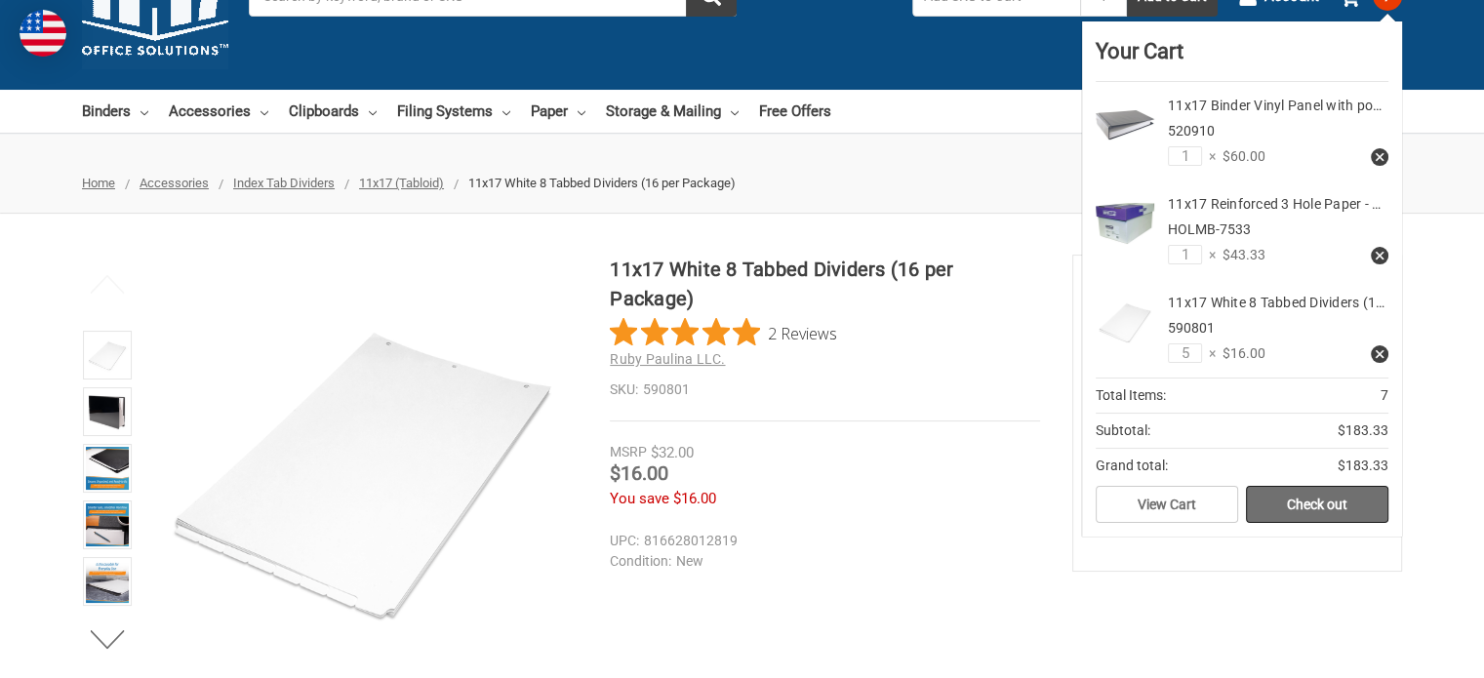
click at [1282, 494] on link "Check out" at bounding box center [1317, 504] width 142 height 37
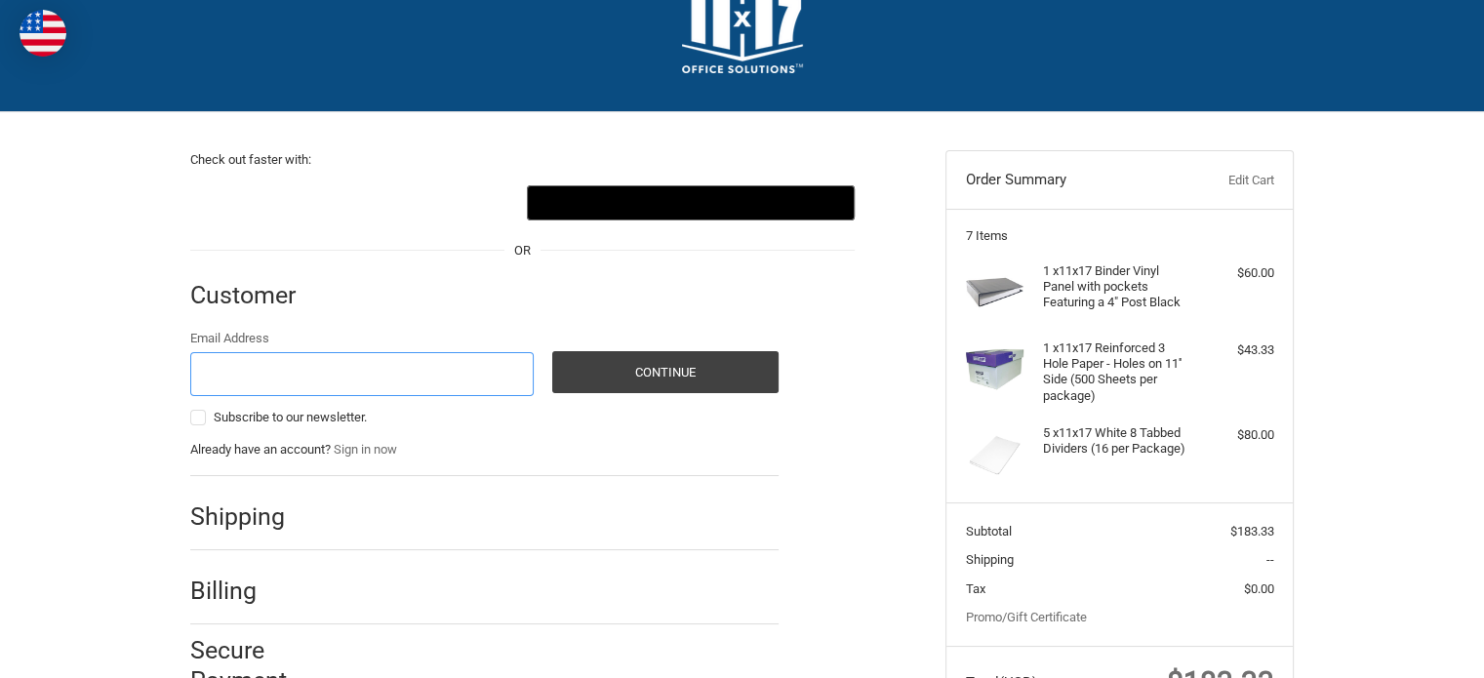
scroll to position [98, 0]
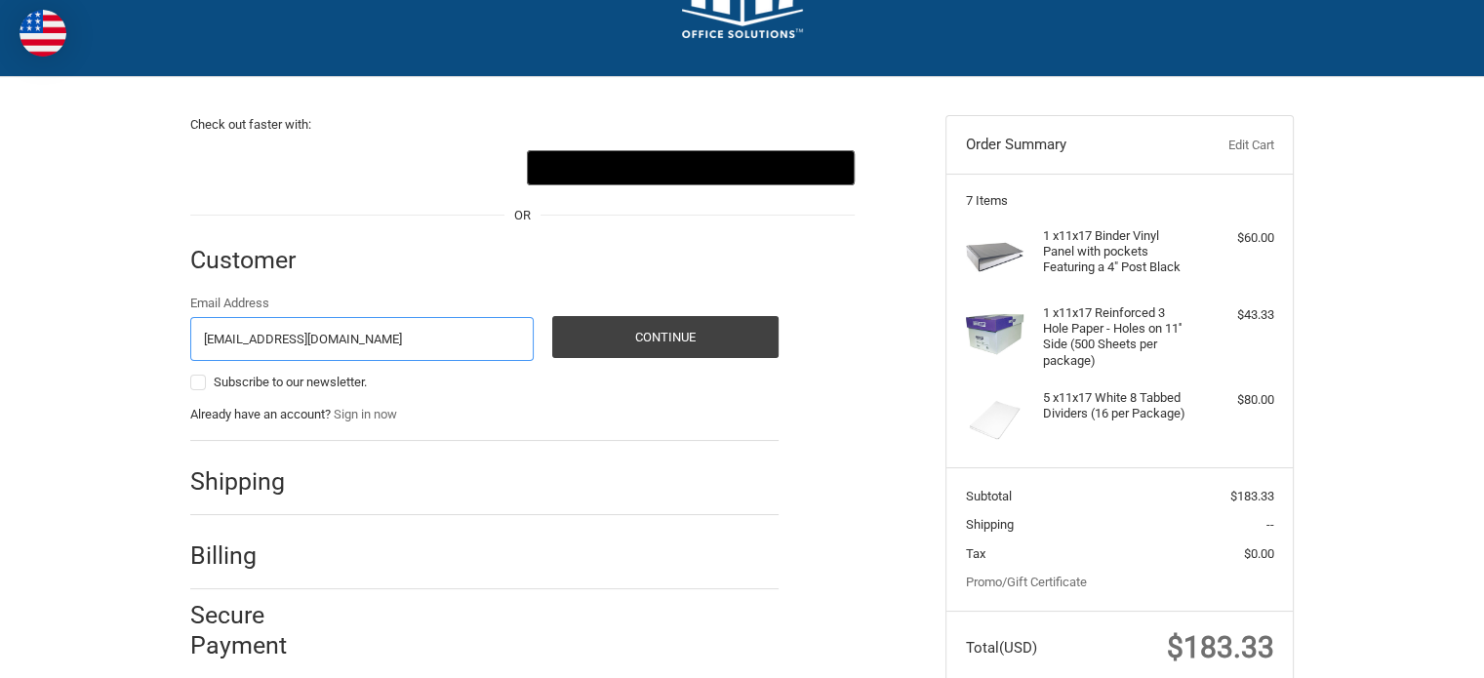
type input "twestr@roushnet.com"
click at [319, 486] on div "Shipping" at bounding box center [484, 482] width 588 height 66
click at [698, 331] on button "Continue" at bounding box center [665, 337] width 226 height 42
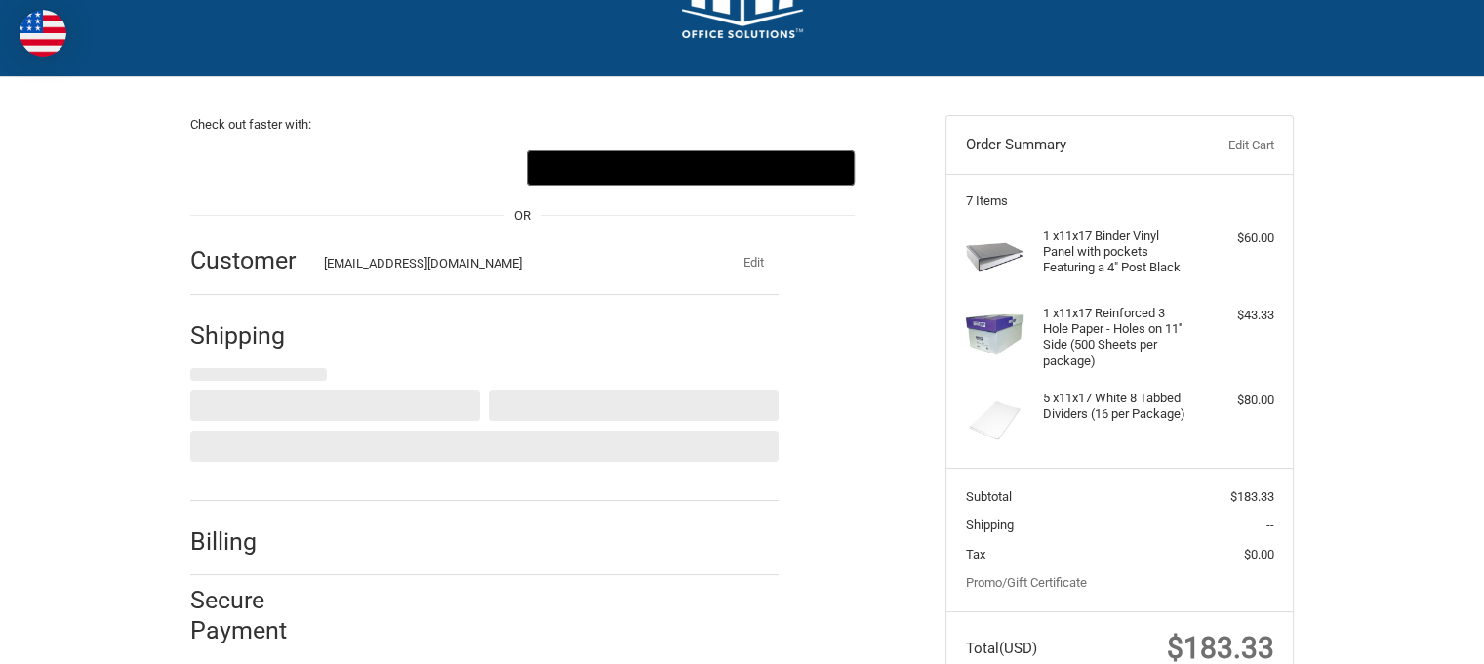
select select "US"
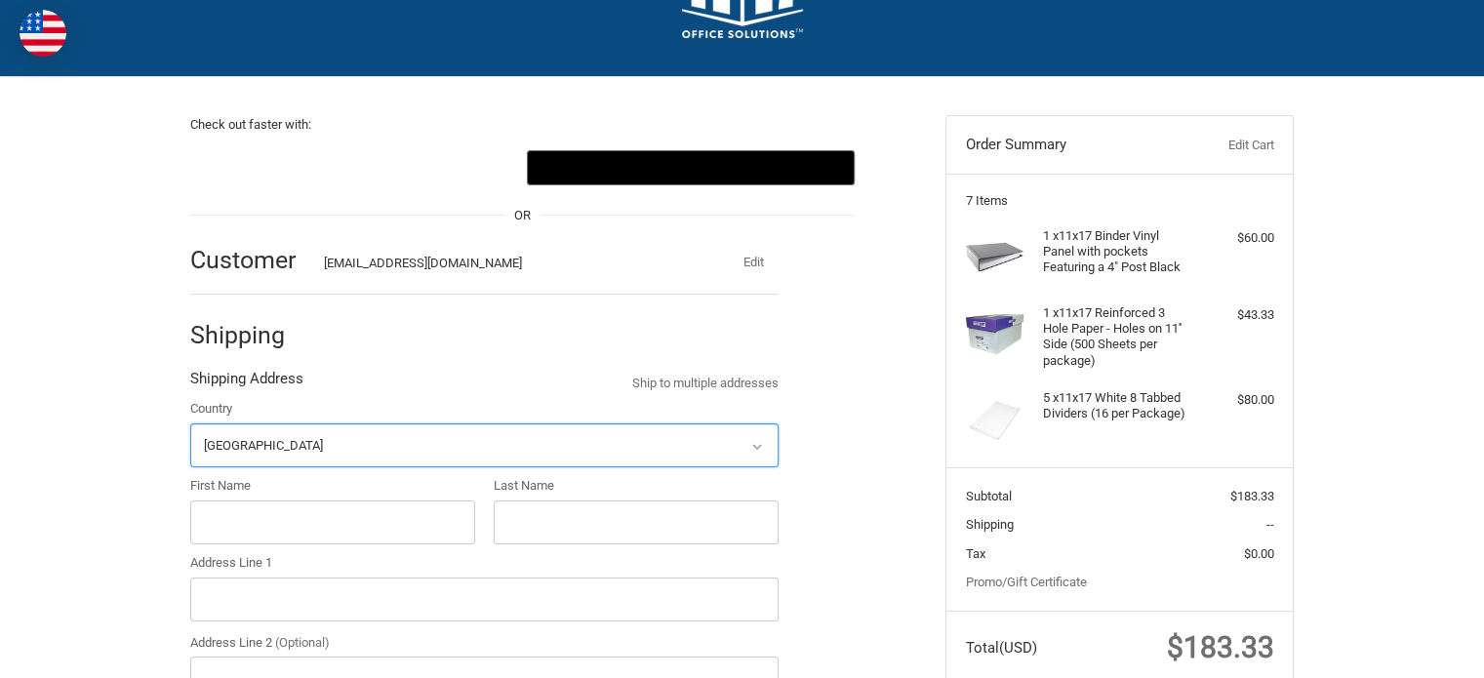
scroll to position [256, 0]
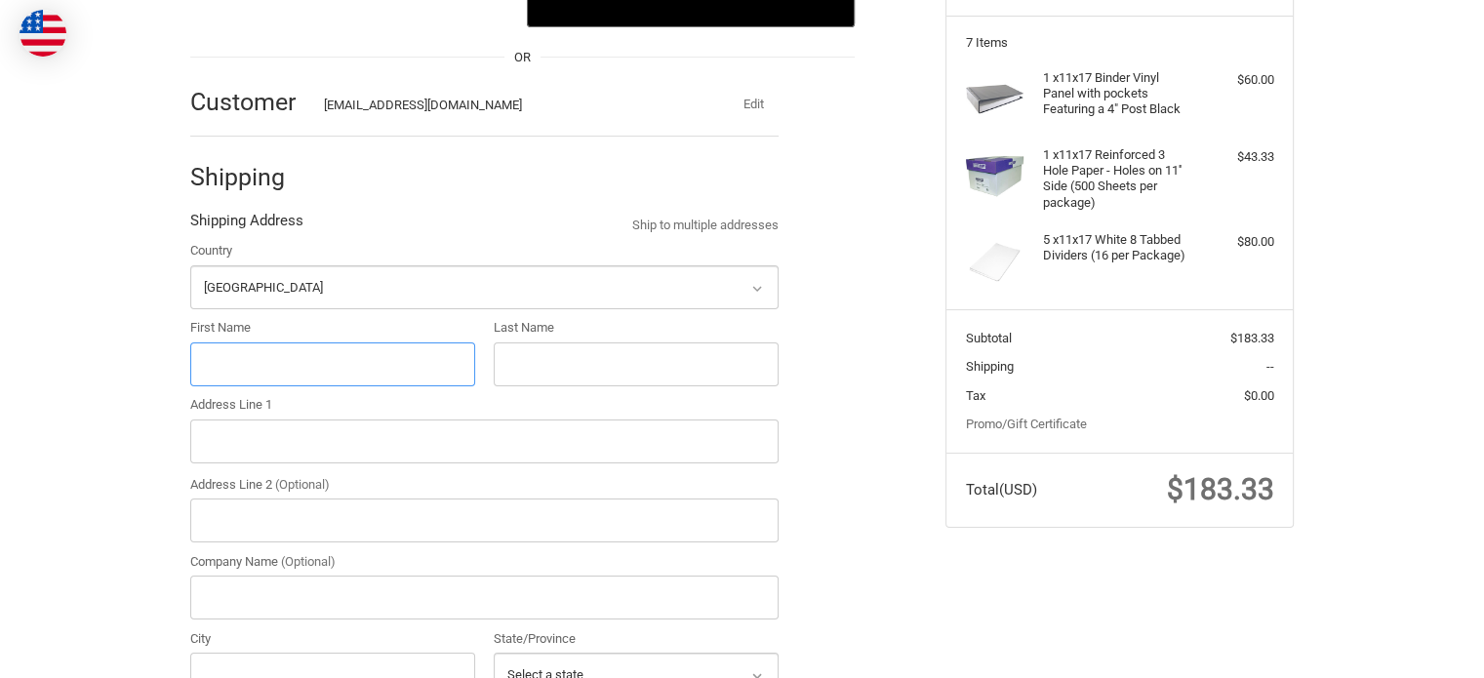
click at [349, 368] on input "First Name" at bounding box center [332, 365] width 285 height 44
type input "Tanner"
click at [580, 358] on input "Last Name" at bounding box center [636, 365] width 285 height 44
type input "Westrick"
click at [256, 437] on input "Address Line 1" at bounding box center [484, 442] width 588 height 44
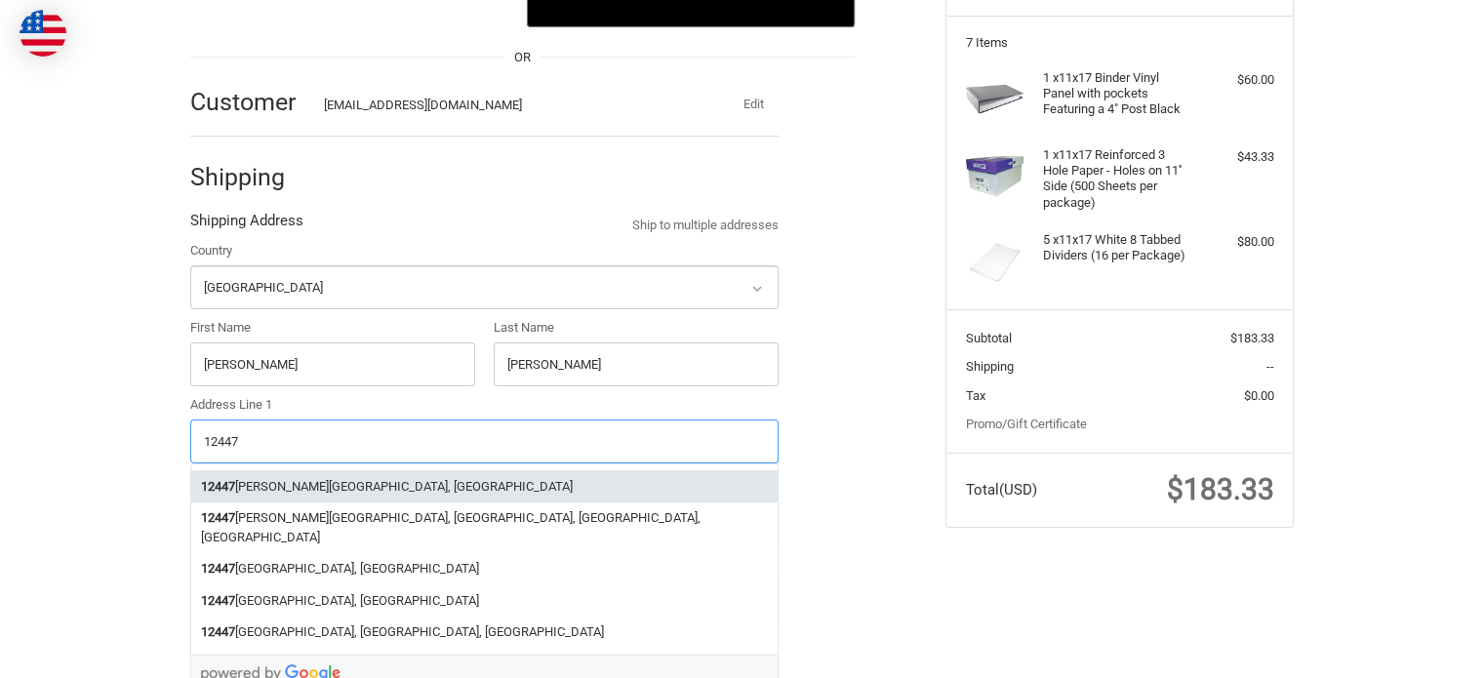
click at [332, 478] on li "12447 Levan Road, Livonia, MI, USA" at bounding box center [484, 486] width 587 height 32
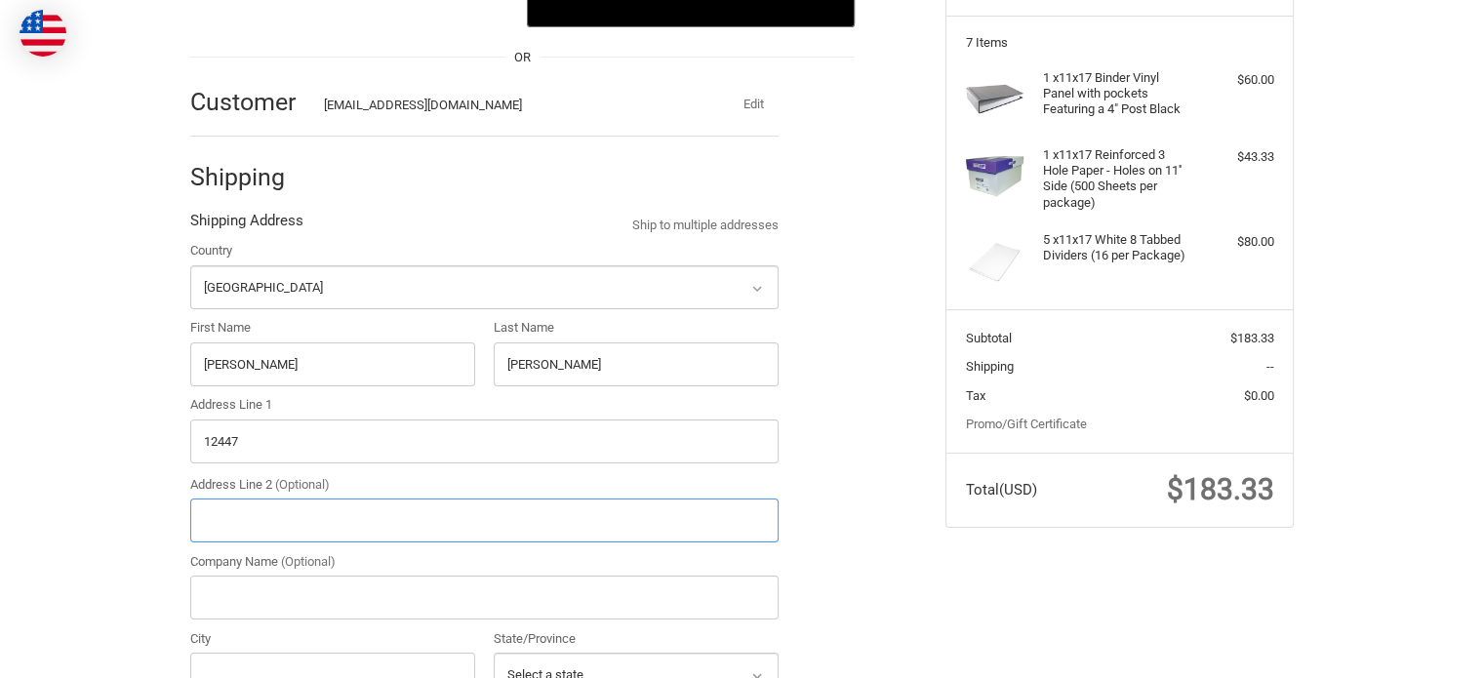
type input "12447 Levan Road"
type input "Livonia"
type input "48152"
select select "MI"
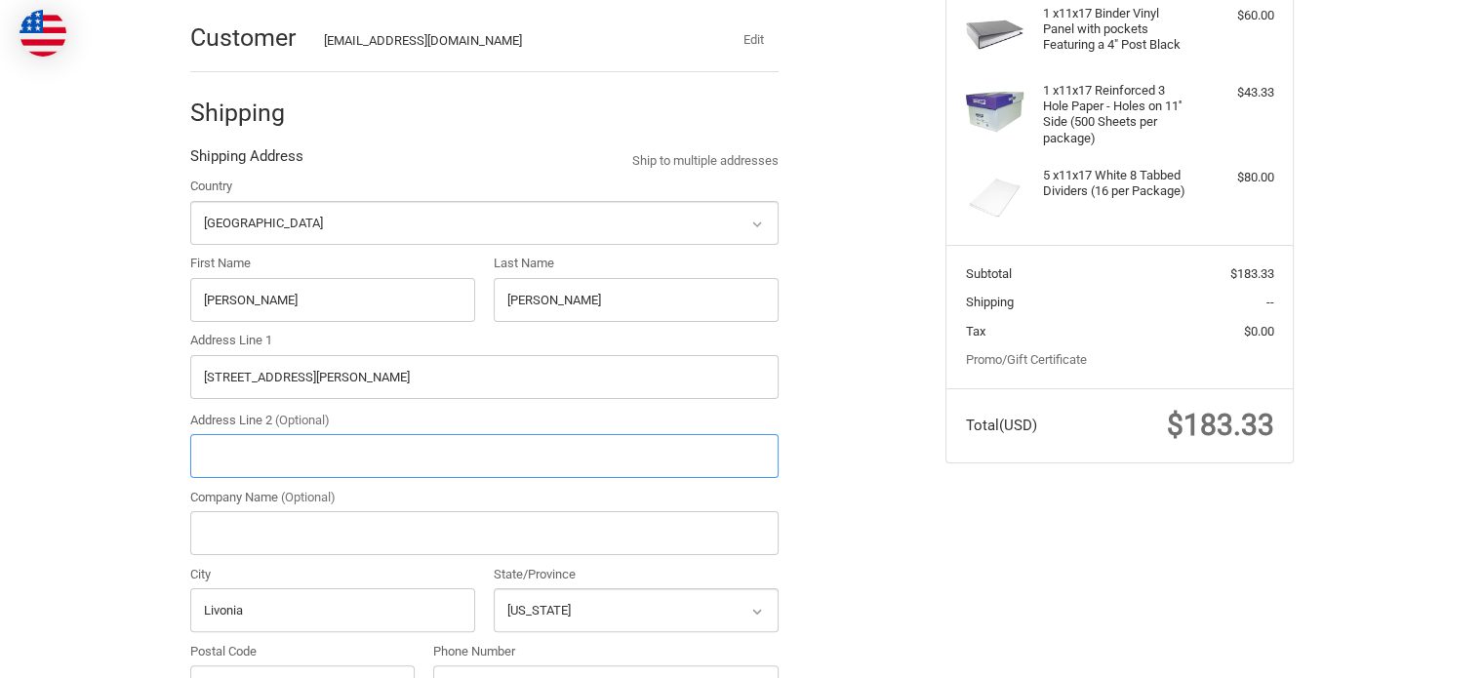
scroll to position [353, 0]
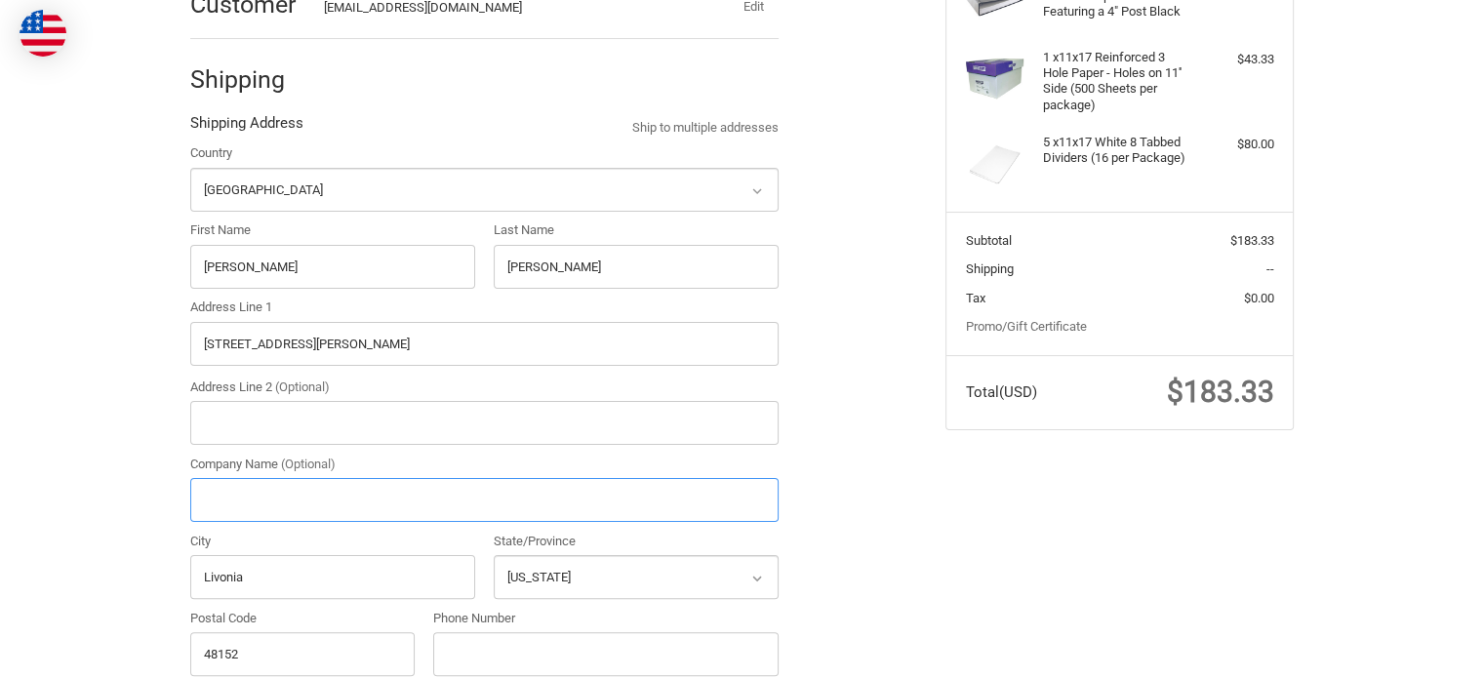
click at [348, 491] on input "Company Name (Optional)" at bounding box center [484, 500] width 588 height 44
type input "E"
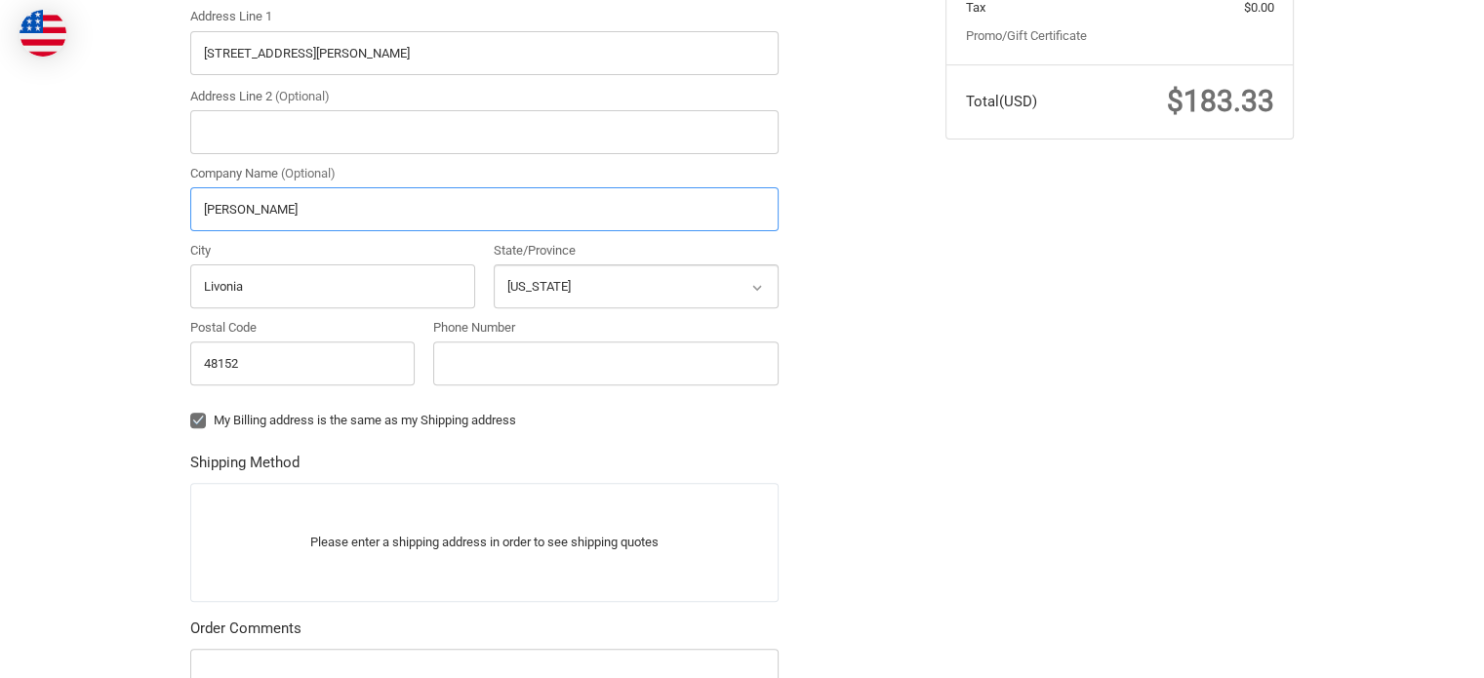
scroll to position [646, 0]
type input "Roush"
click at [433, 556] on p "Please enter a shipping address in order to see shipping quotes" at bounding box center [484, 540] width 587 height 38
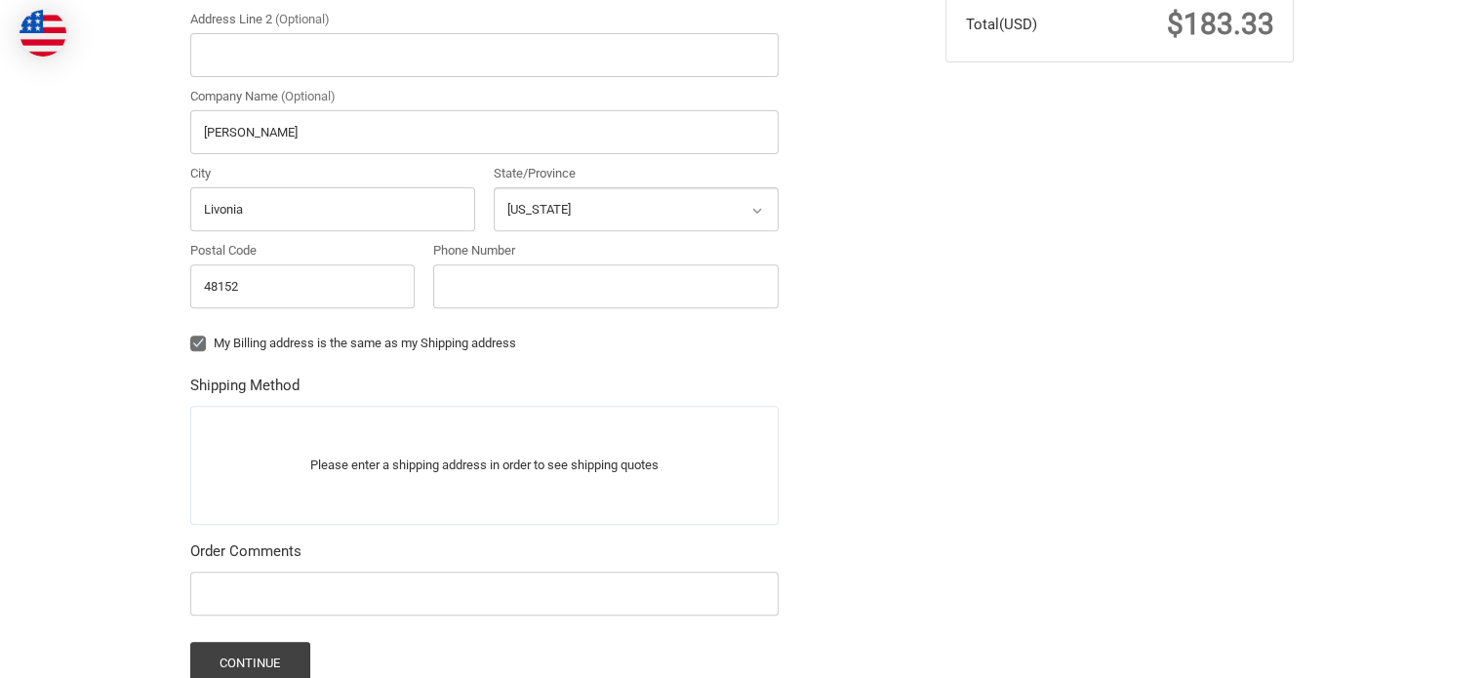
scroll to position [841, 0]
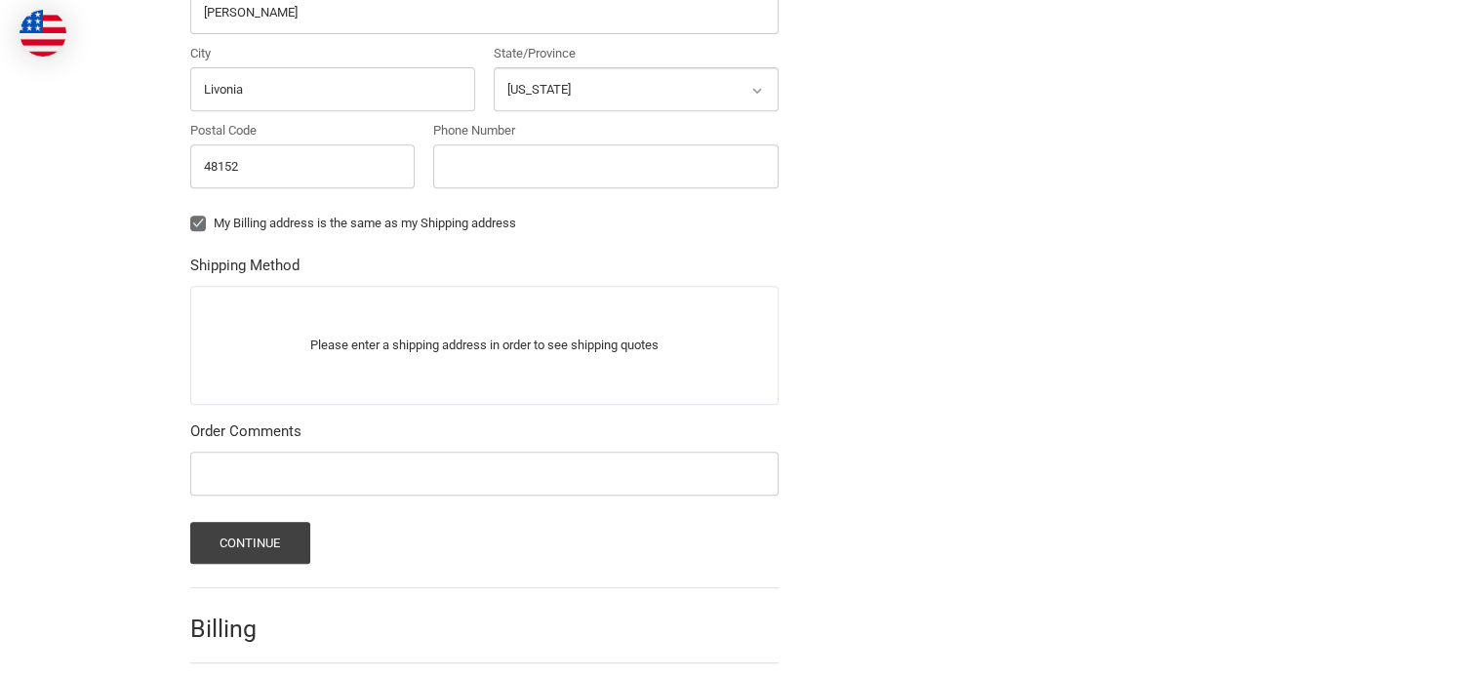
click at [353, 343] on p "Please enter a shipping address in order to see shipping quotes" at bounding box center [484, 345] width 587 height 38
click at [496, 345] on p "Please enter a shipping address in order to see shipping quotes" at bounding box center [484, 345] width 587 height 38
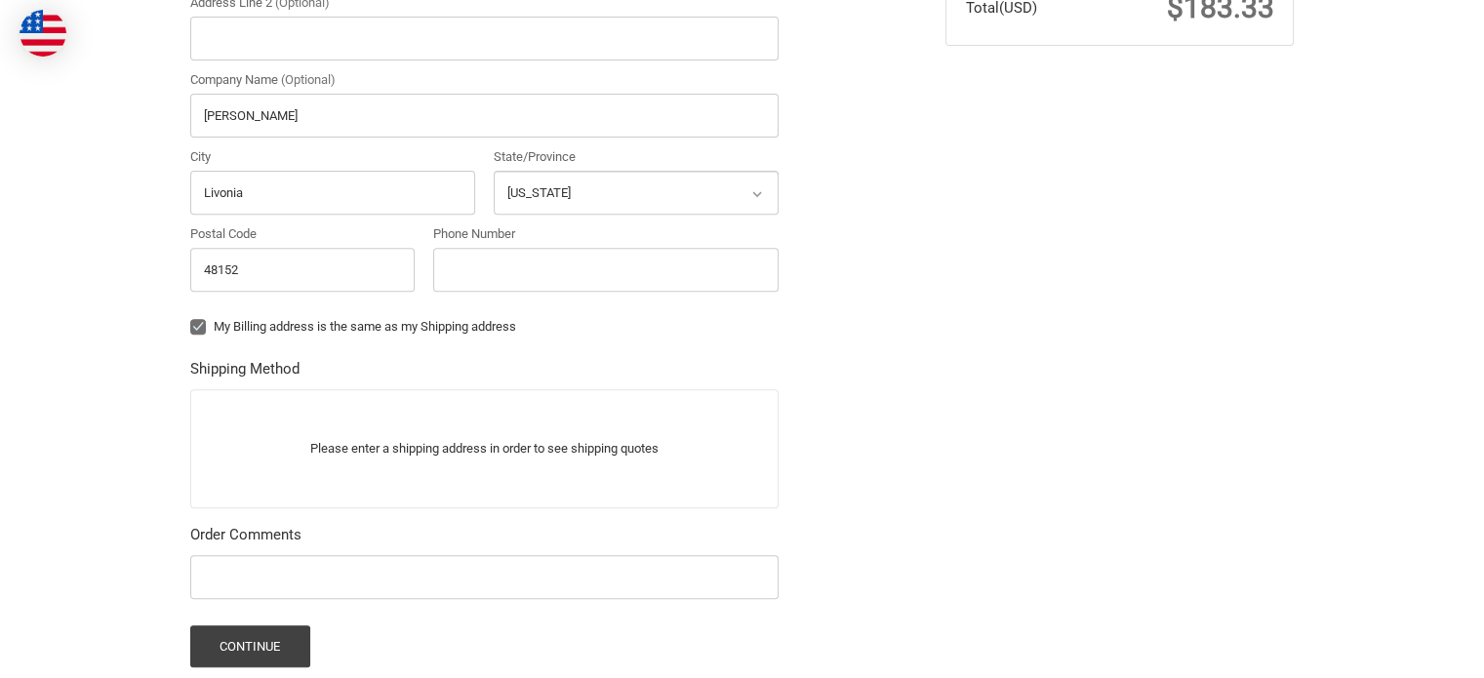
scroll to position [548, 0]
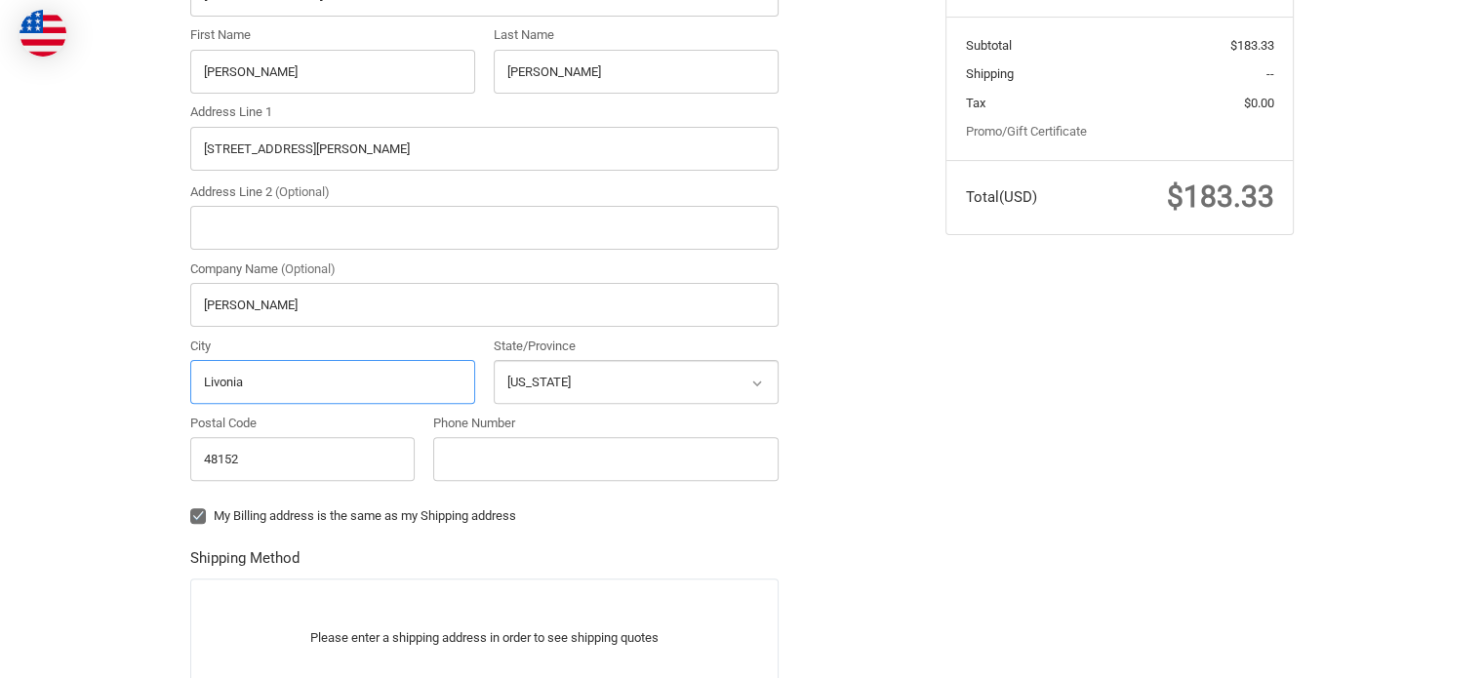
click at [335, 374] on input "Livonia" at bounding box center [332, 382] width 285 height 44
click at [579, 382] on select "Select a state Alabama Alaska American Samoa Arizona Arkansas Armed Forces Amer…" at bounding box center [636, 382] width 285 height 44
click at [494, 360] on select "Select a state Alabama Alaska American Samoa Arizona Arkansas Armed Forces Amer…" at bounding box center [636, 382] width 285 height 44
click at [194, 510] on label "My Billing address is the same as my Shipping address" at bounding box center [484, 516] width 588 height 16
click at [191, 507] on input "My Billing address is the same as my Shipping address" at bounding box center [190, 506] width 1 height 1
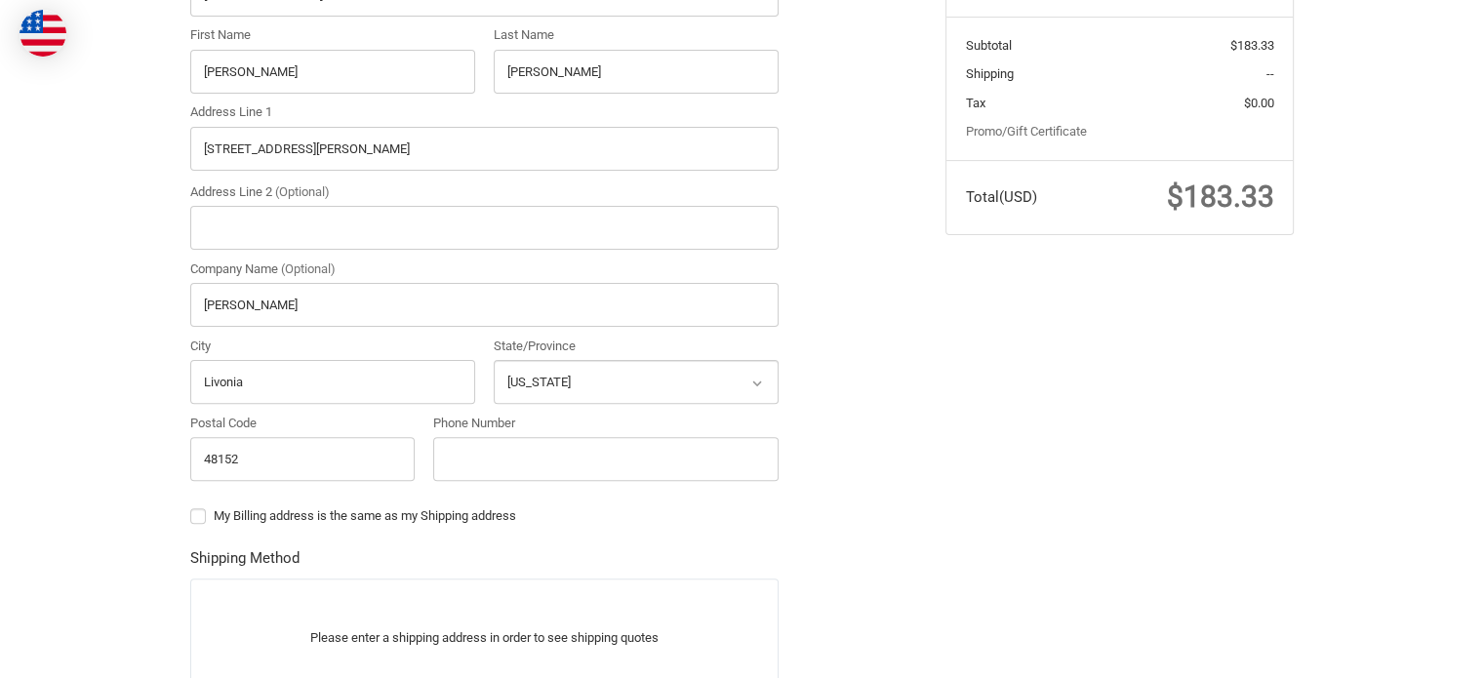
click at [191, 508] on label "My Billing address is the same as my Shipping address" at bounding box center [484, 516] width 588 height 16
click at [191, 506] on input "My Billing address is the same as my Shipping address" at bounding box center [190, 506] width 1 height 1
checkbox input "true"
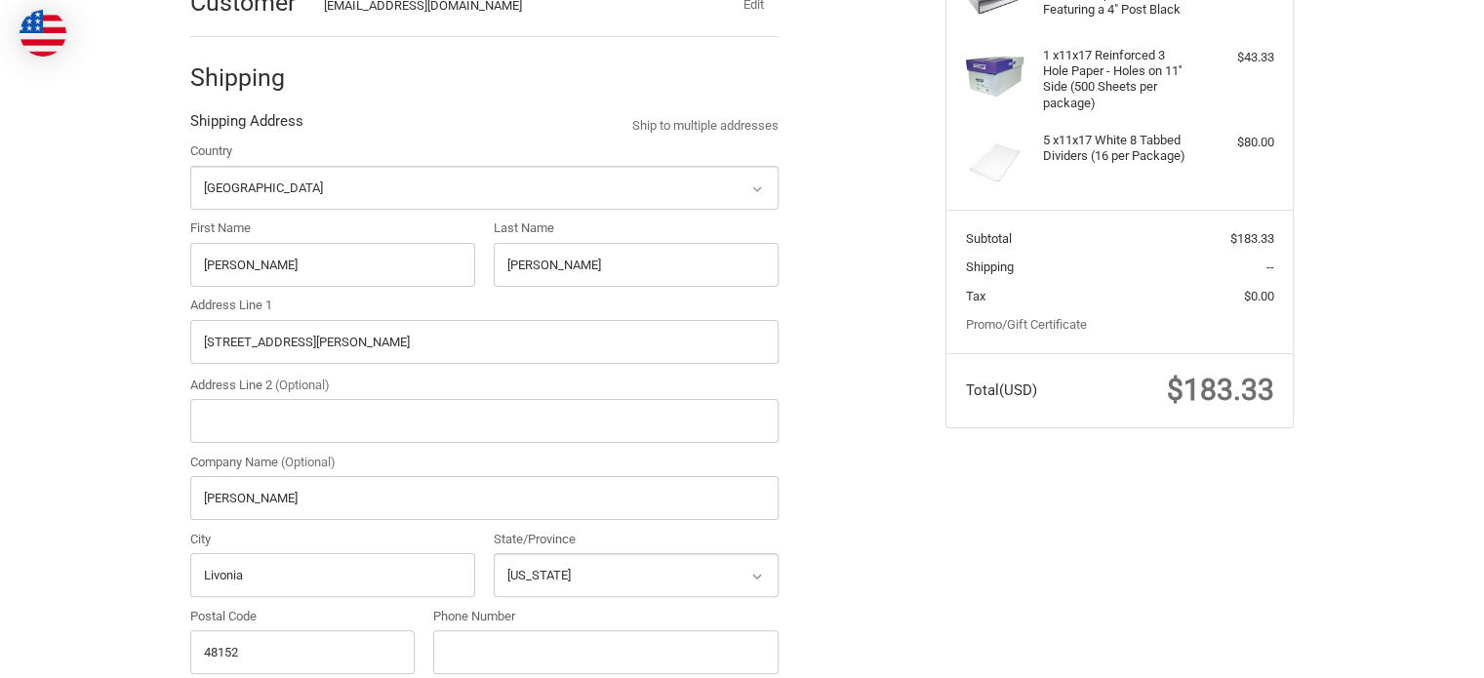
scroll to position [353, 0]
click at [339, 346] on input "12447 Levan Road" at bounding box center [484, 344] width 588 height 44
click at [289, 500] on input "Roush" at bounding box center [484, 500] width 588 height 44
click at [274, 553] on div "City Livonia" at bounding box center [332, 565] width 285 height 67
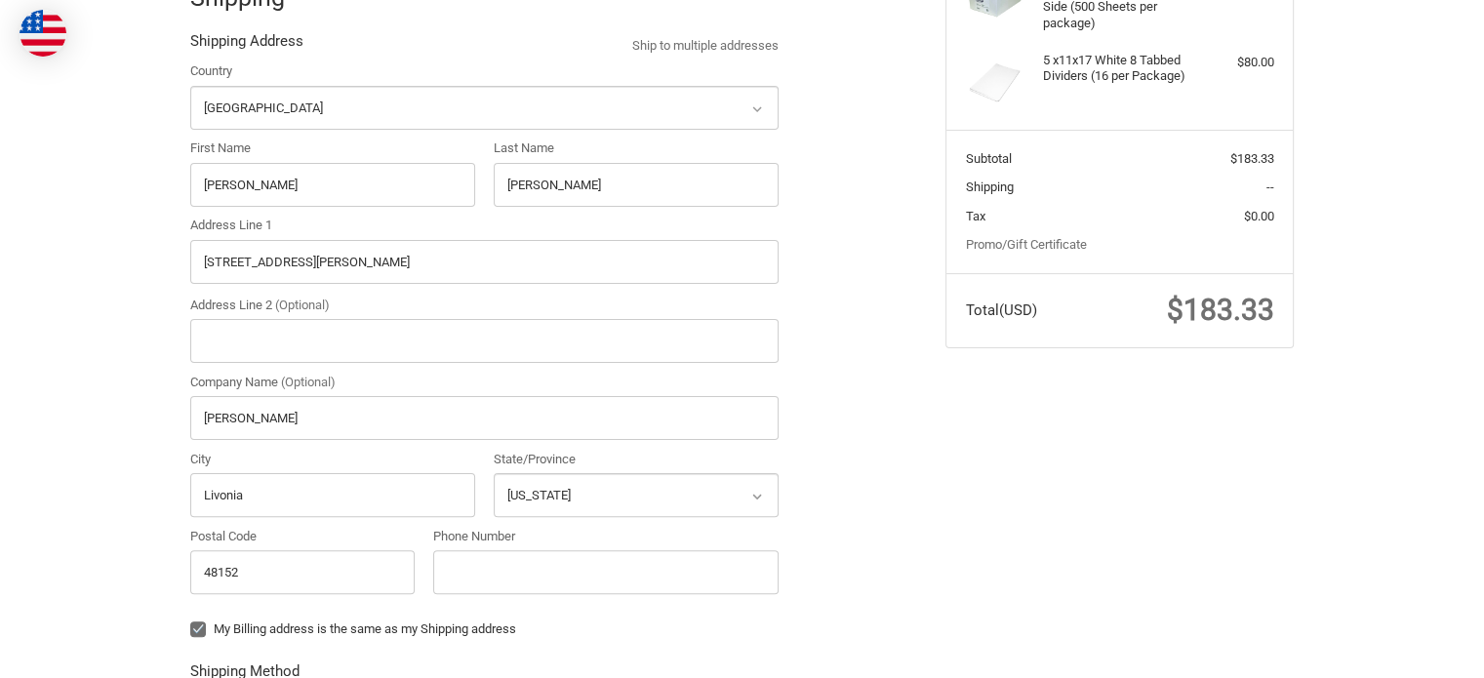
scroll to position [548, 0]
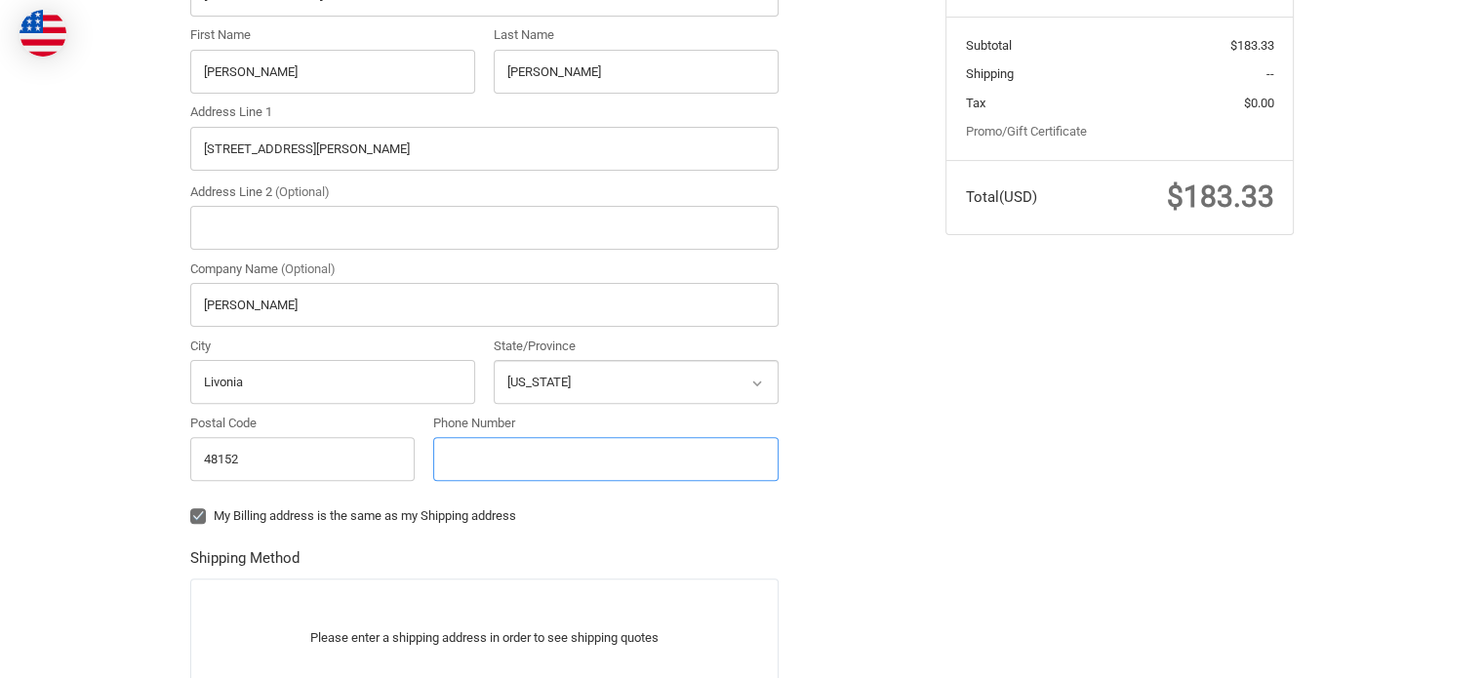
click at [480, 461] on input "Phone Number" at bounding box center [605, 459] width 345 height 44
type input "8"
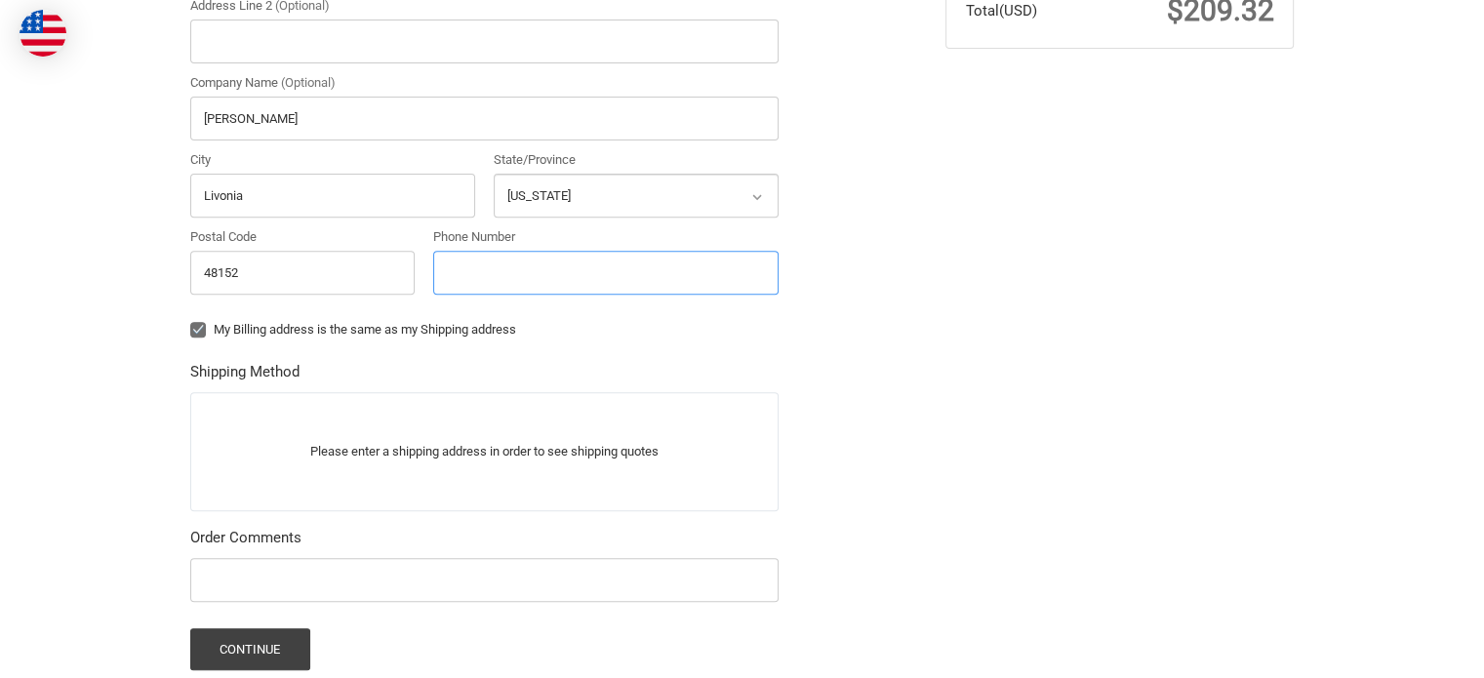
scroll to position [841, 0]
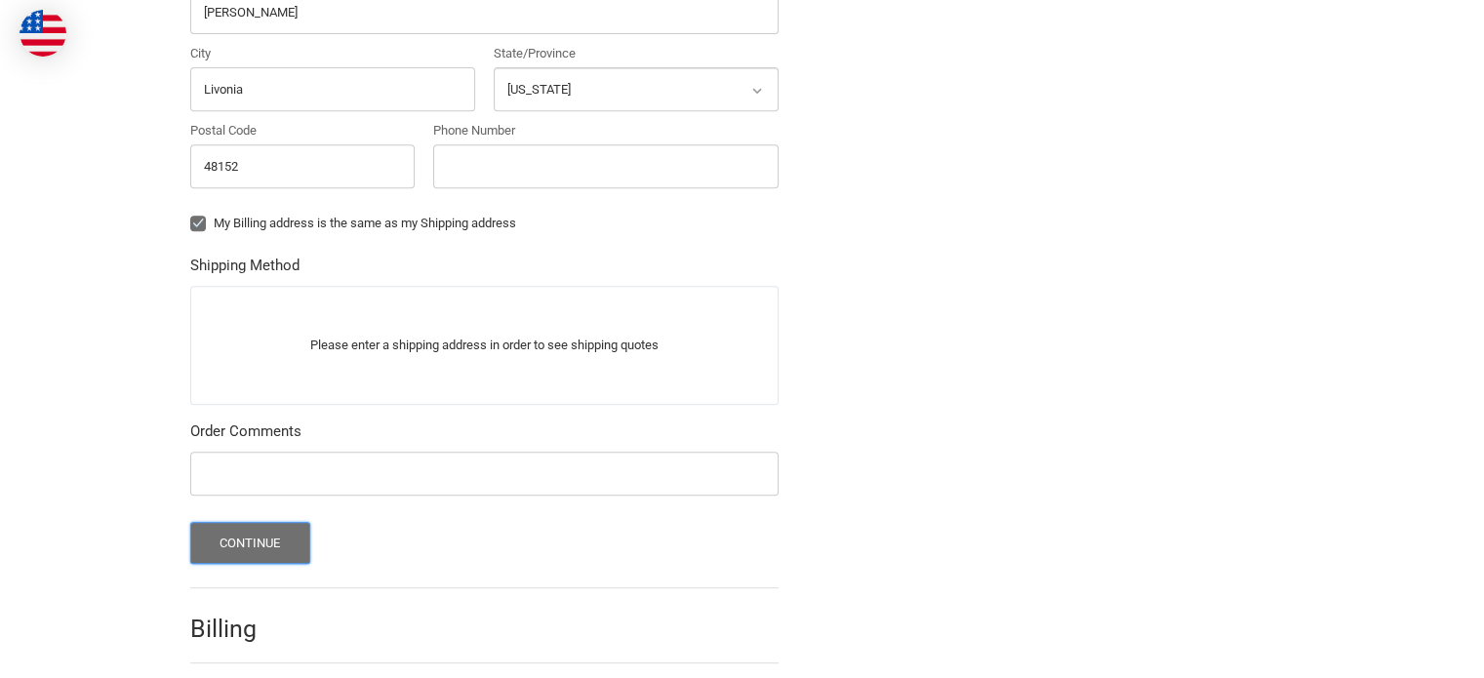
click at [262, 537] on button "Continue" at bounding box center [250, 543] width 120 height 42
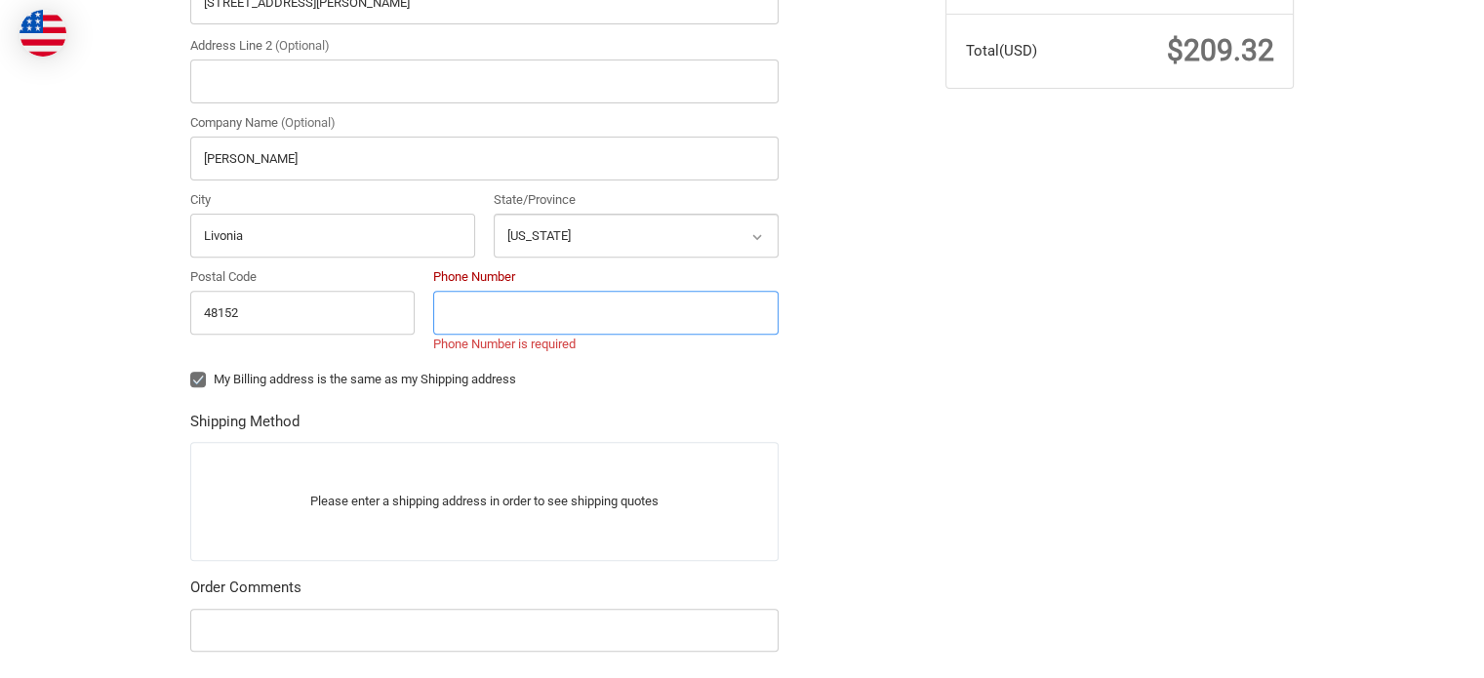
scroll to position [666, 0]
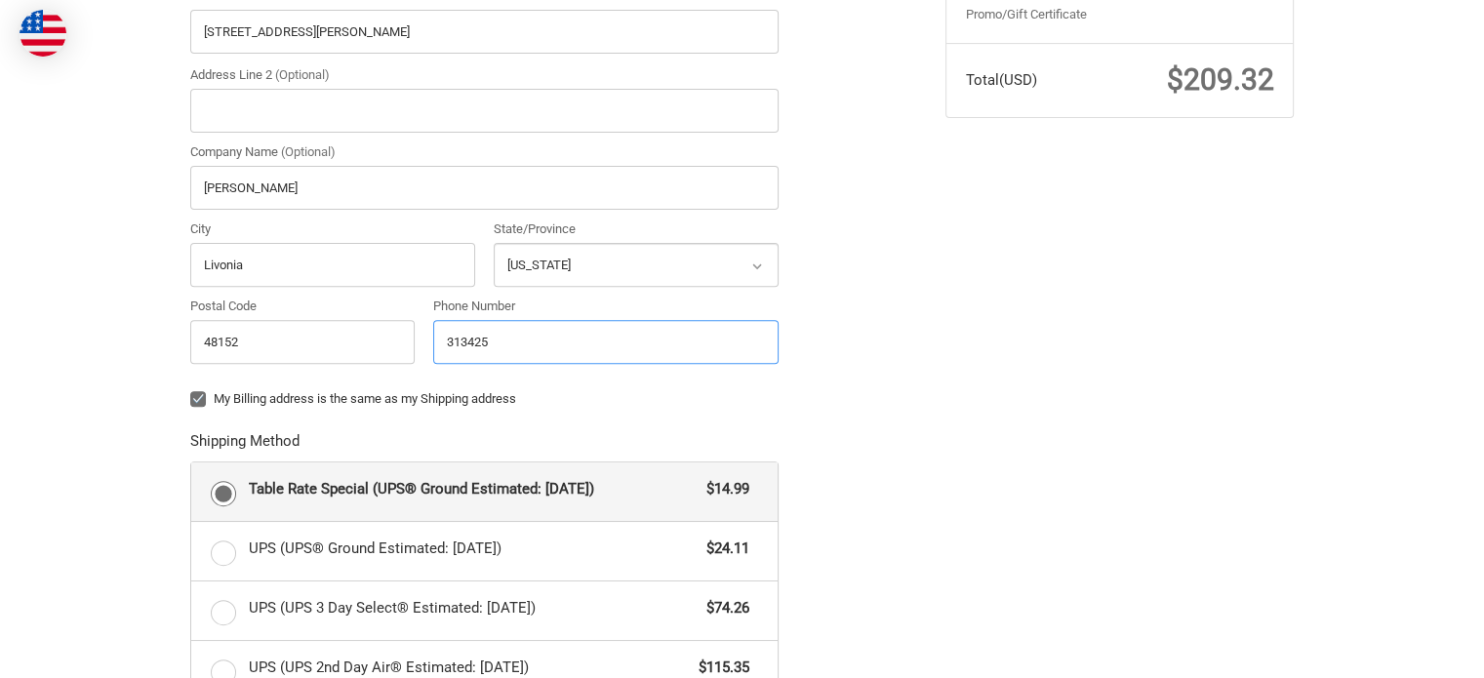
click at [593, 347] on input "313425" at bounding box center [605, 342] width 345 height 44
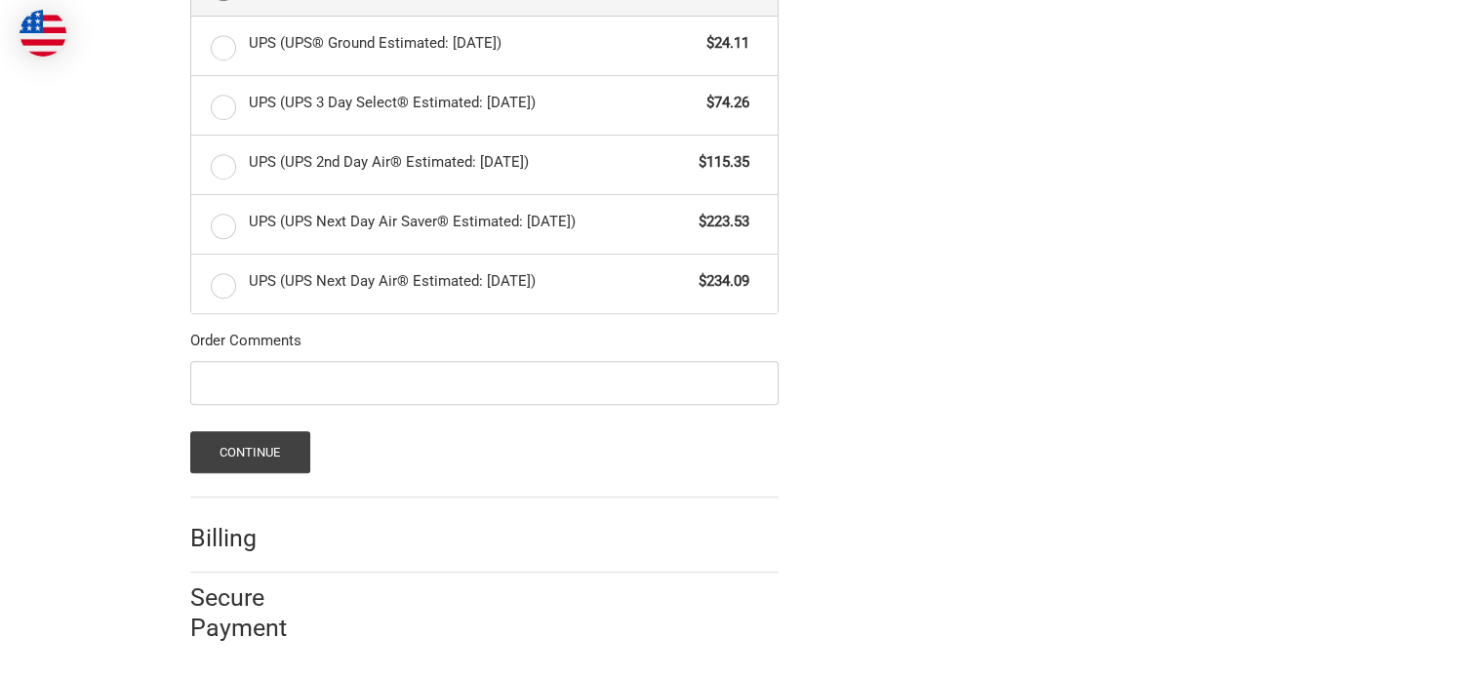
scroll to position [1174, 0]
type input "3134252166"
click at [224, 443] on button "Continue" at bounding box center [250, 449] width 120 height 42
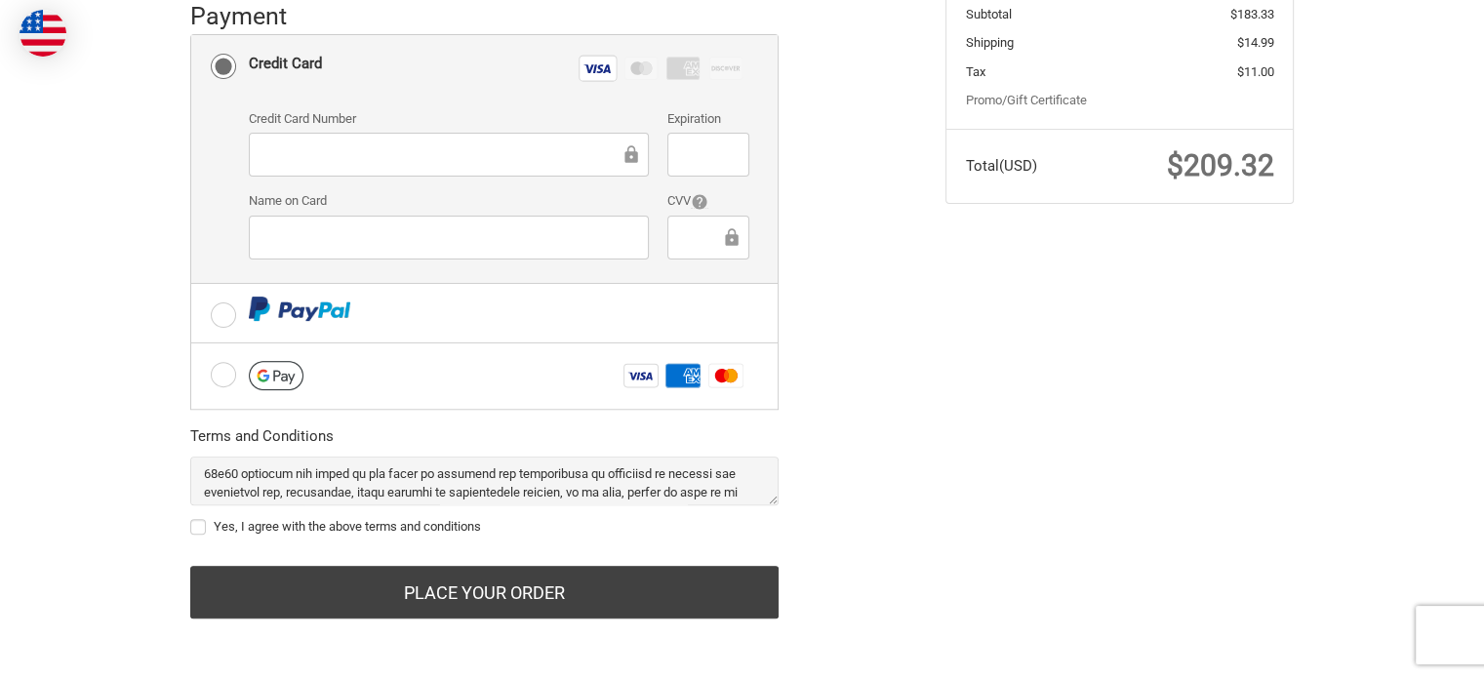
scroll to position [2635, 0]
click at [203, 519] on label "Yes, I agree with the above terms and conditions" at bounding box center [484, 527] width 588 height 16
click at [191, 518] on input "Yes, I agree with the above terms and conditions" at bounding box center [190, 517] width 1 height 1
checkbox input "true"
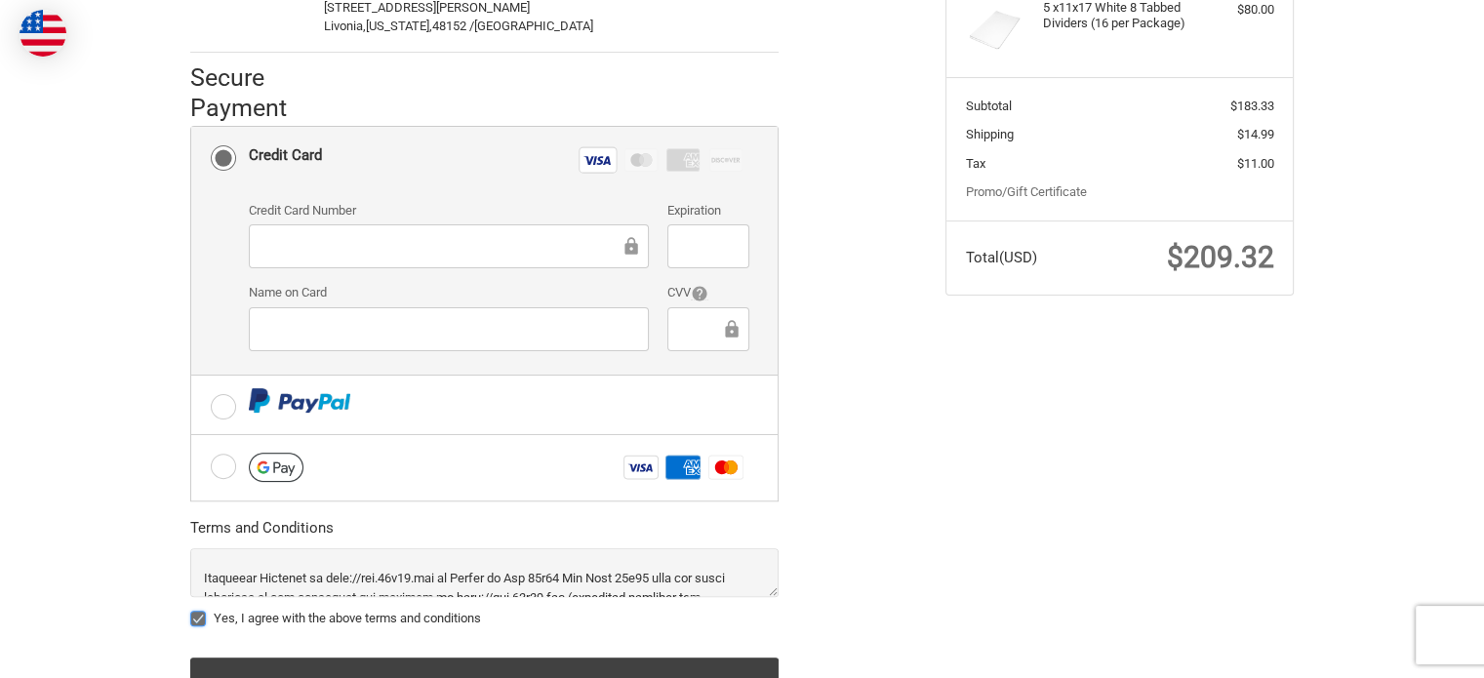
scroll to position [580, 0]
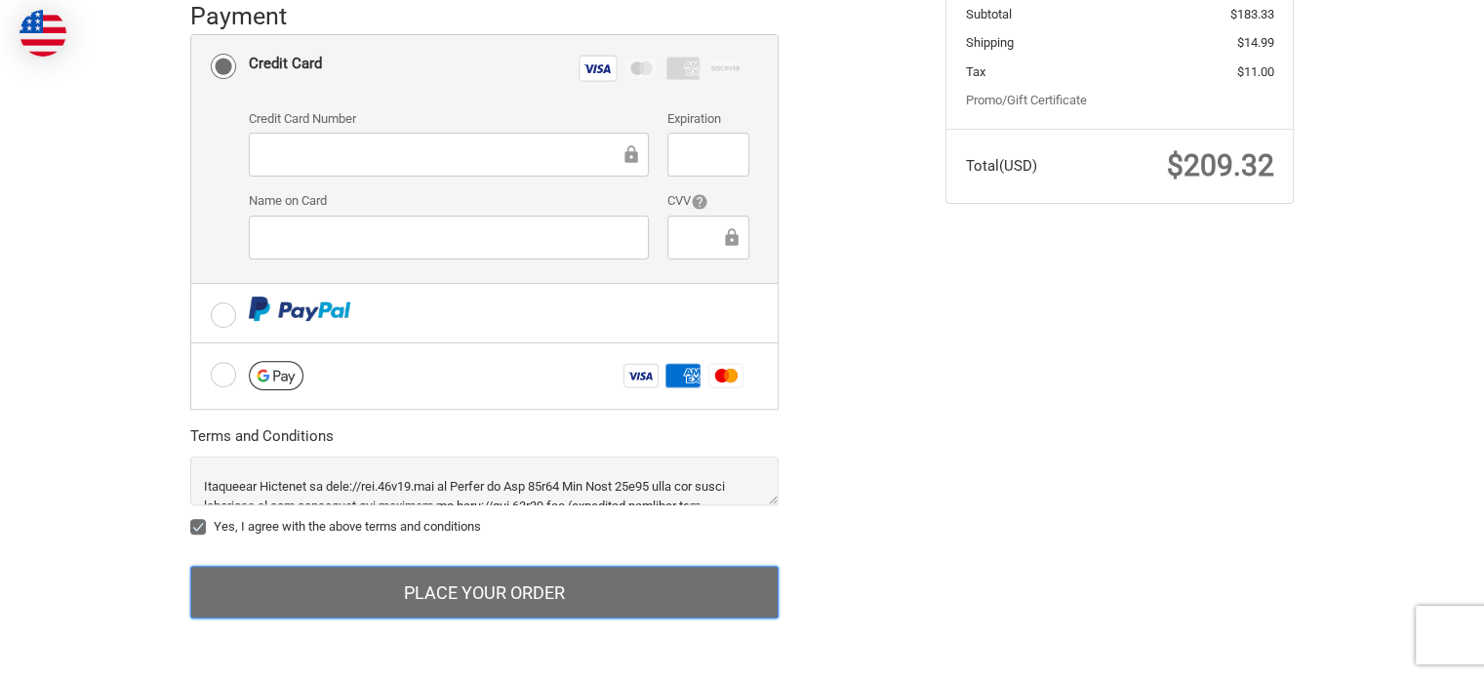
click at [687, 572] on button "Place Your Order" at bounding box center [484, 592] width 588 height 53
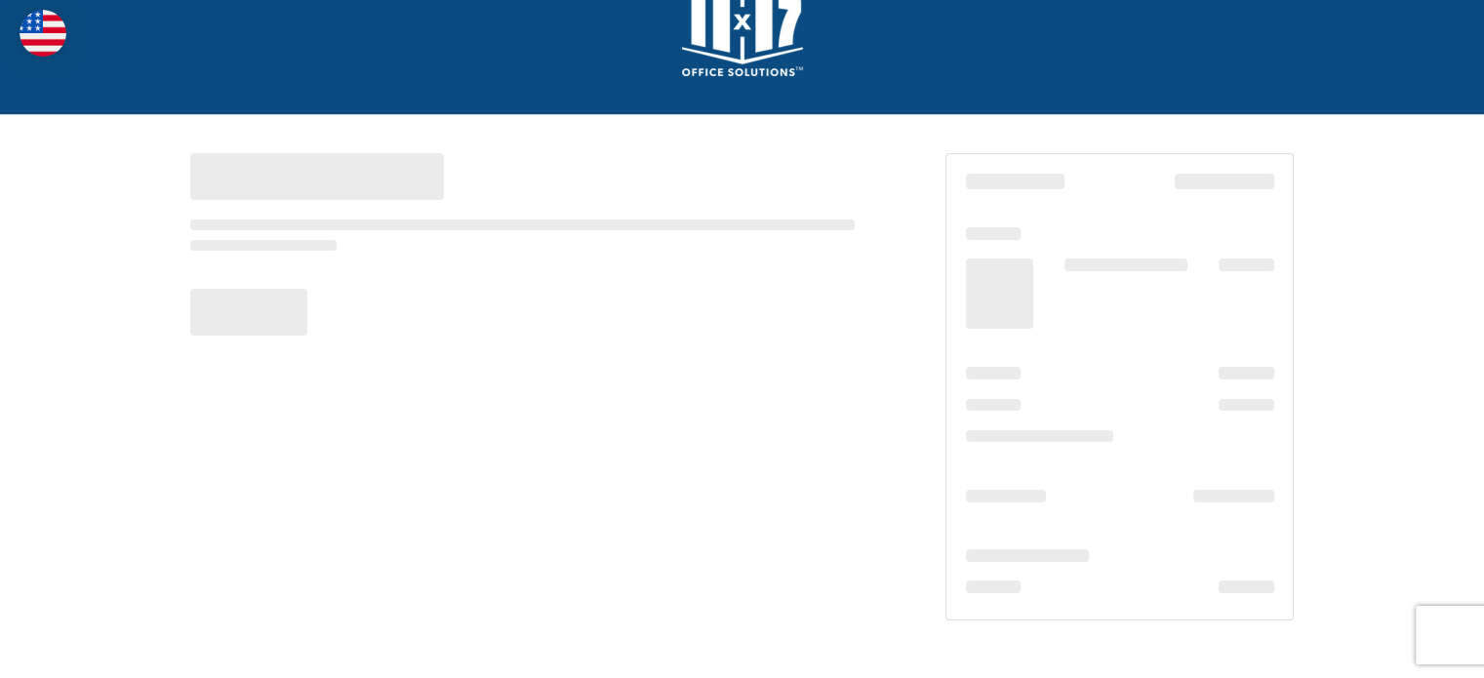
scroll to position [59, 0]
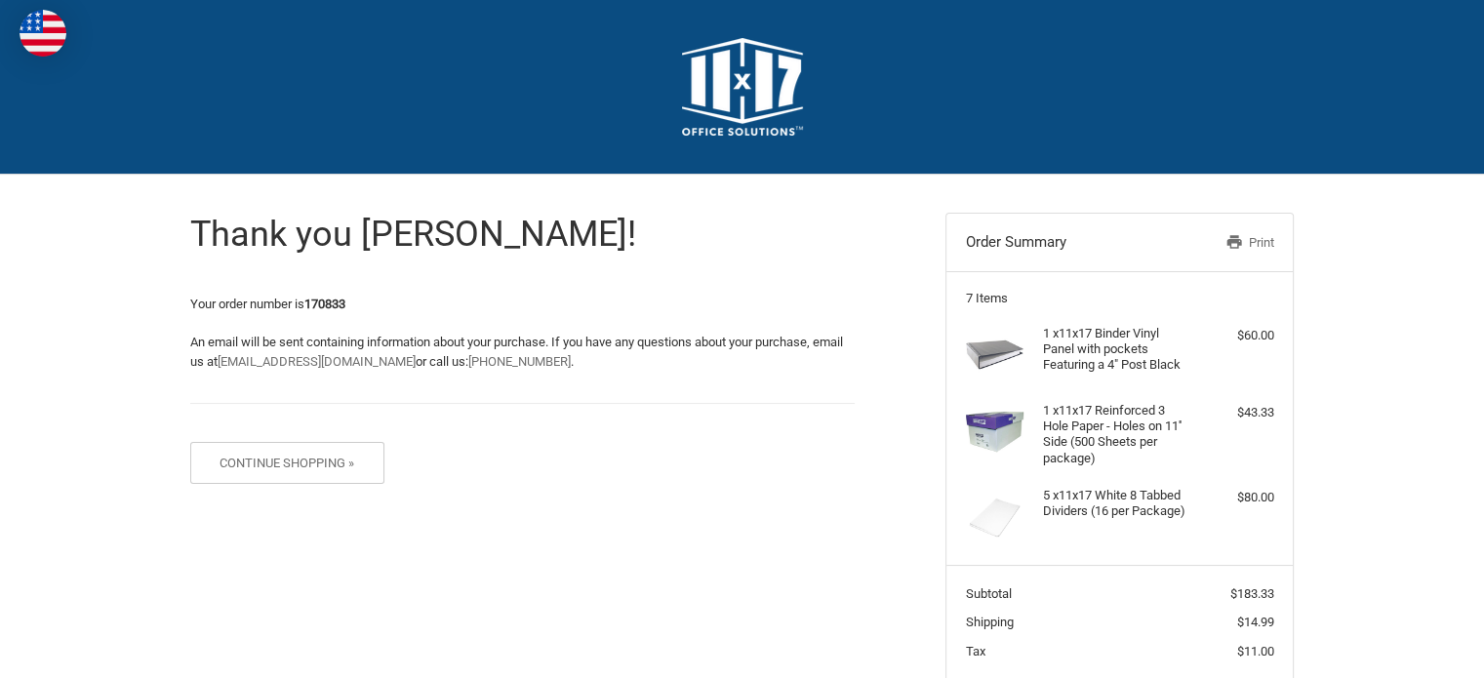
click at [1257, 245] on link "Print" at bounding box center [1223, 243] width 101 height 20
